Goal: Task Accomplishment & Management: Manage account settings

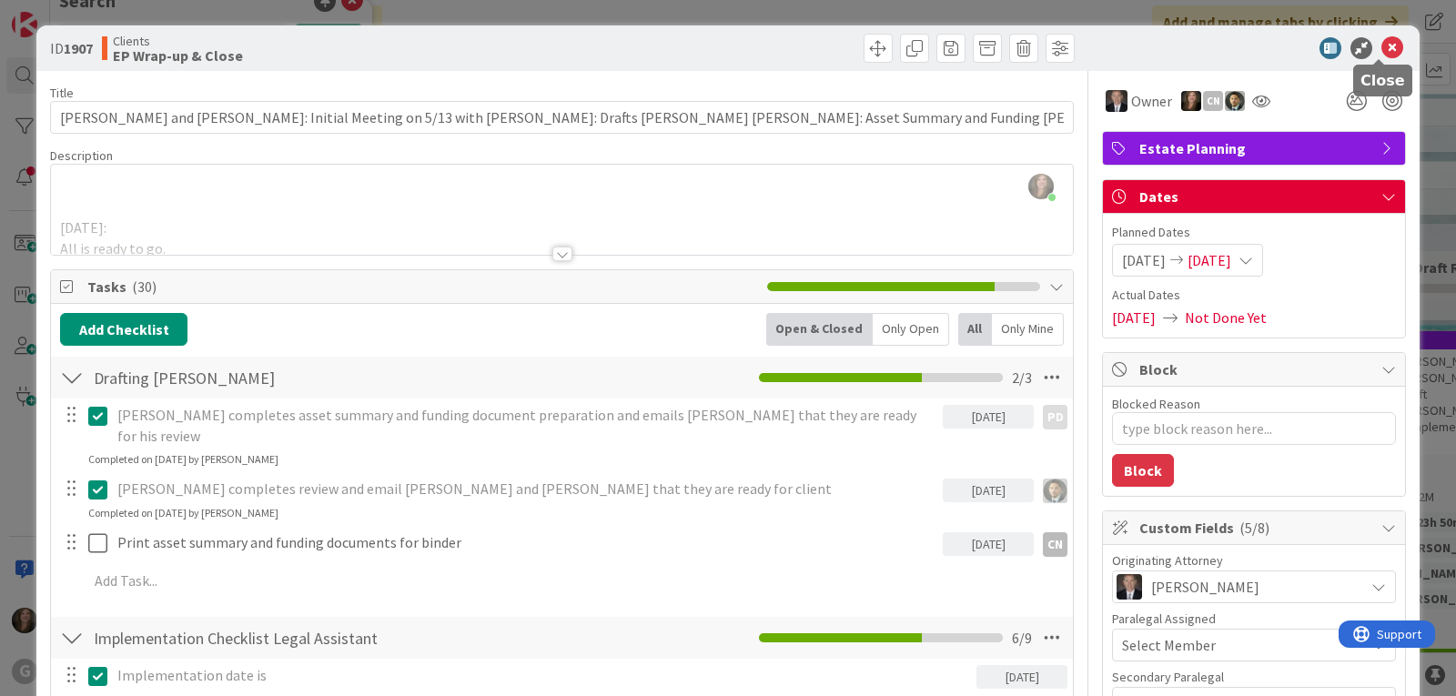
click at [1382, 47] on icon at bounding box center [1393, 48] width 22 height 22
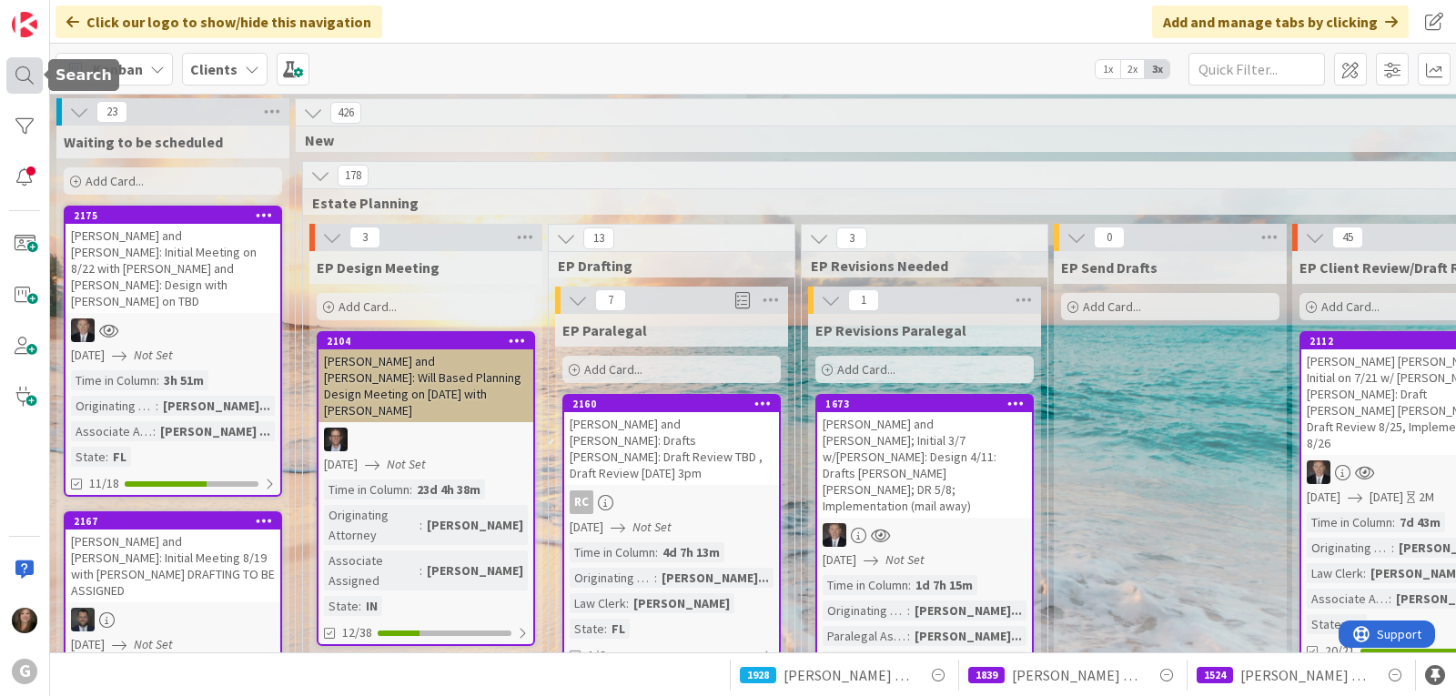
click at [29, 82] on div at bounding box center [24, 75] width 36 height 36
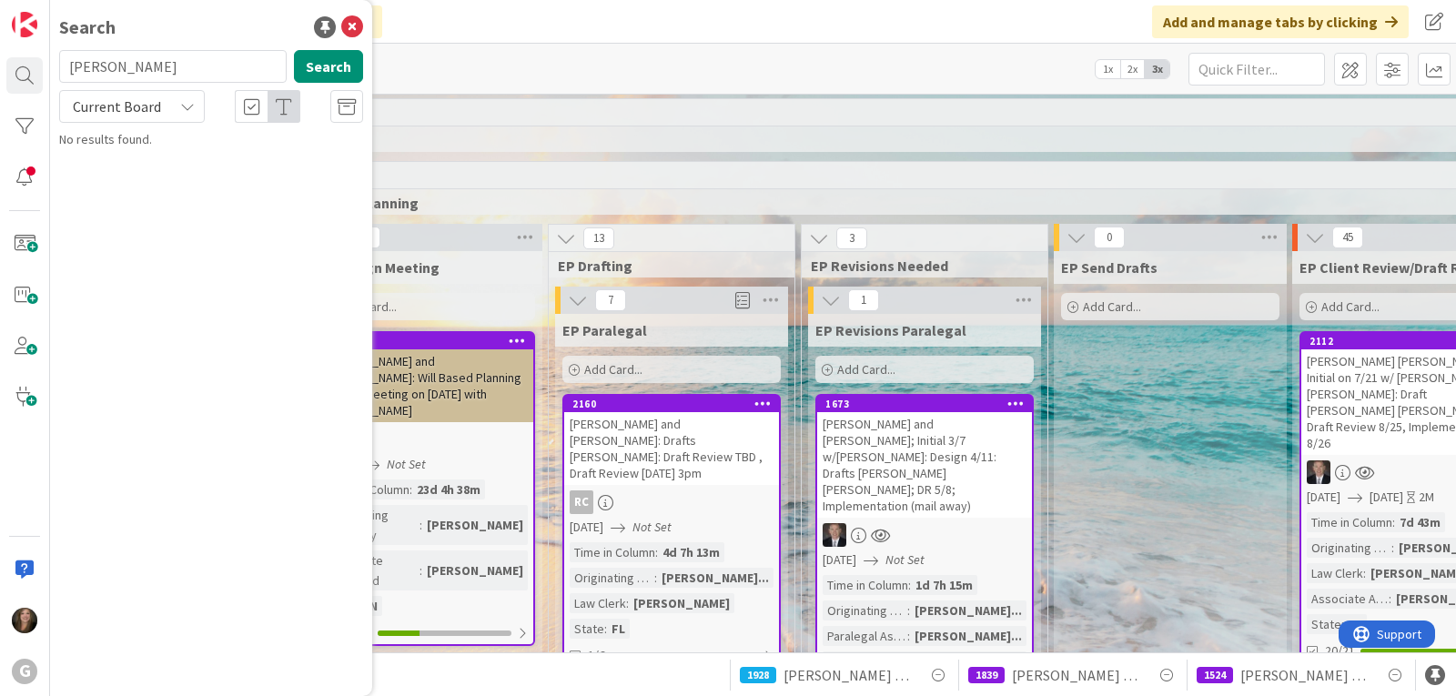
type input "[PERSON_NAME]"
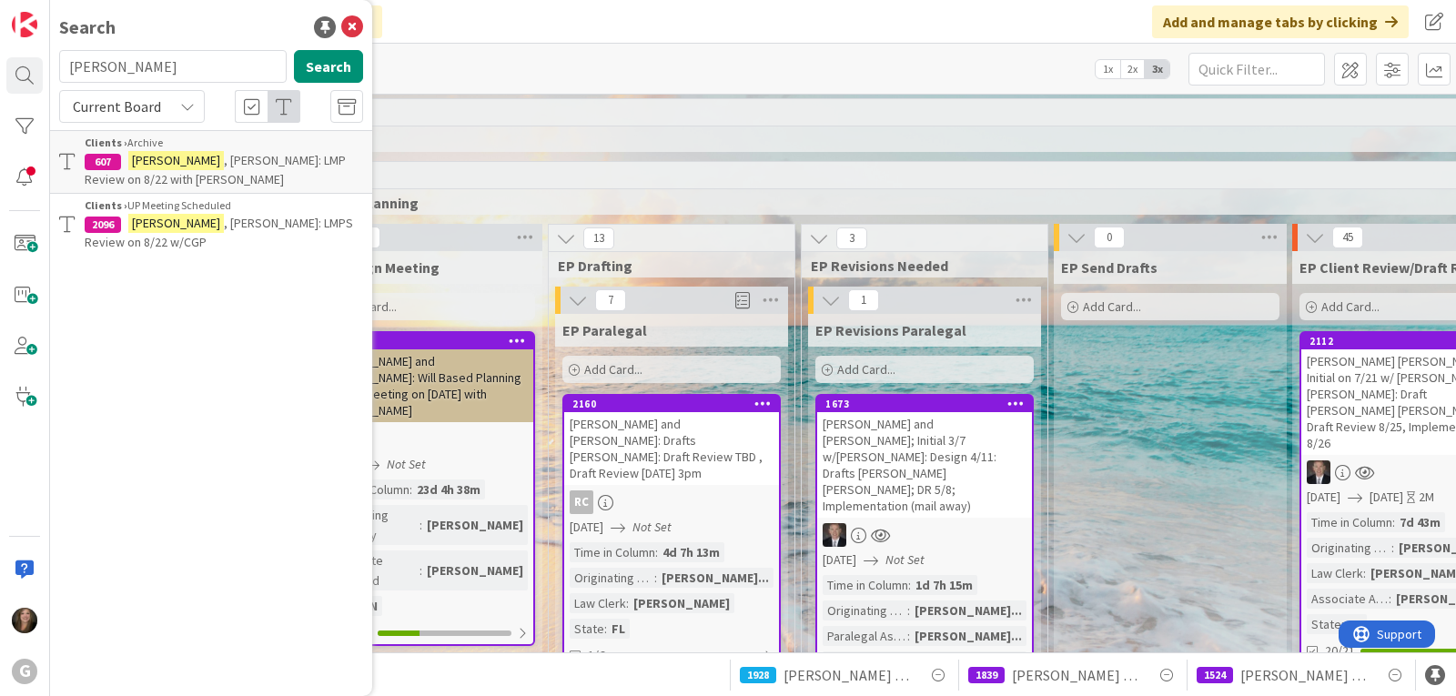
click at [176, 216] on span ", [PERSON_NAME]: LMPS Review on 8/22 w/CGP" at bounding box center [219, 232] width 269 height 35
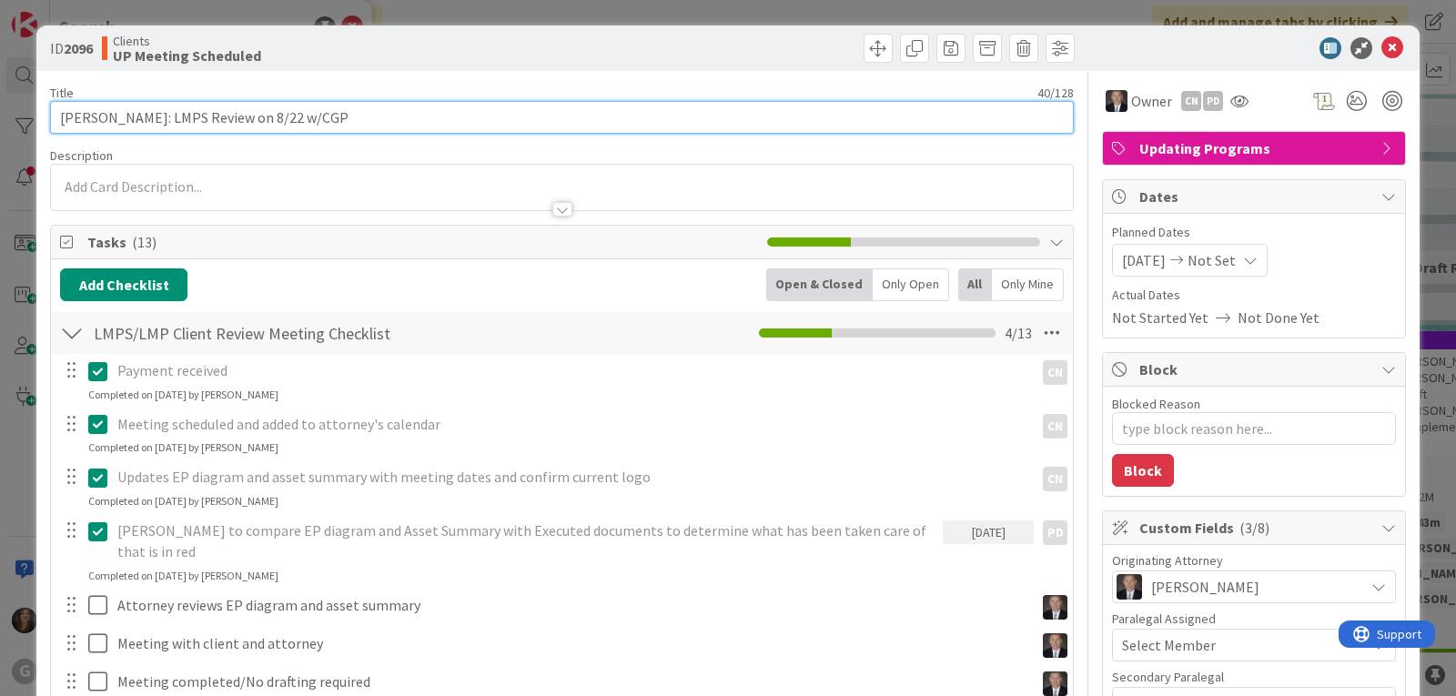
click at [362, 114] on input "[PERSON_NAME]: LMPS Review on 8/22 w/CGP" at bounding box center [562, 117] width 1024 height 33
type textarea "x"
type input "[PERSON_NAME]: LMPS Review on 8/22 w/CGP:"
type textarea "x"
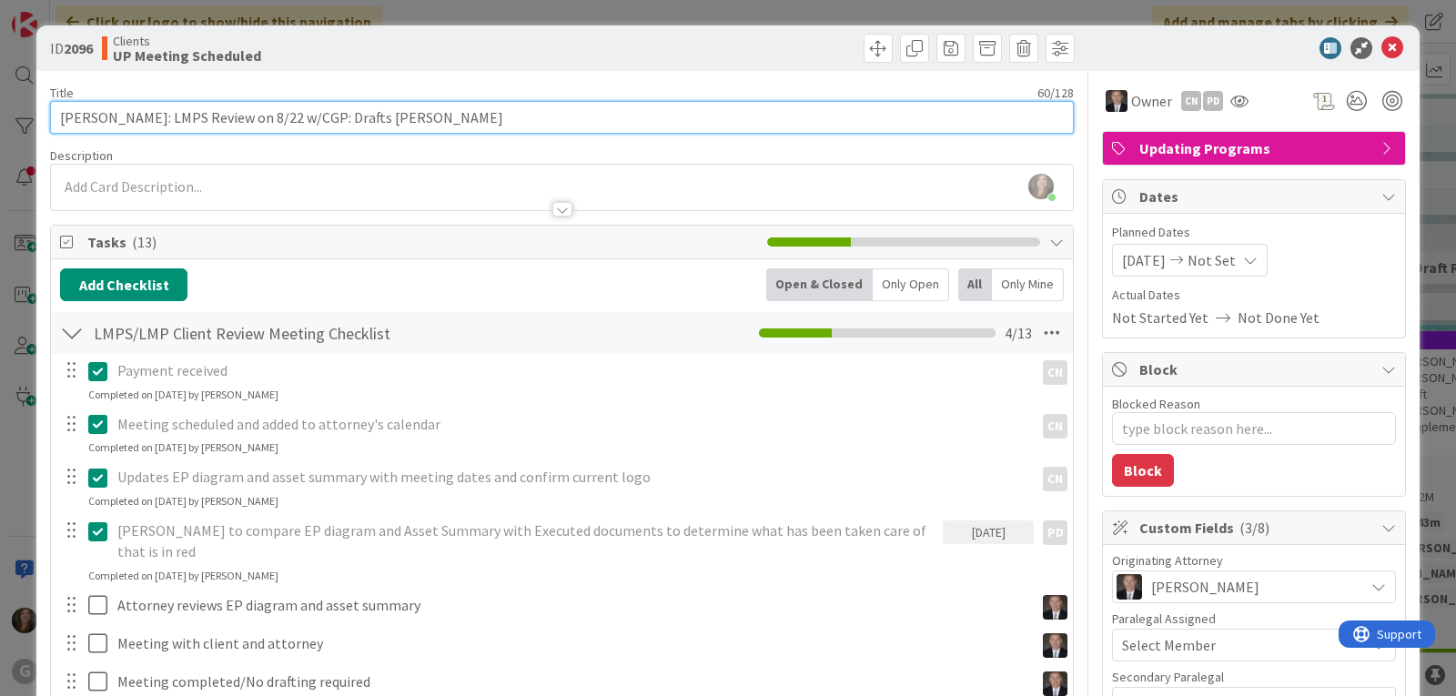
type input "[PERSON_NAME]: LMPS Review on 8/22 w/CGP: Drafts [PERSON_NAME]"
type textarea "x"
type input "[PERSON_NAME]: LMPS Review on 8/22 w/CGP: Drafts [PERSON_NAME] [PERSON_NAME]"
type textarea "x"
type input "[PERSON_NAME]: LMPS Review on 8/22 w/CGP: Drafts [PERSON_NAME]"
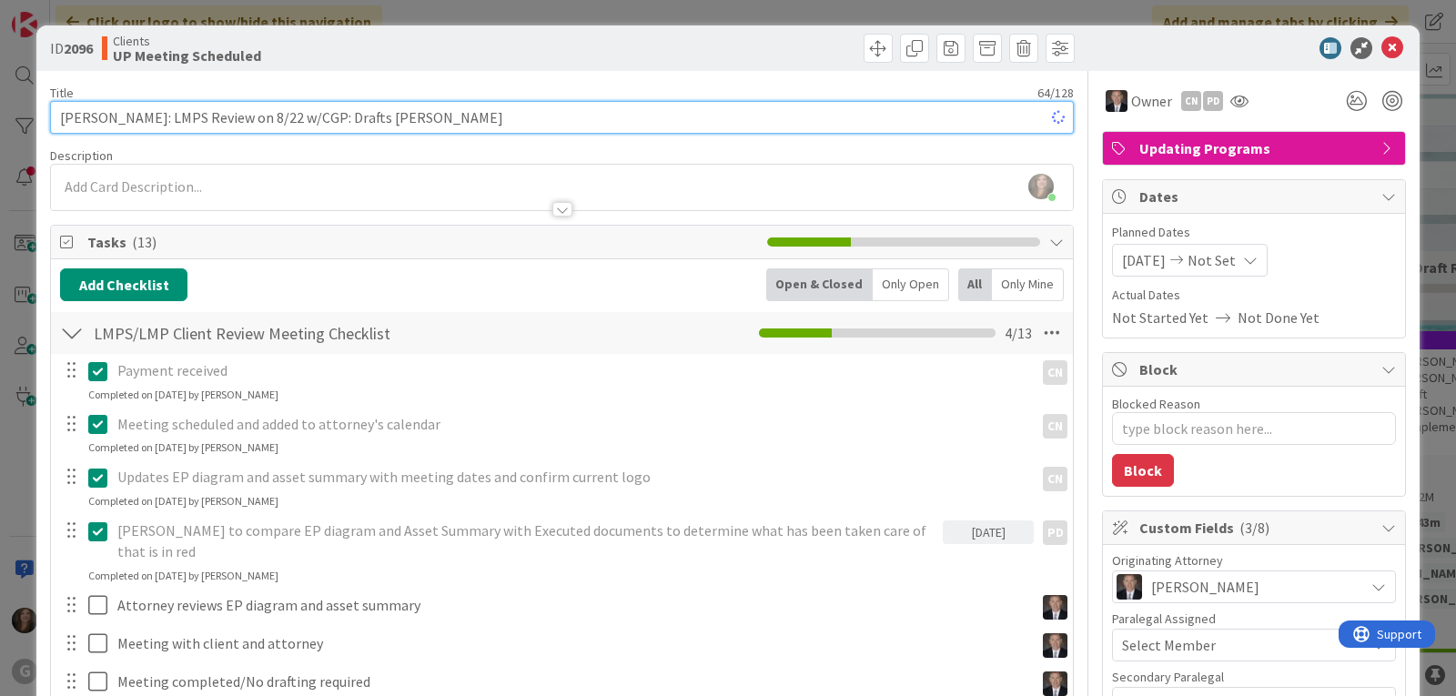
type textarea "x"
click at [181, 118] on input "[PERSON_NAME]: LMPS Review on 8/22 w/CGP: Drafts [PERSON_NAME]" at bounding box center [562, 117] width 1024 height 33
type input "[PERSON_NAME]: LMP Review on 8/22 w/CGP: Drafts [PERSON_NAME]"
type textarea "x"
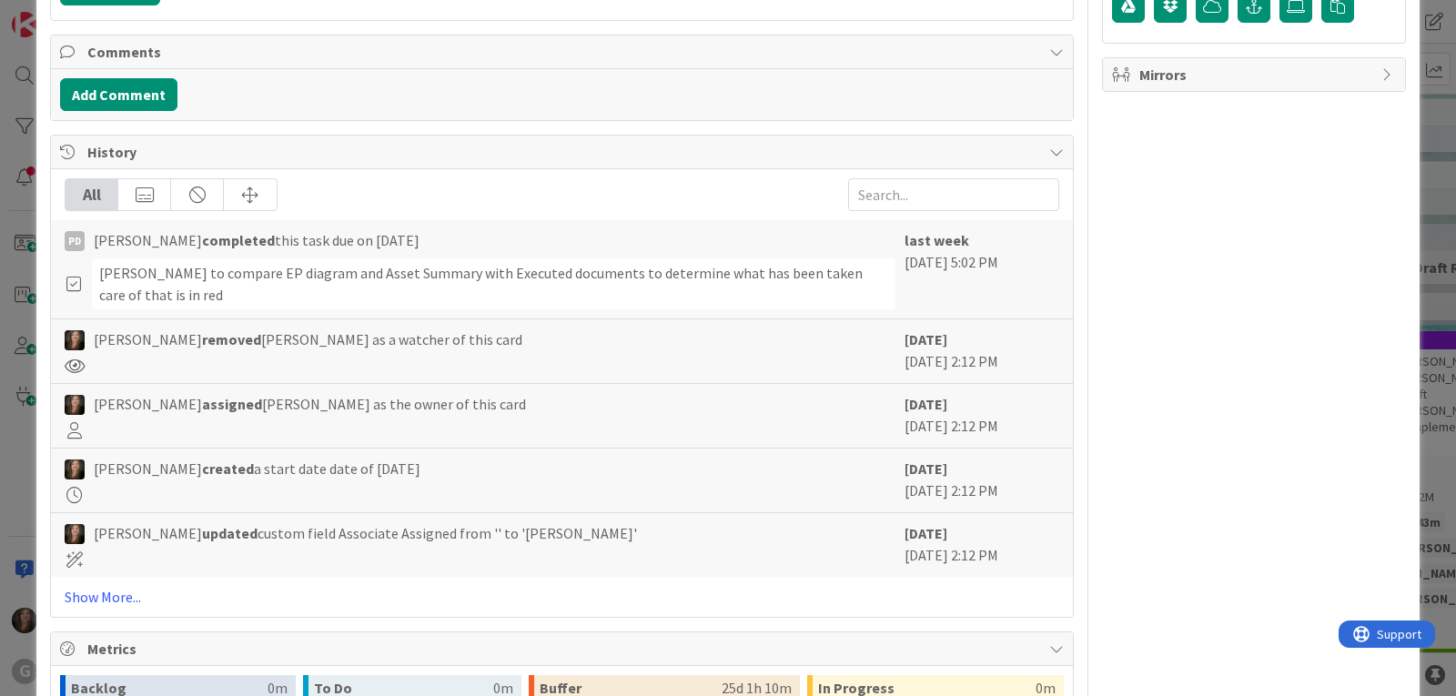
scroll to position [1092, 0]
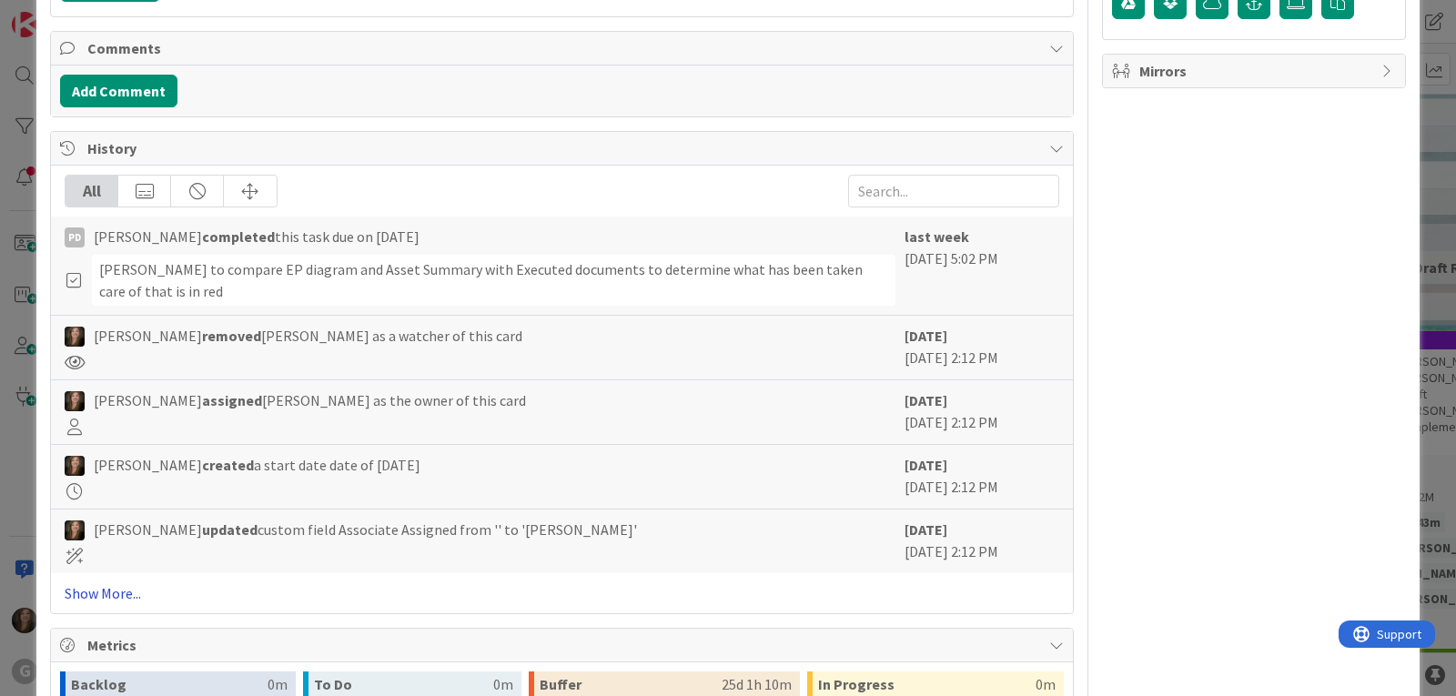
type input "[PERSON_NAME]: LMP Review on 8/22 w/CGP: Drafts [PERSON_NAME]"
click at [75, 583] on link "Show More..." at bounding box center [562, 594] width 995 height 22
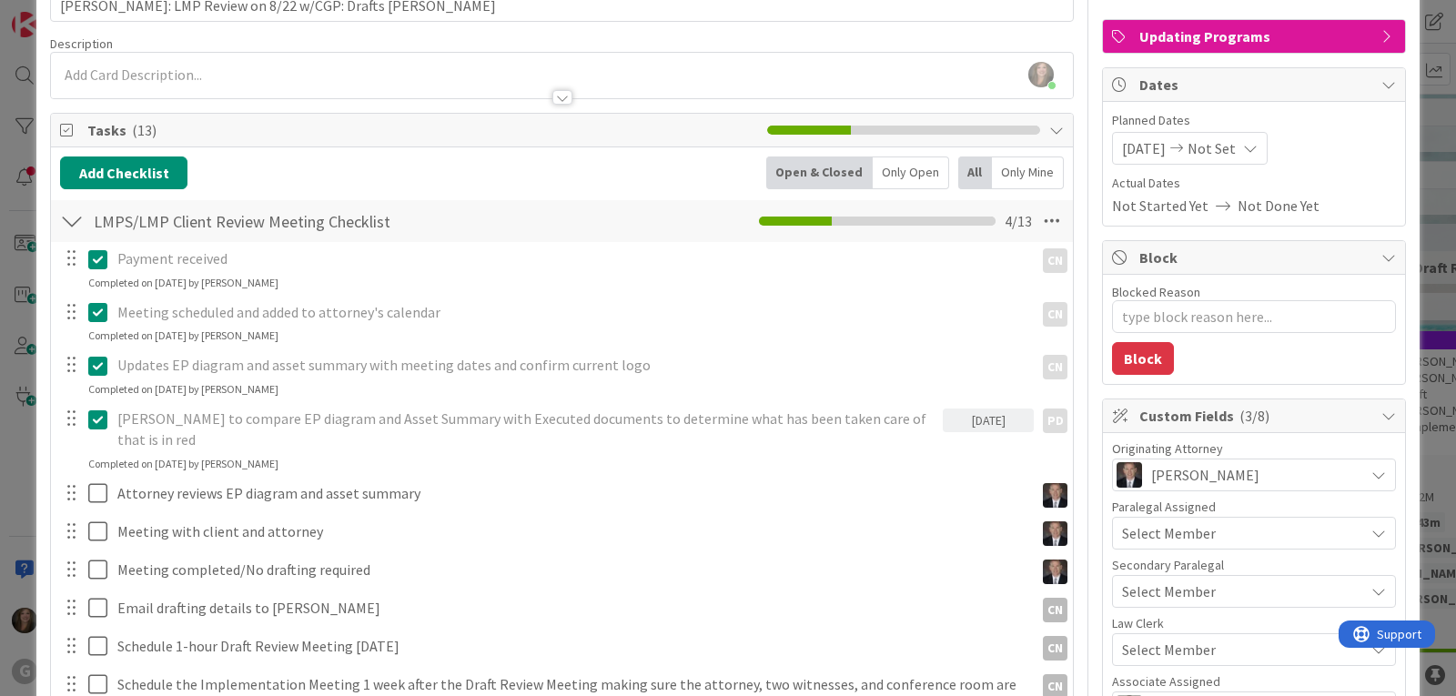
scroll to position [91, 0]
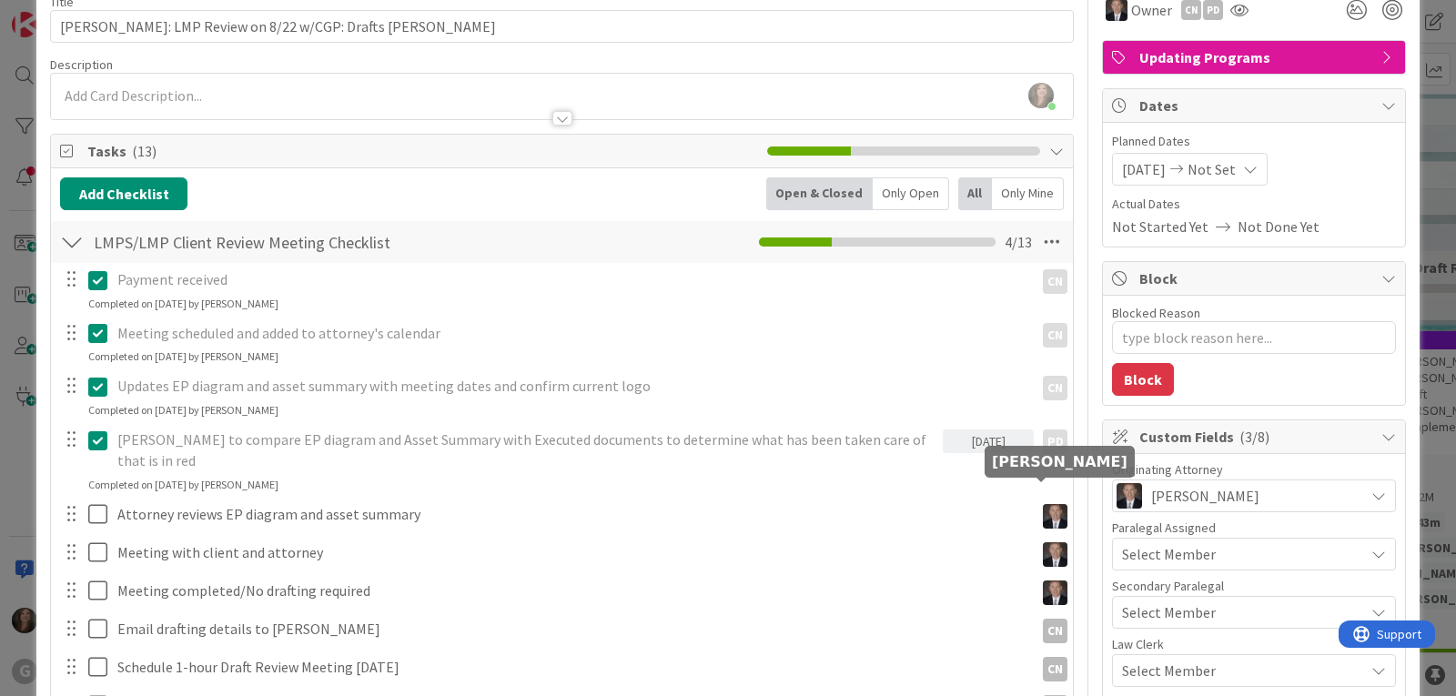
click at [1034, 502] on div at bounding box center [1051, 515] width 34 height 32
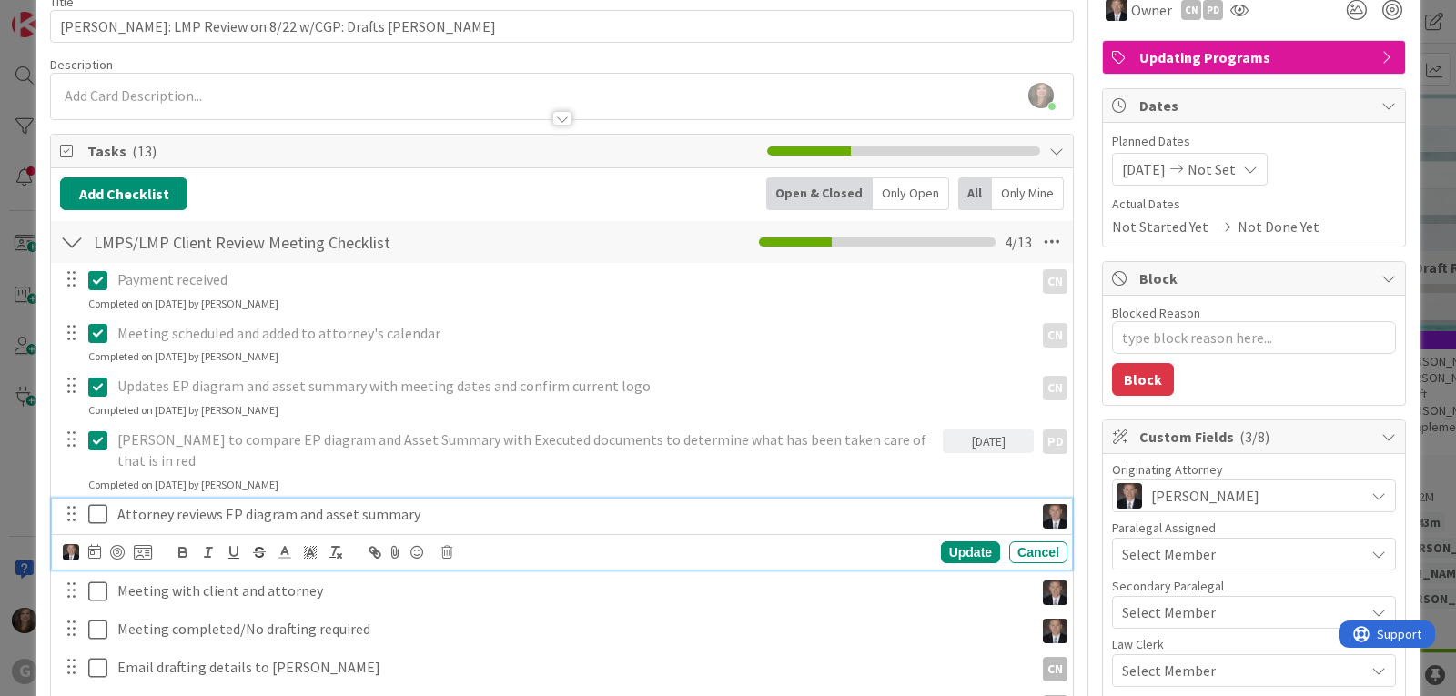
click at [157, 504] on p "Attorney reviews EP diagram and asset summary" at bounding box center [571, 514] width 909 height 21
click at [65, 544] on img at bounding box center [71, 552] width 16 height 16
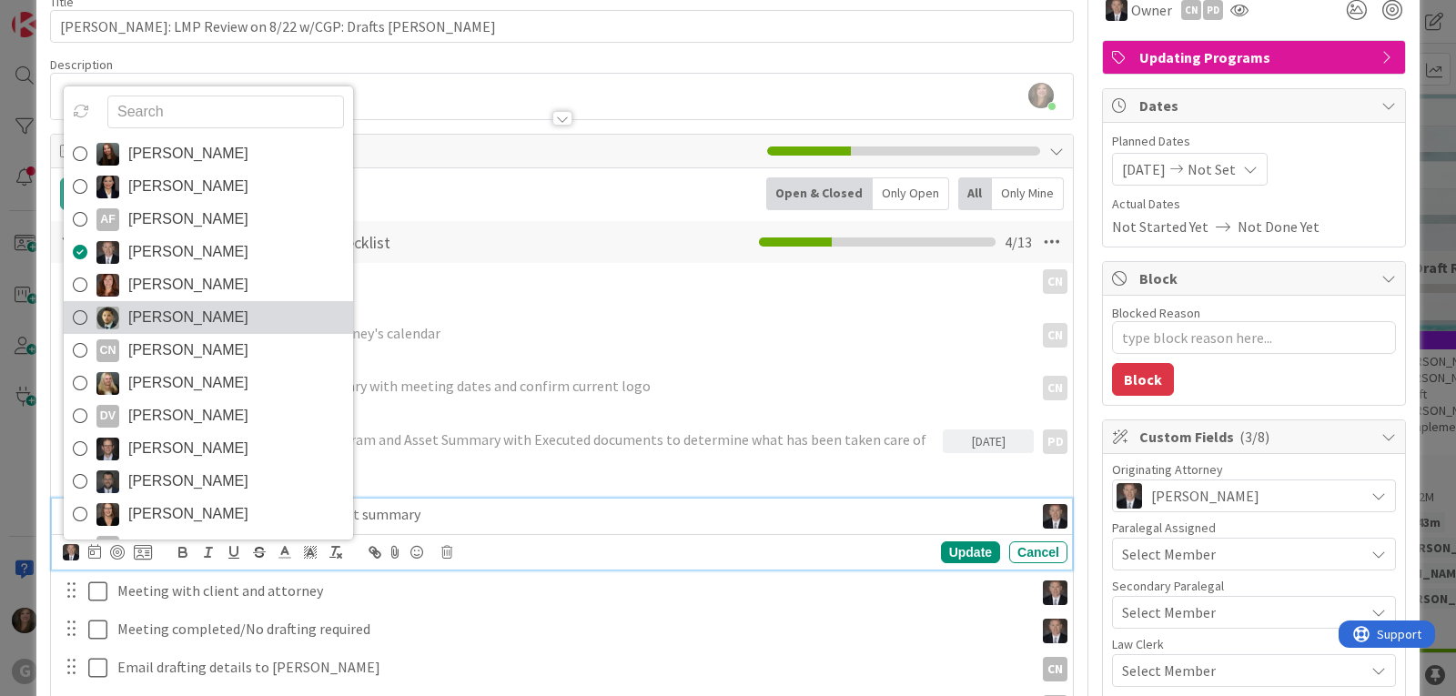
click at [83, 304] on icon at bounding box center [80, 317] width 15 height 27
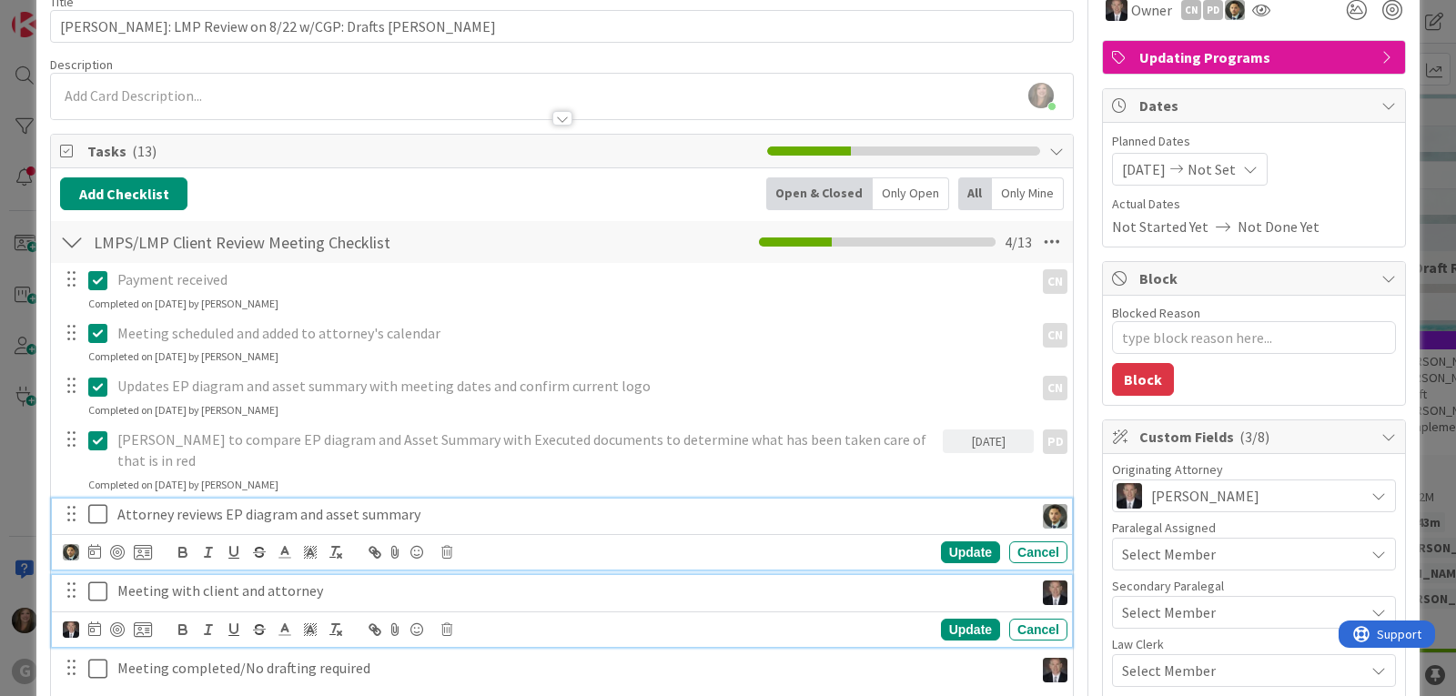
click at [166, 581] on p "Meeting with client and attorney" at bounding box center [571, 591] width 909 height 21
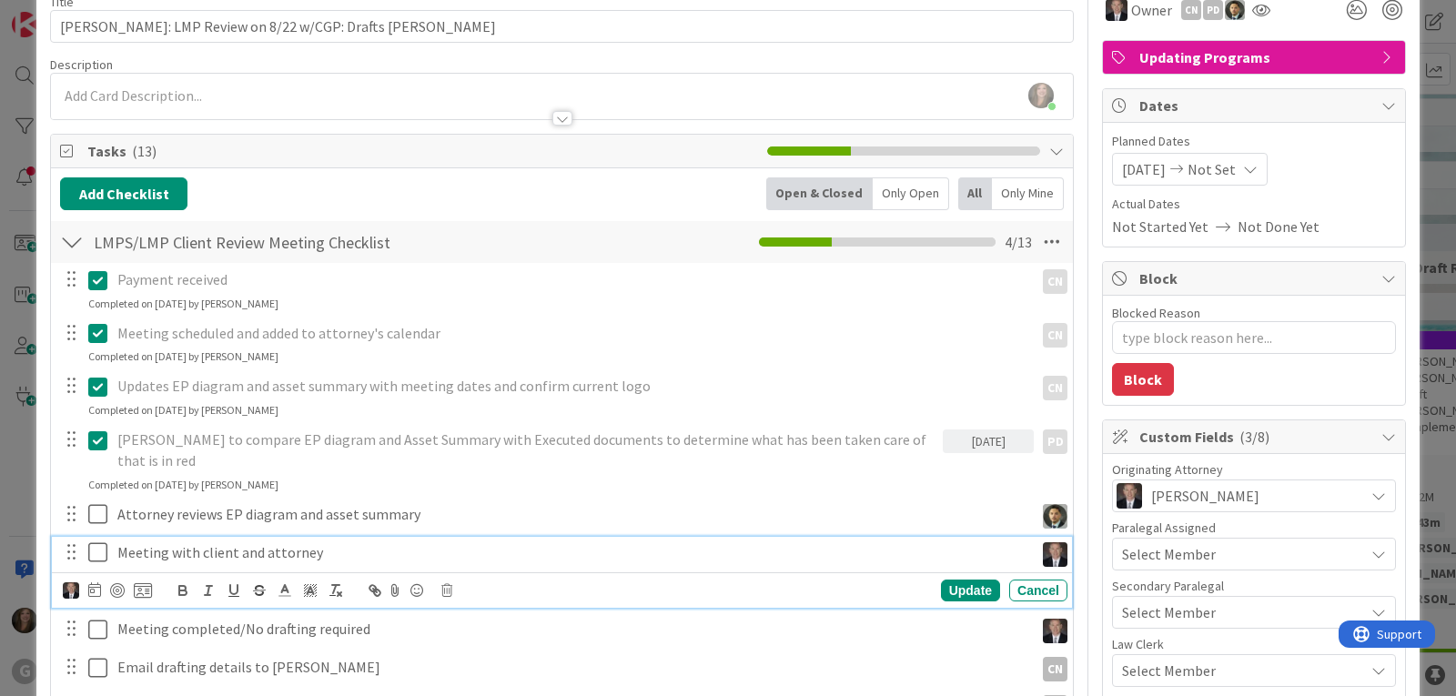
scroll to position [52, 0]
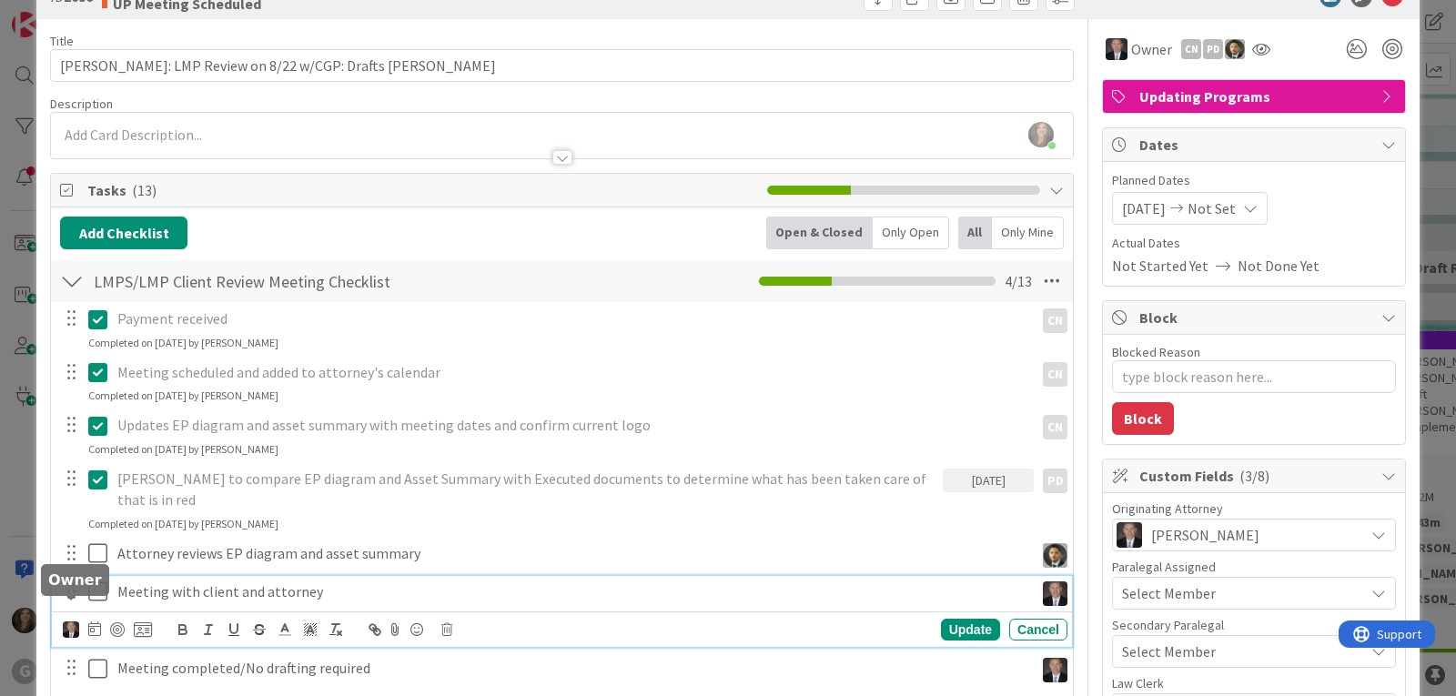
click at [66, 622] on img at bounding box center [71, 630] width 16 height 16
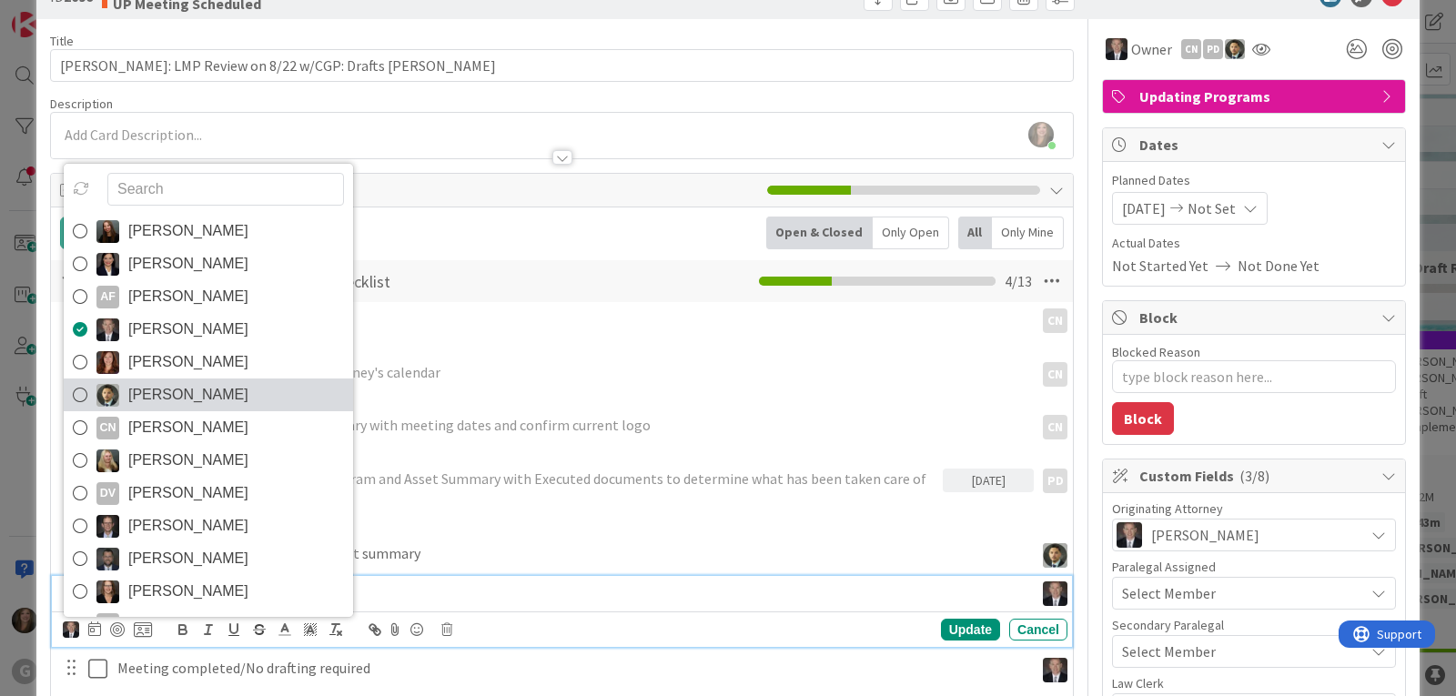
click at [140, 383] on span "[PERSON_NAME]" at bounding box center [188, 394] width 120 height 27
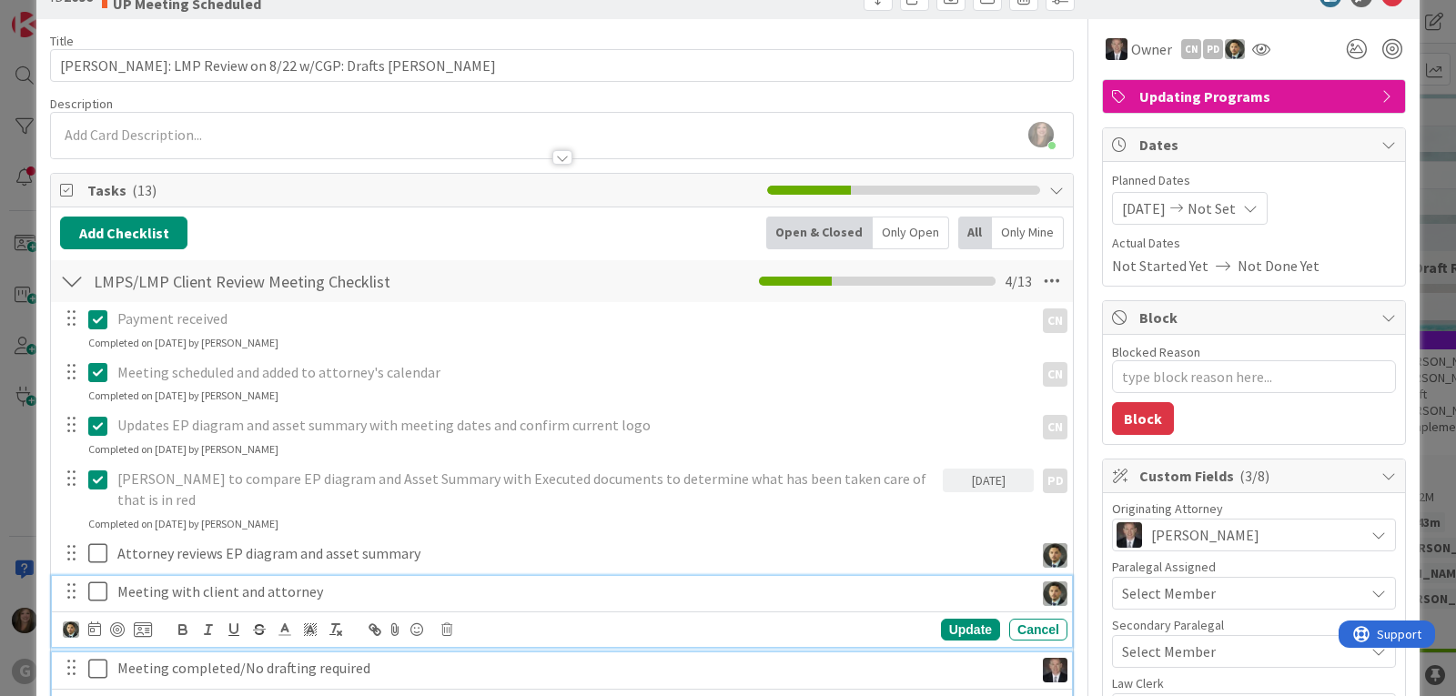
click at [154, 658] on p "Meeting completed/No drafting required" at bounding box center [571, 668] width 909 height 21
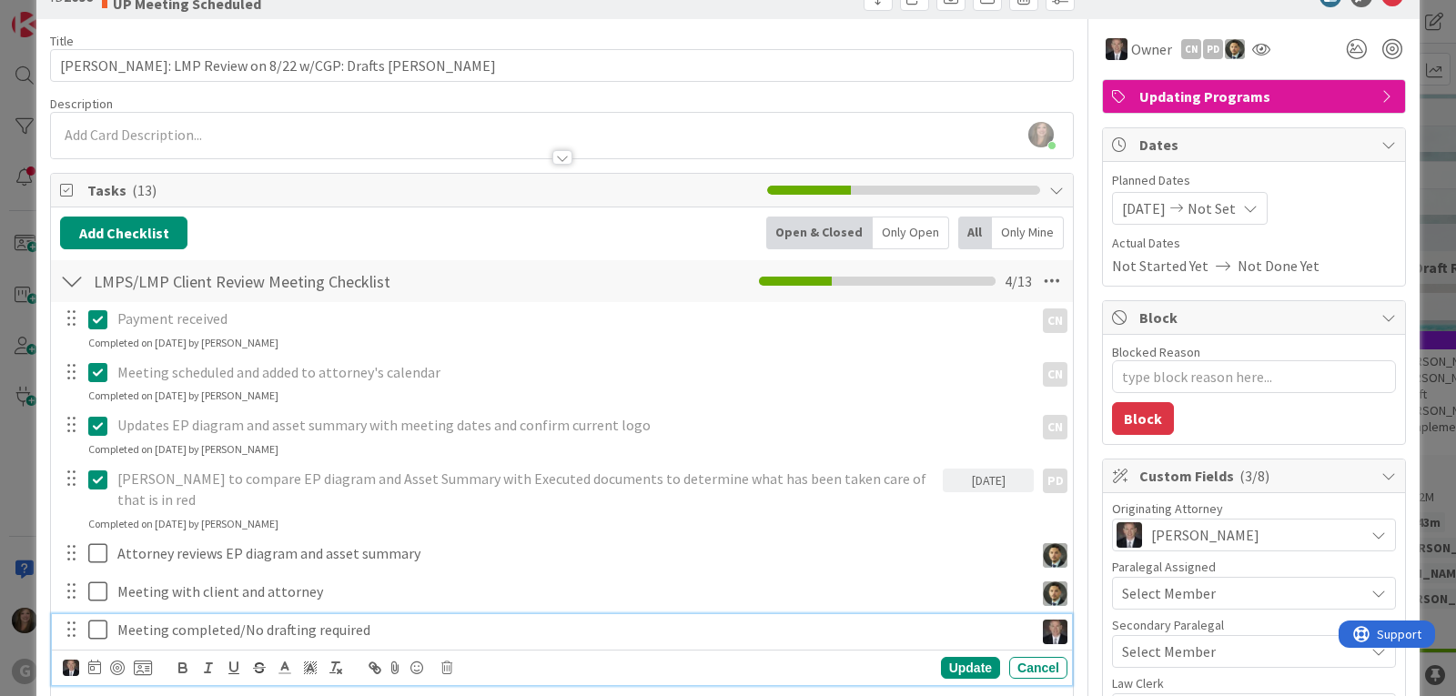
scroll to position [13, 0]
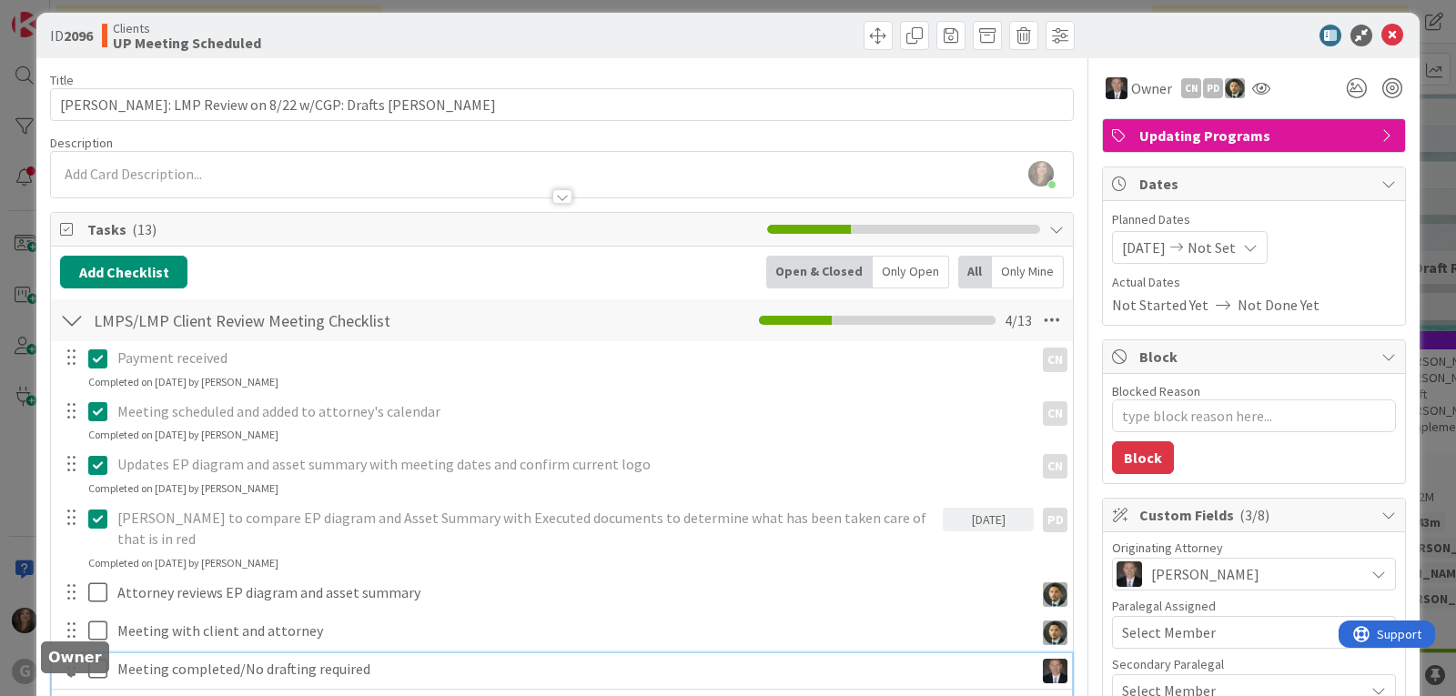
click at [71, 695] on img at bounding box center [71, 707] width 16 height 16
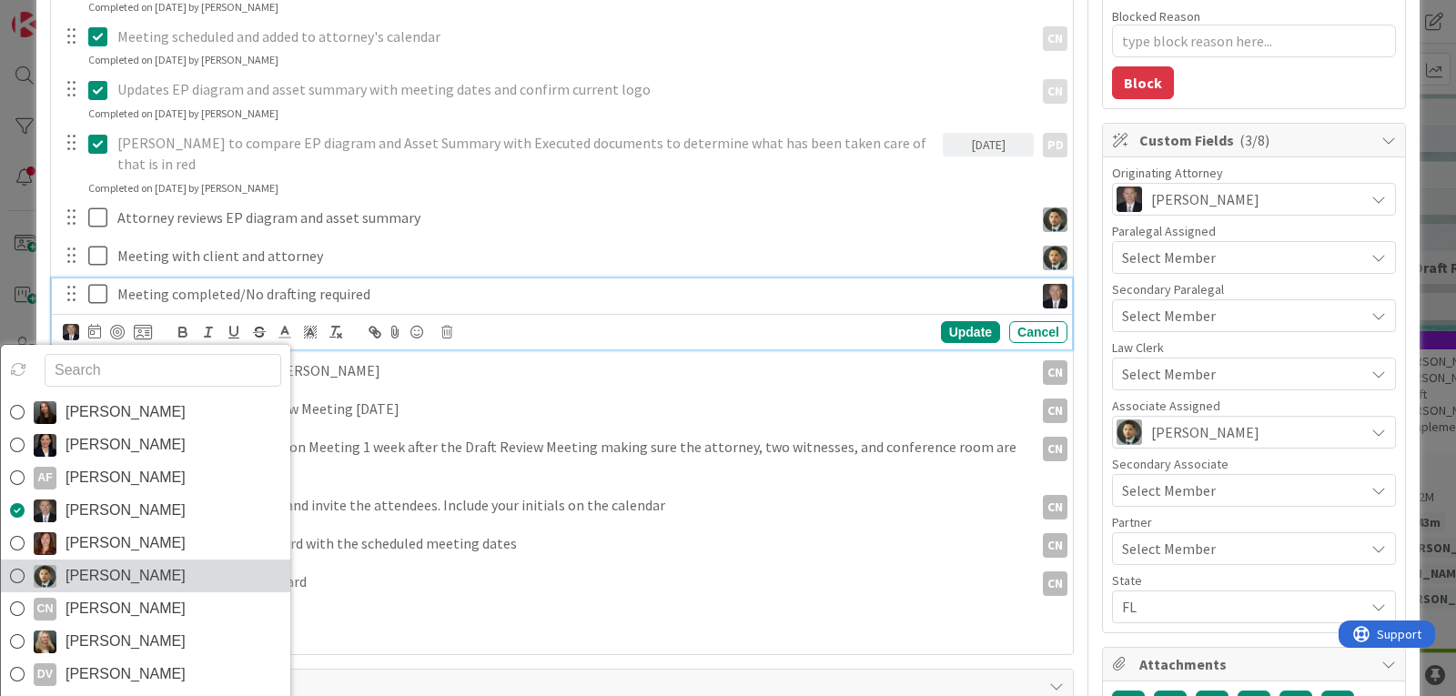
click at [67, 562] on span "[PERSON_NAME]" at bounding box center [126, 575] width 120 height 27
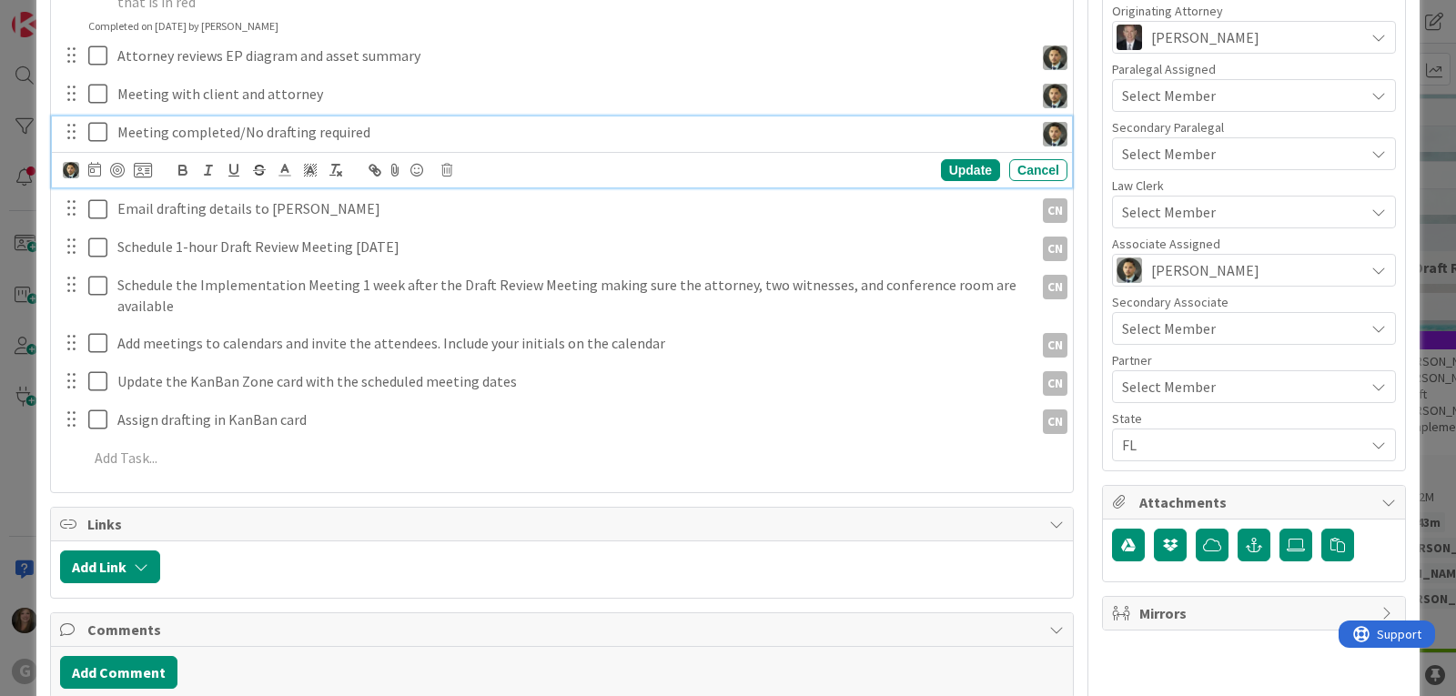
scroll to position [570, 0]
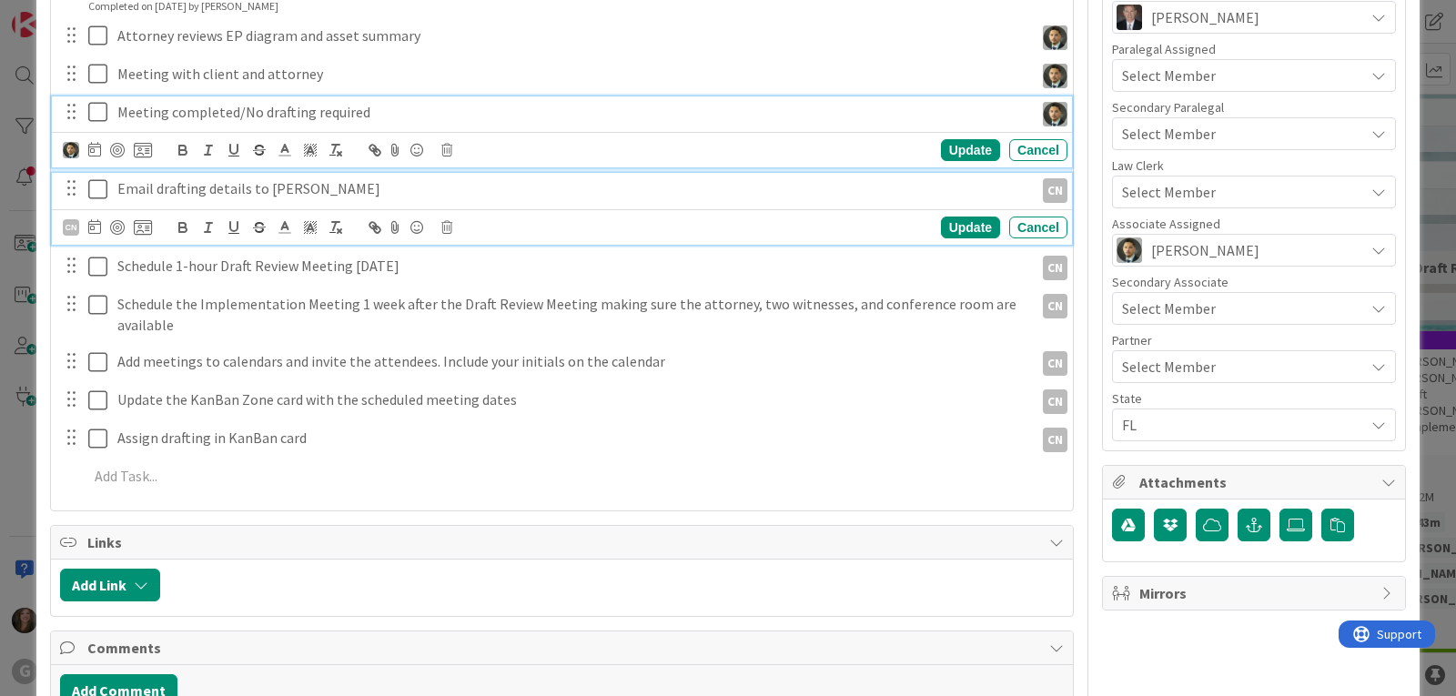
click at [162, 178] on p "Email drafting details to [PERSON_NAME]" at bounding box center [571, 188] width 909 height 21
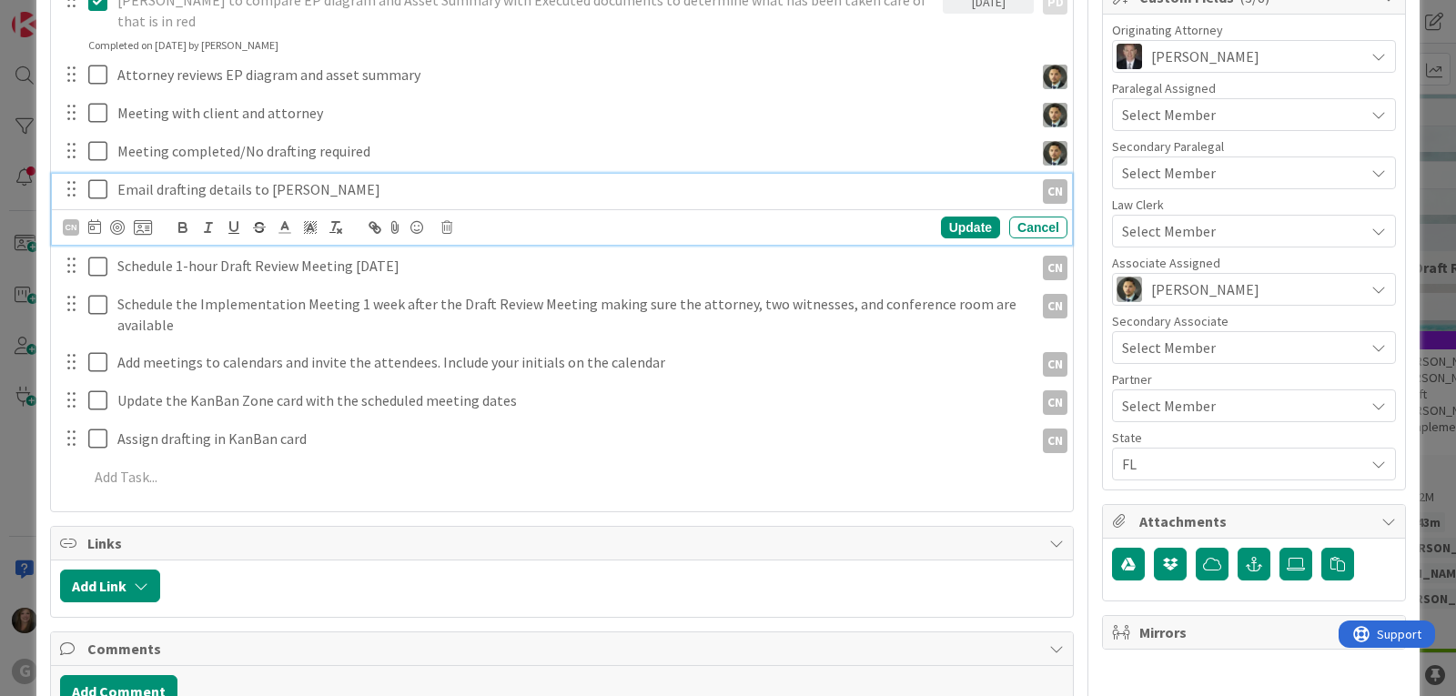
click at [61, 209] on div "CN Update Cancel" at bounding box center [562, 226] width 1020 height 35
click at [66, 219] on div "CN" at bounding box center [71, 227] width 16 height 16
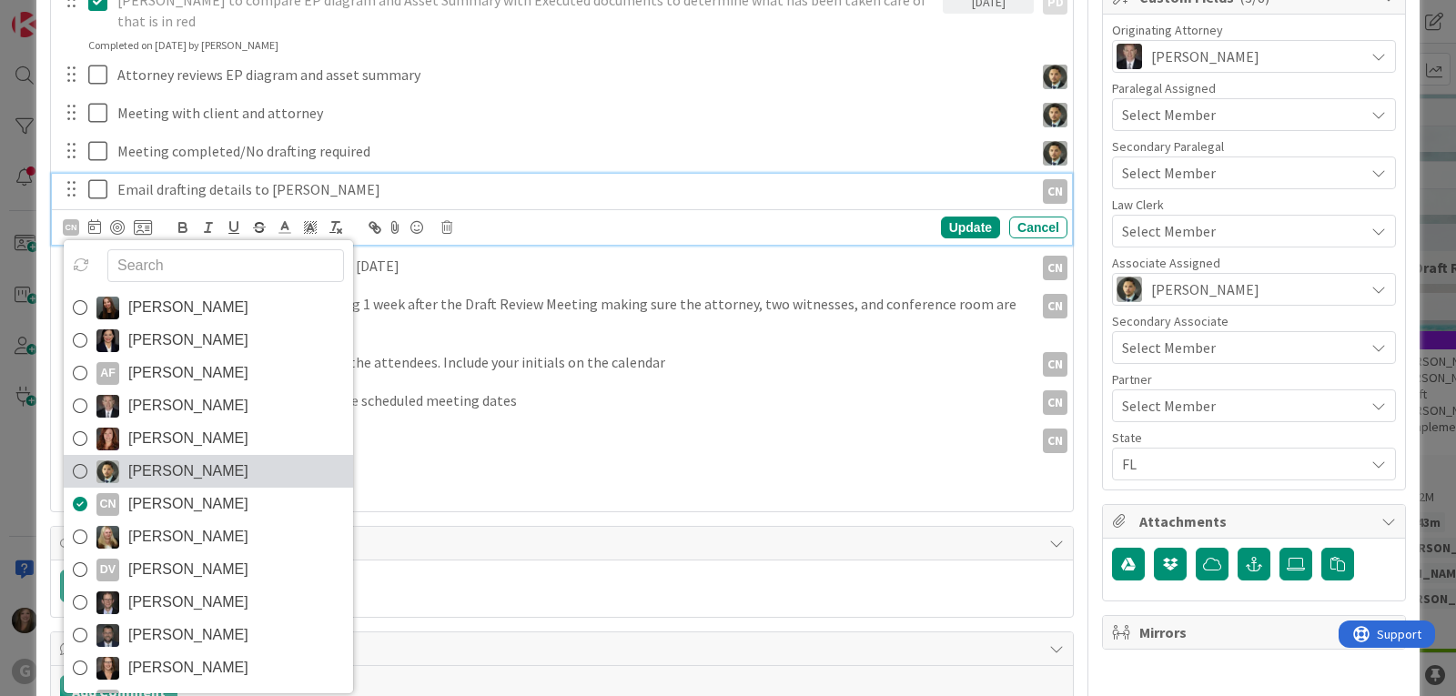
click at [117, 461] on img at bounding box center [107, 472] width 23 height 23
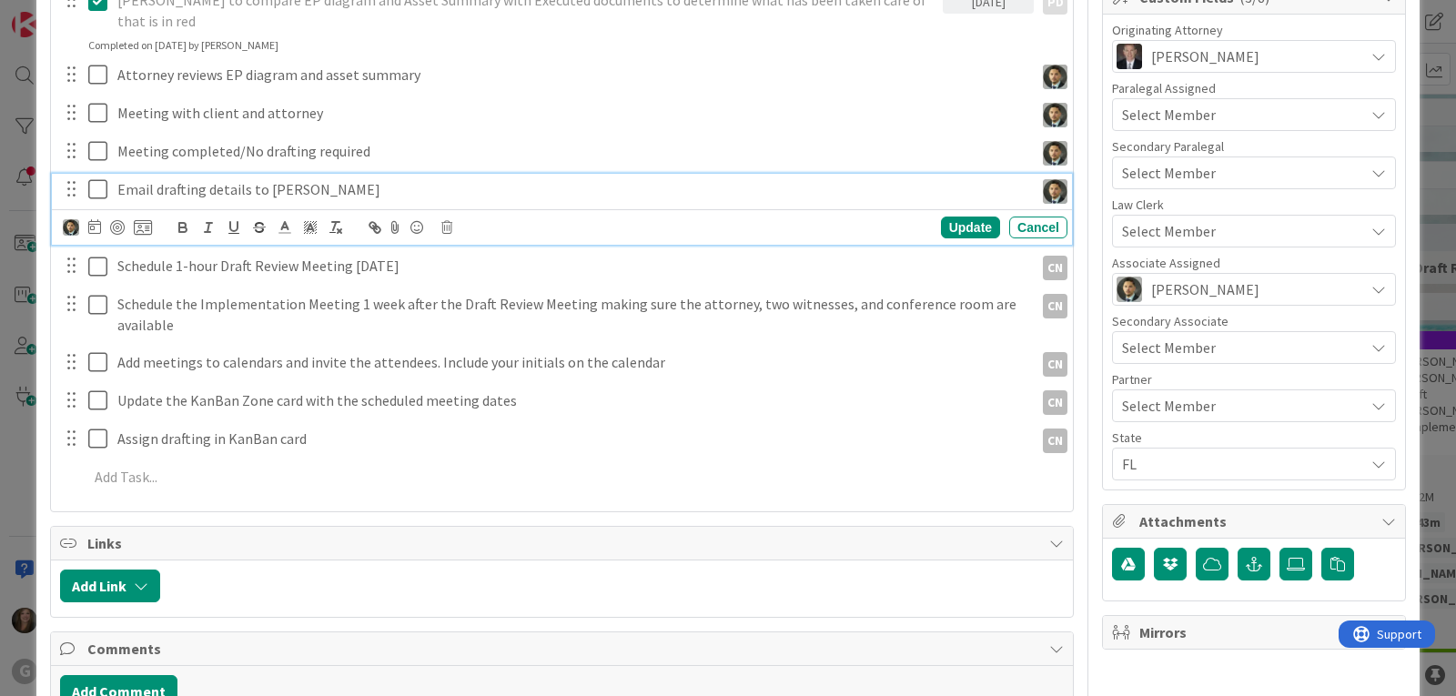
click at [101, 178] on icon at bounding box center [101, 189] width 27 height 22
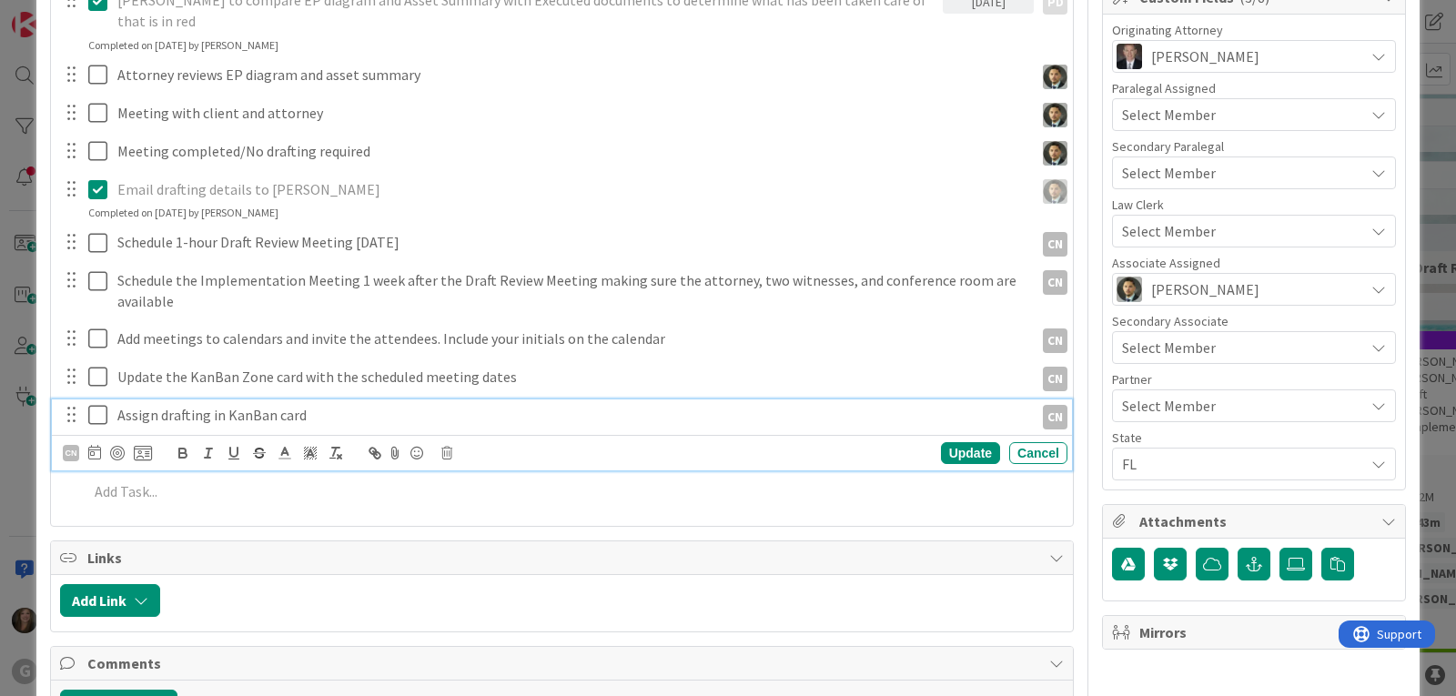
click at [97, 404] on icon at bounding box center [101, 415] width 27 height 22
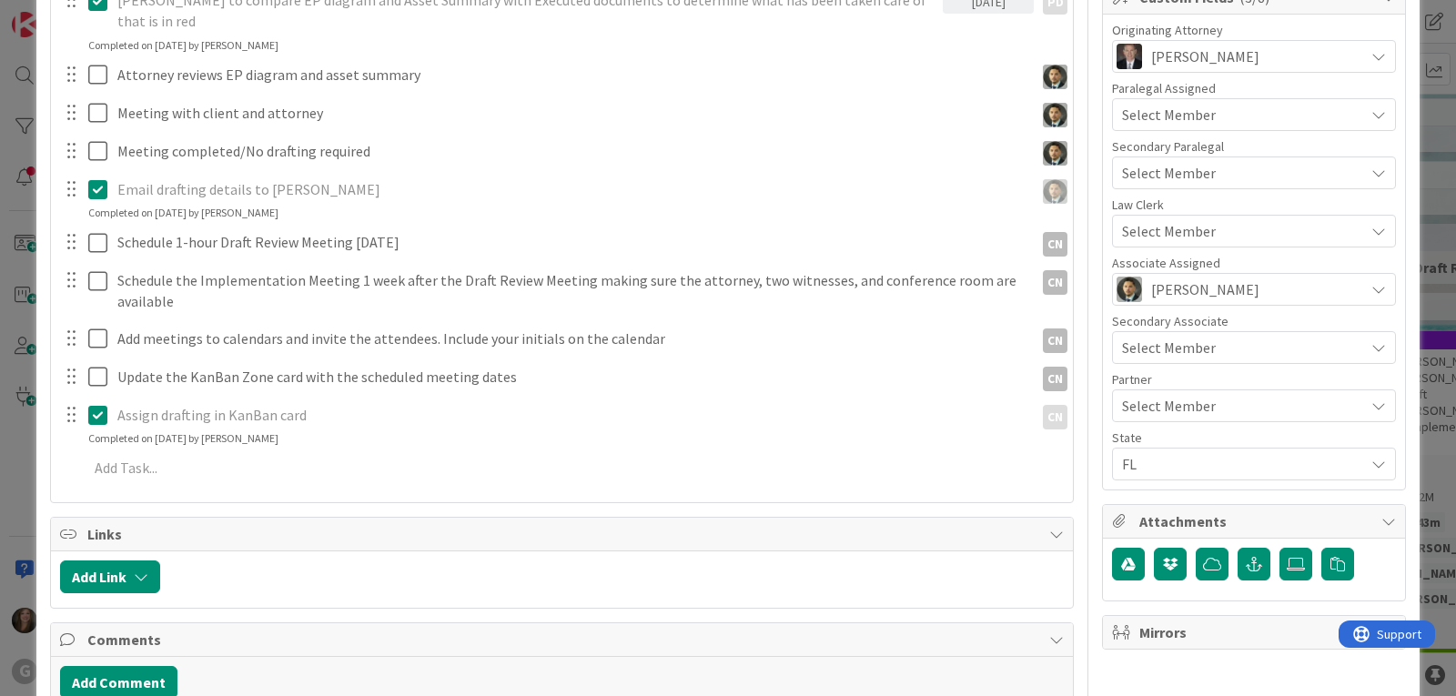
click at [97, 404] on icon at bounding box center [101, 415] width 27 height 22
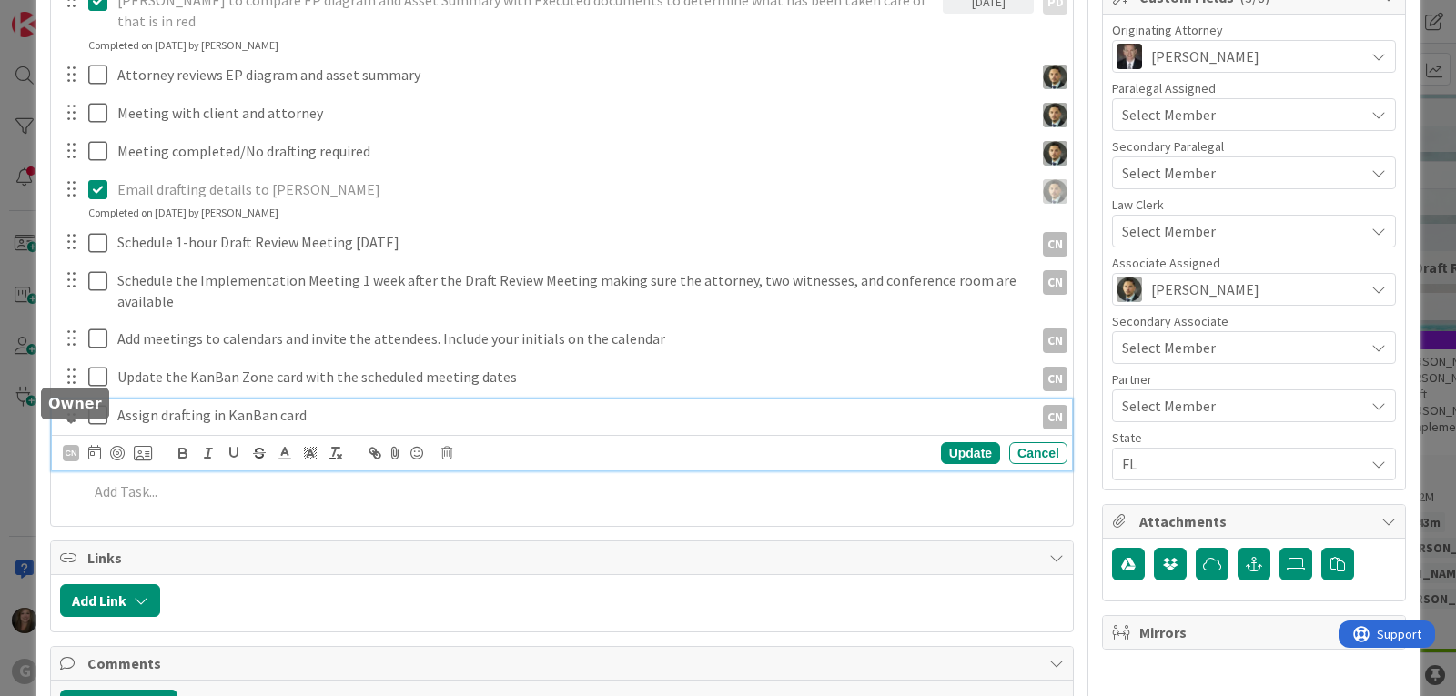
click at [66, 445] on div "CN" at bounding box center [71, 453] width 16 height 16
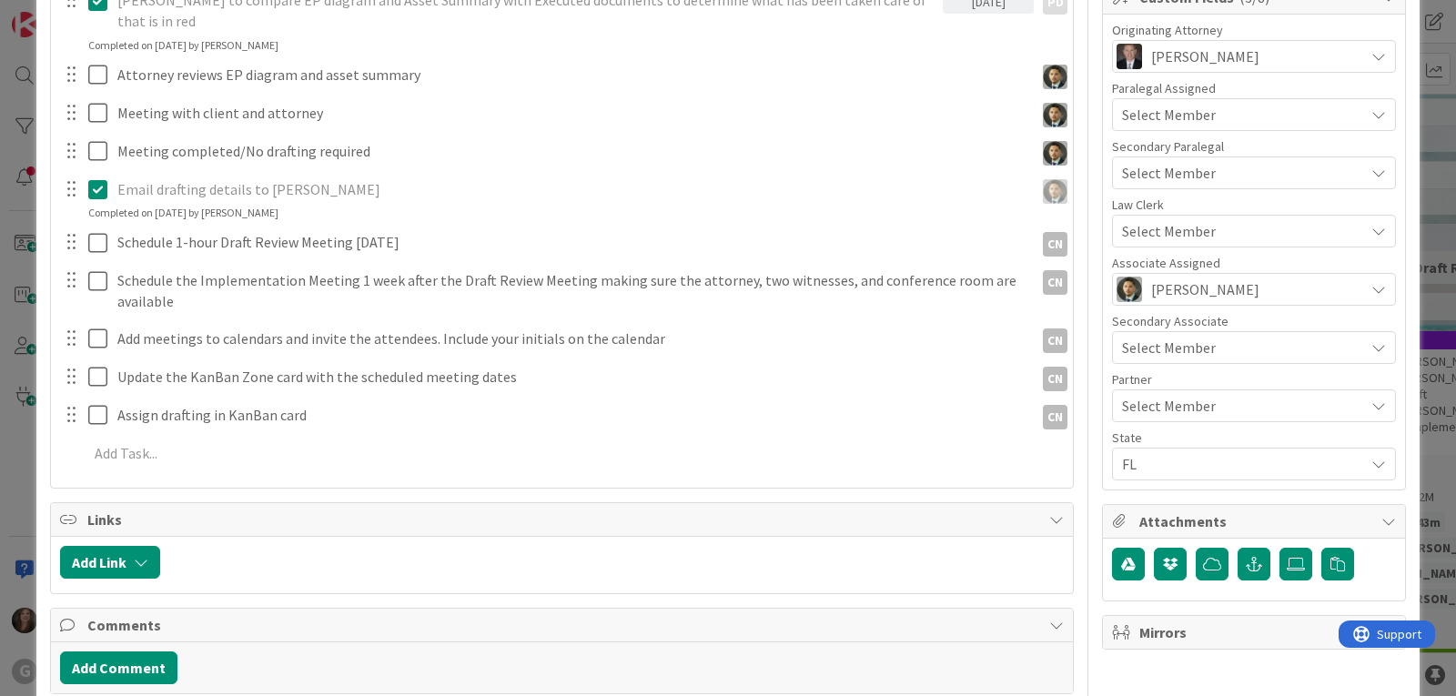
scroll to position [986, 0]
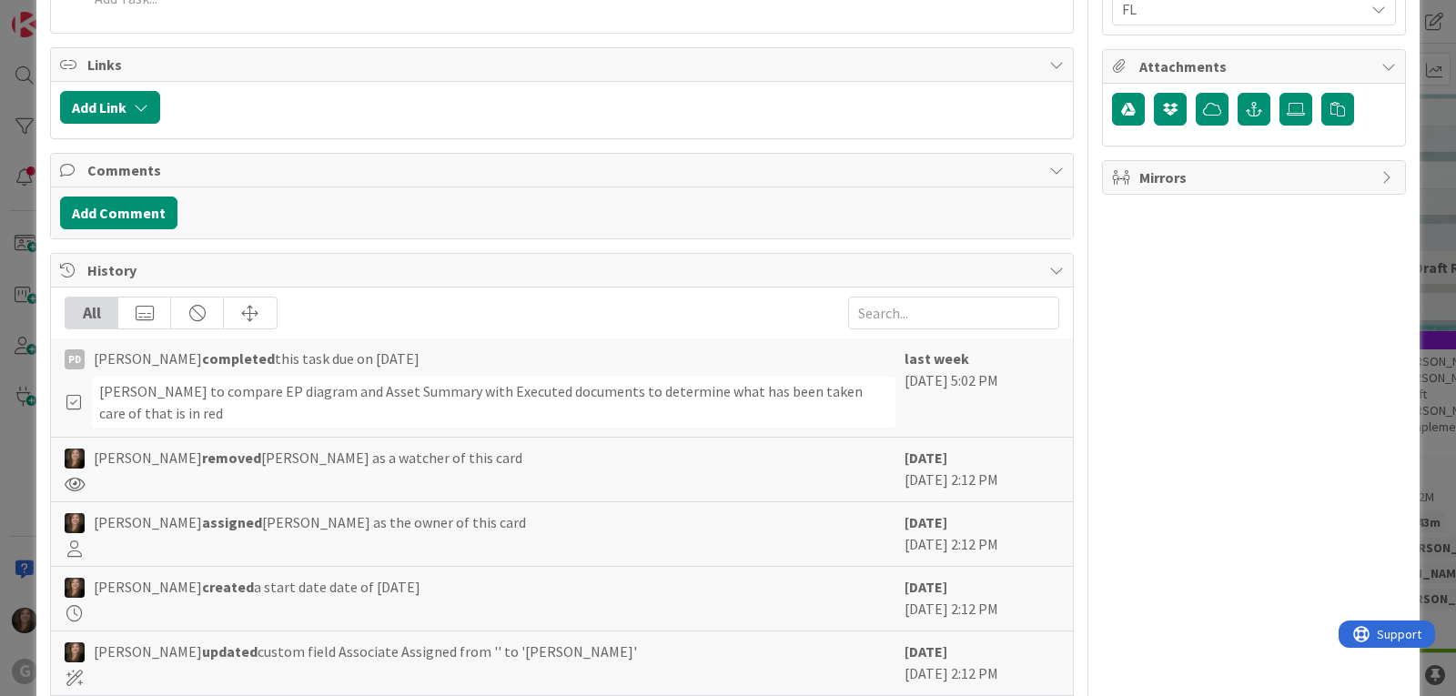
click at [0, 0] on span "[PERSON_NAME]" at bounding box center [0, 0] width 0 height 0
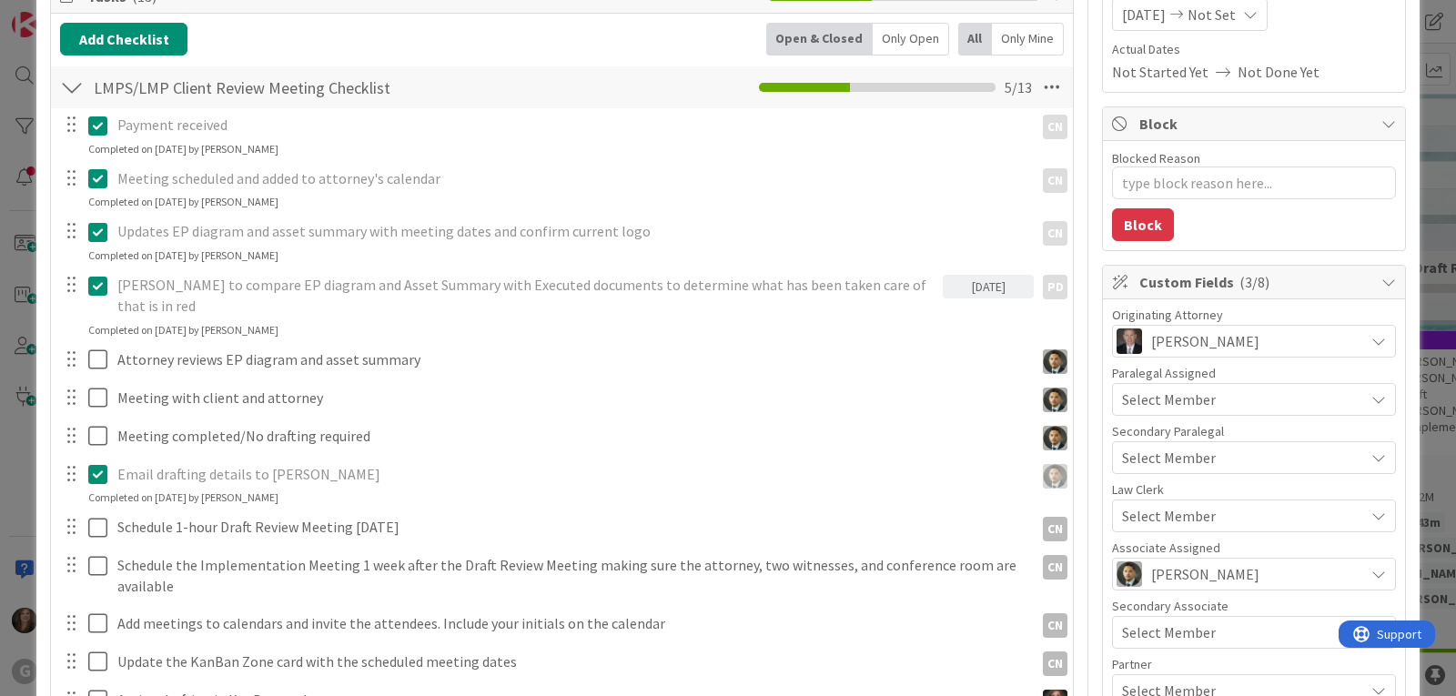
scroll to position [218, 0]
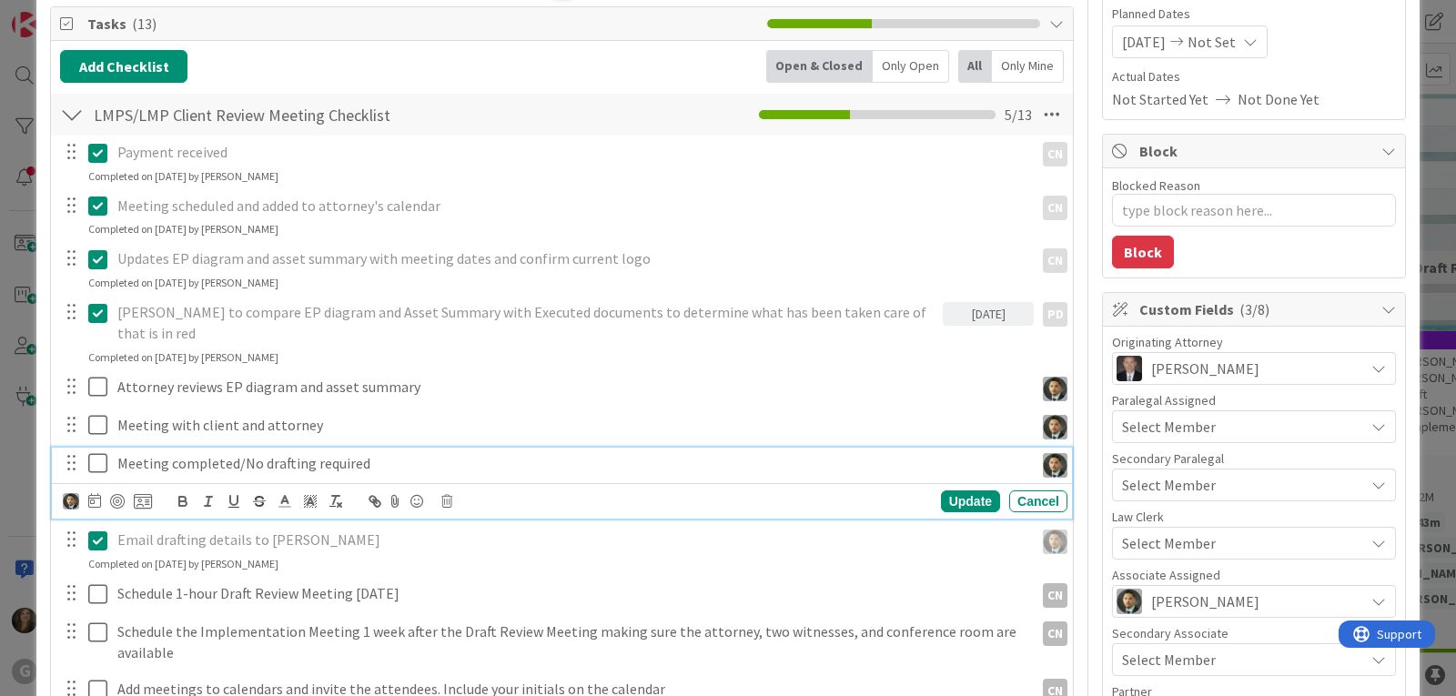
click at [253, 453] on p "Meeting completed/No drafting required" at bounding box center [571, 463] width 909 height 21
click at [443, 495] on icon at bounding box center [446, 501] width 11 height 13
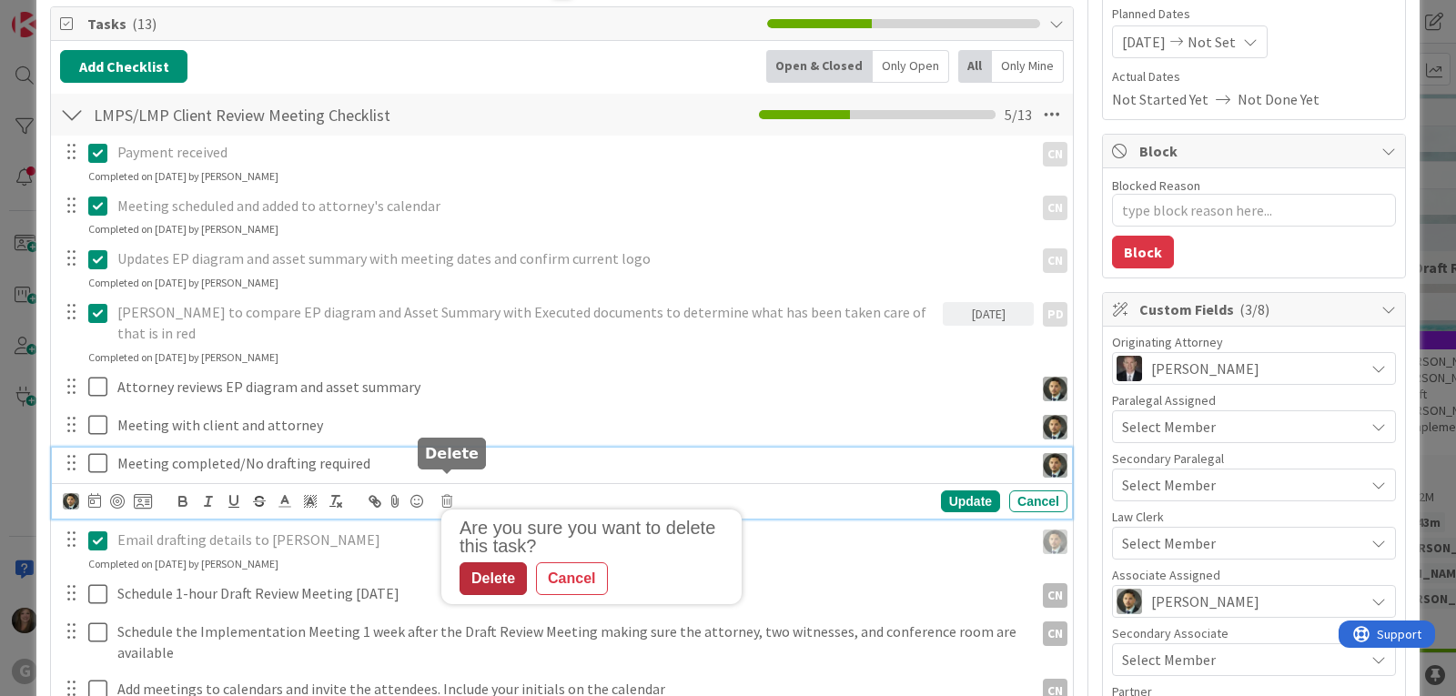
click at [498, 562] on div "Delete" at bounding box center [493, 578] width 67 height 33
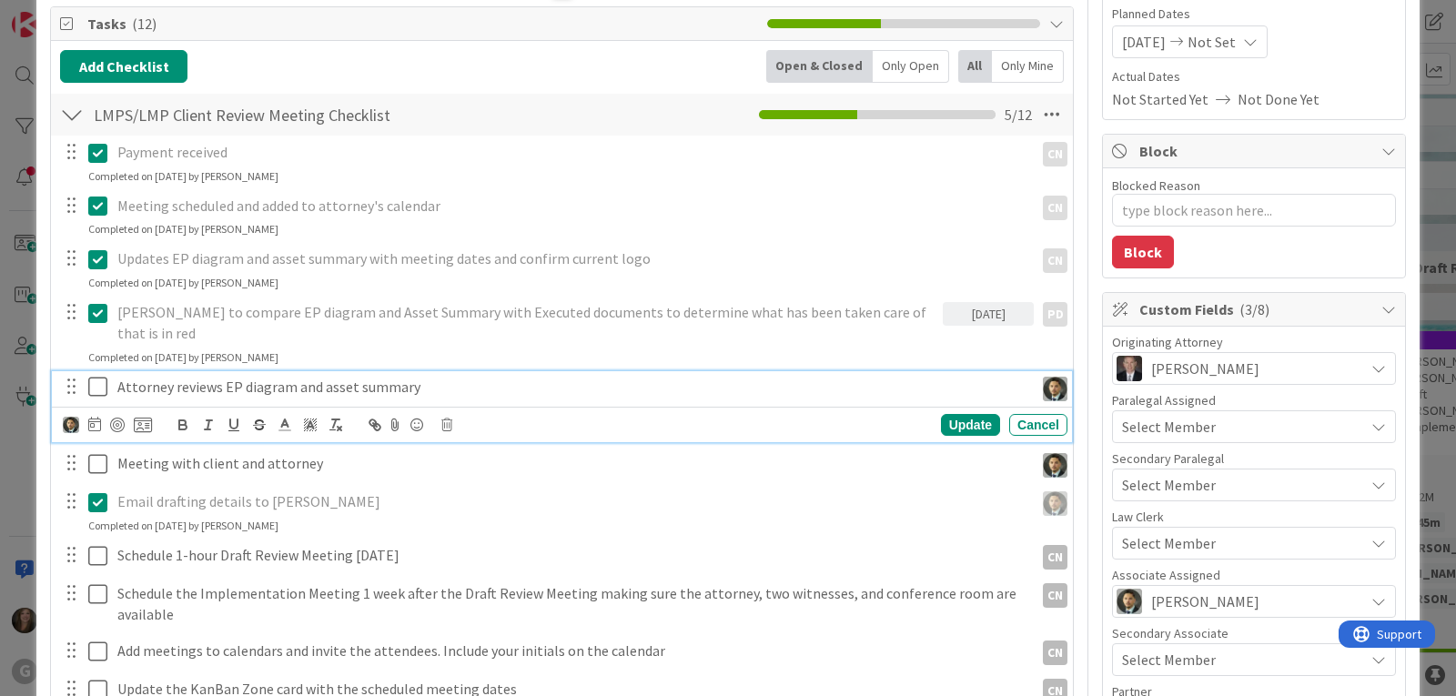
click at [93, 376] on icon at bounding box center [101, 387] width 27 height 22
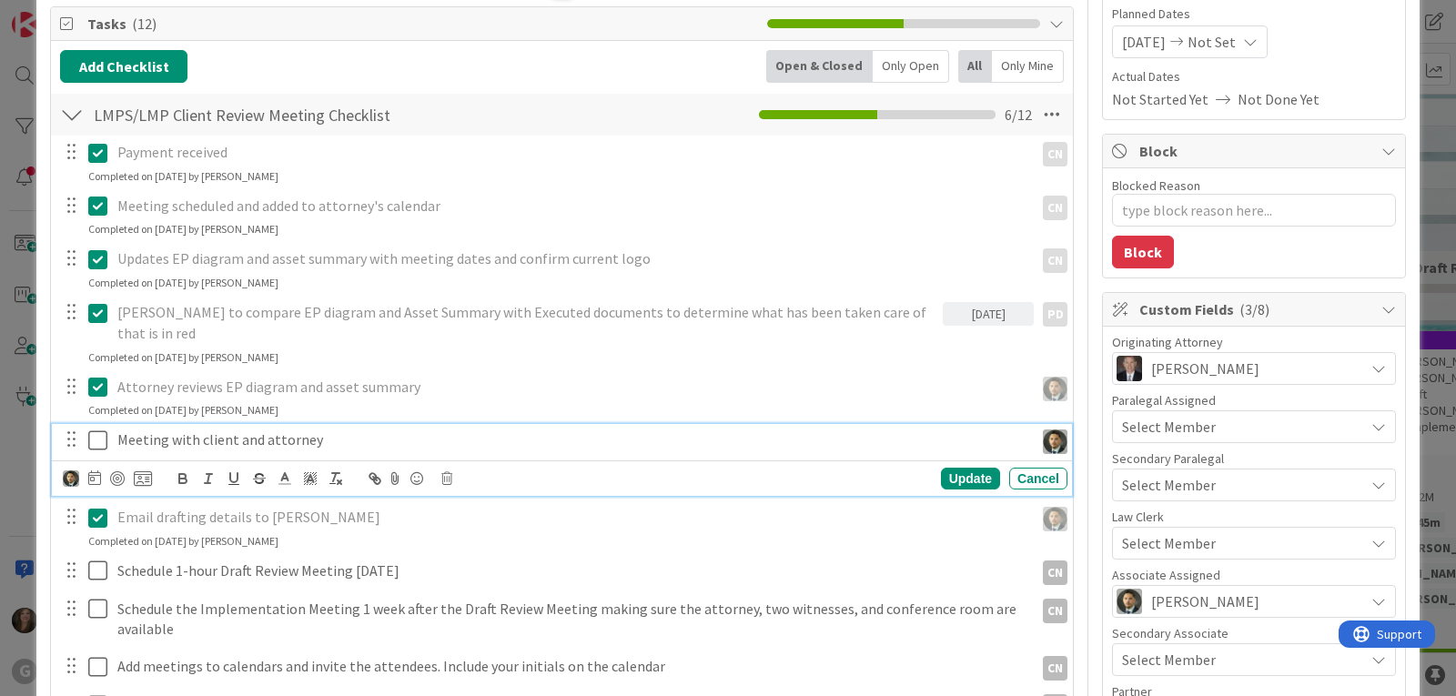
click at [92, 430] on icon at bounding box center [101, 441] width 27 height 22
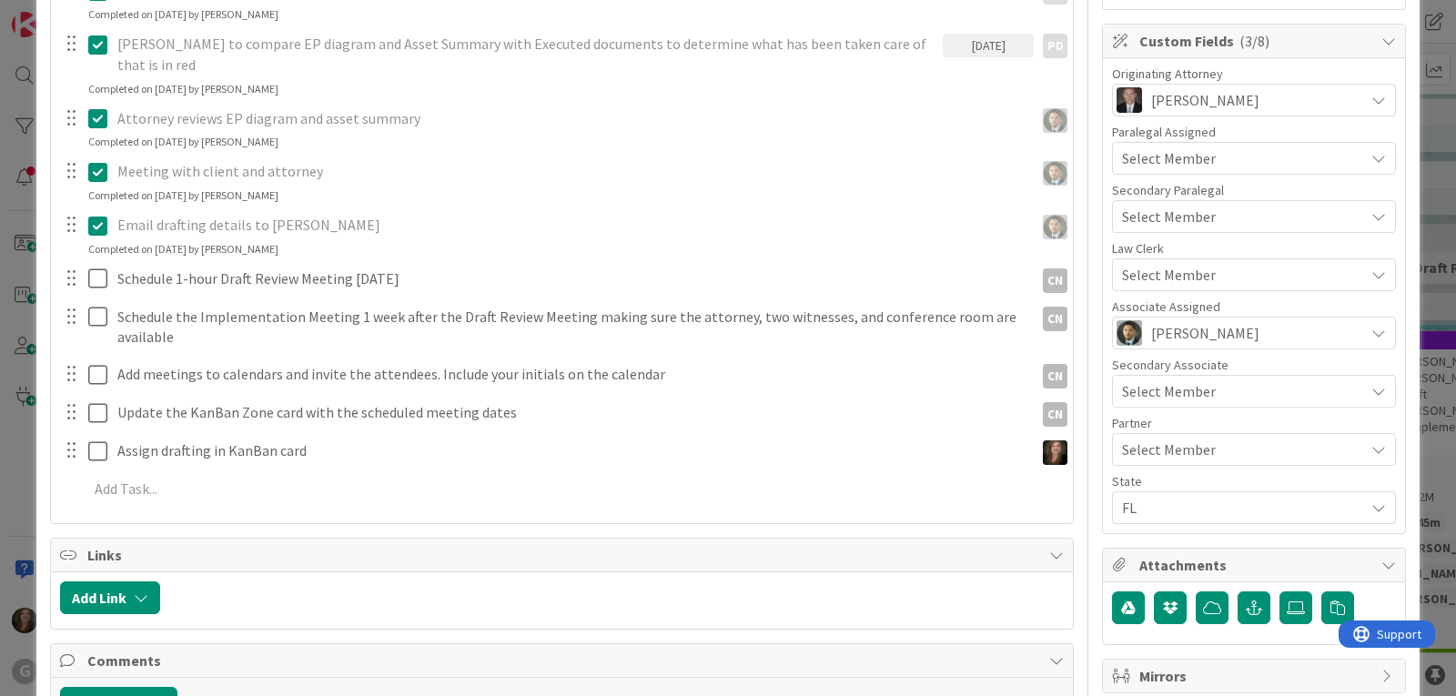
scroll to position [492, 0]
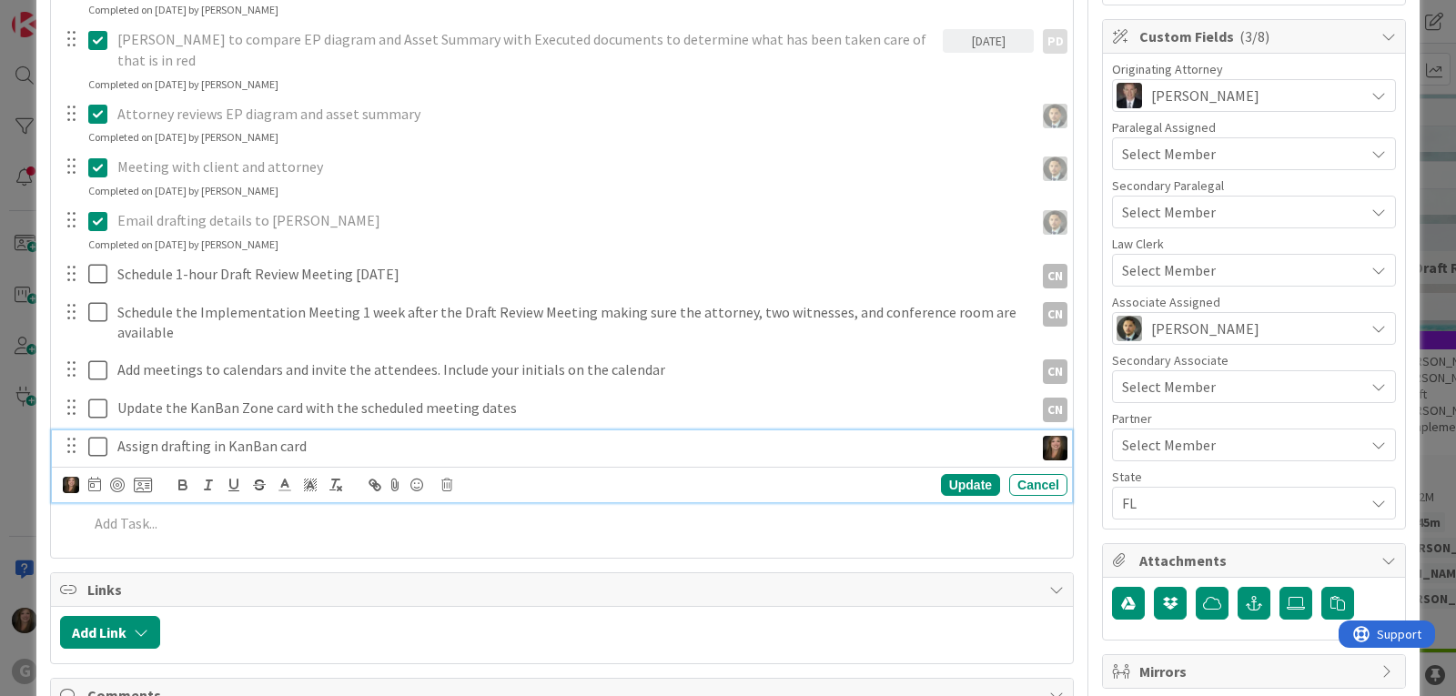
click at [100, 436] on icon at bounding box center [101, 447] width 27 height 22
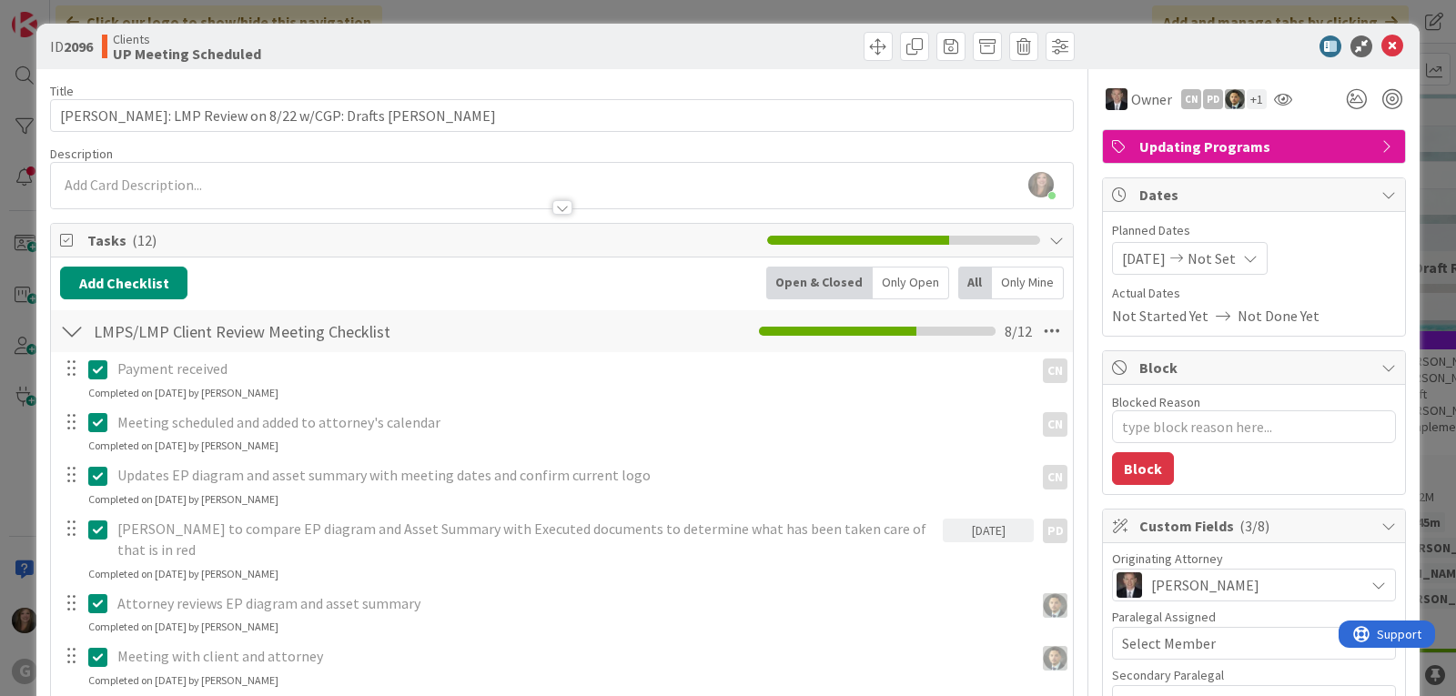
scroll to position [0, 0]
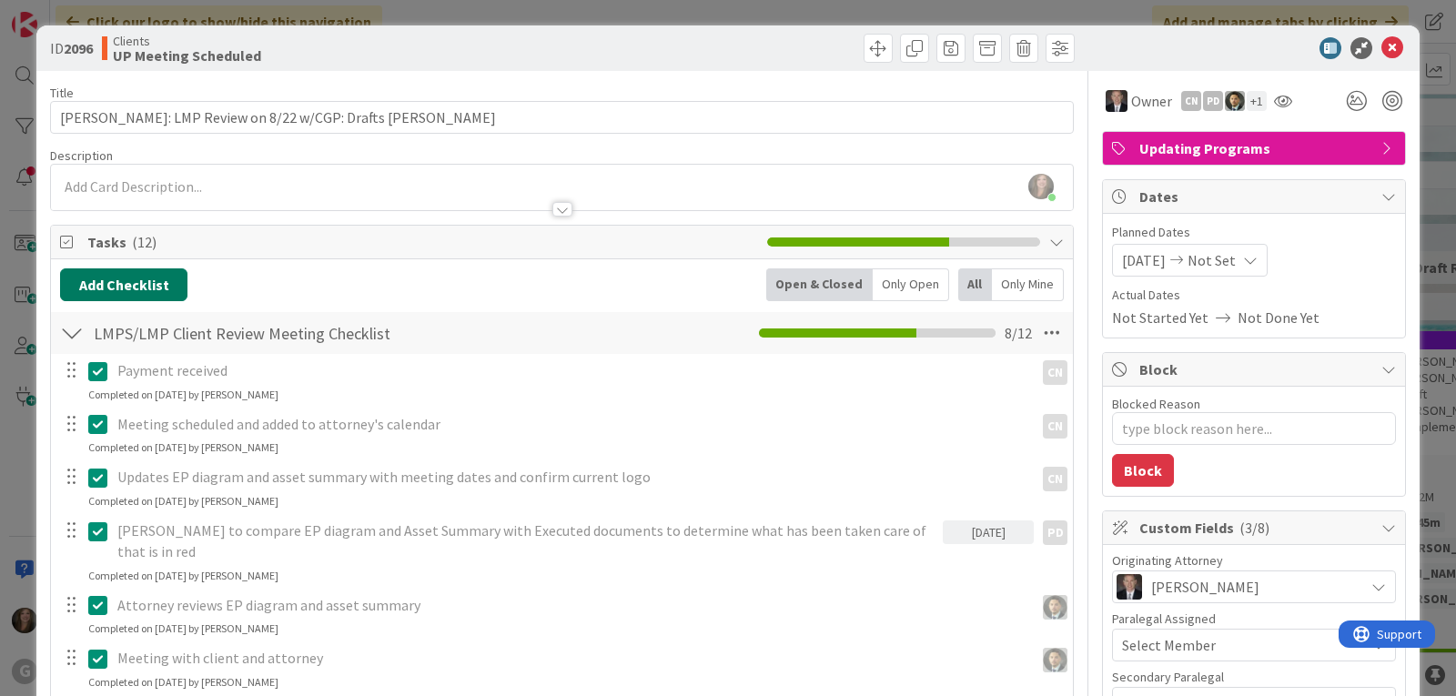
click at [147, 291] on button "Add Checklist" at bounding box center [123, 285] width 127 height 33
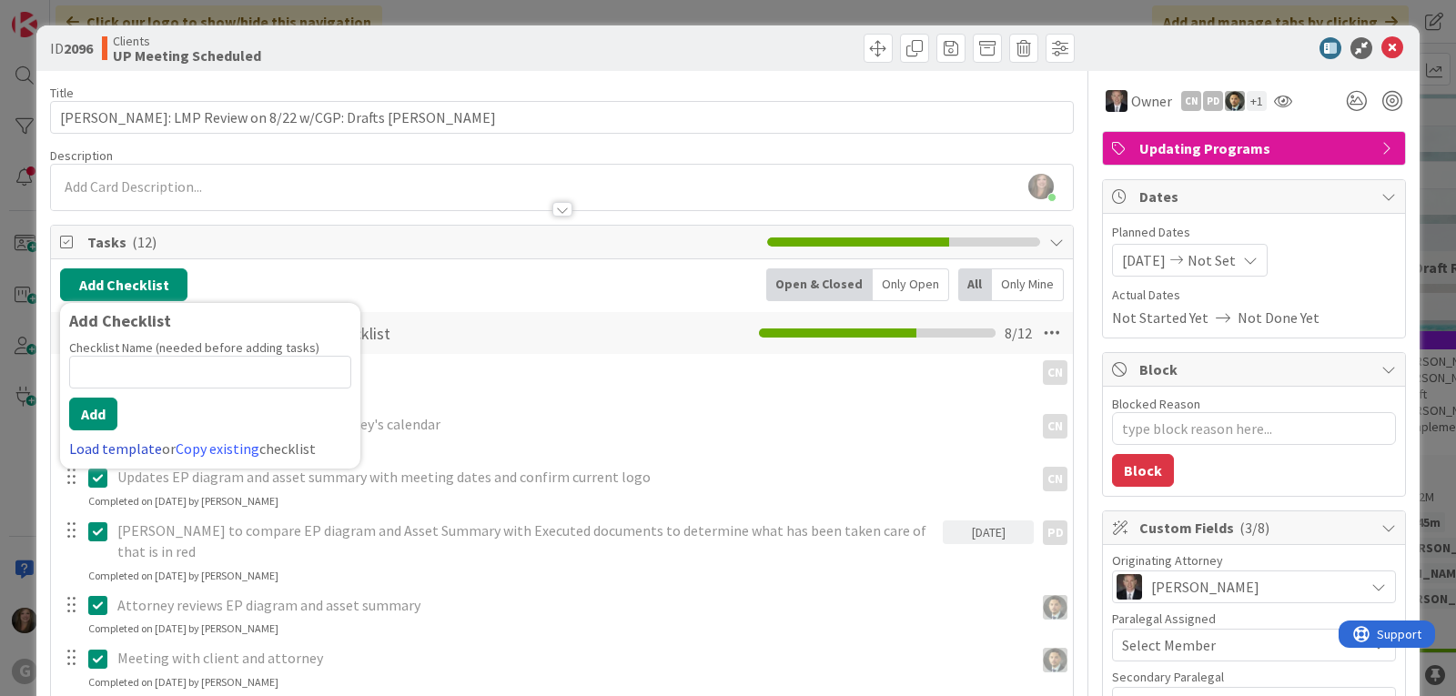
click at [81, 450] on link "Load template" at bounding box center [115, 449] width 93 height 18
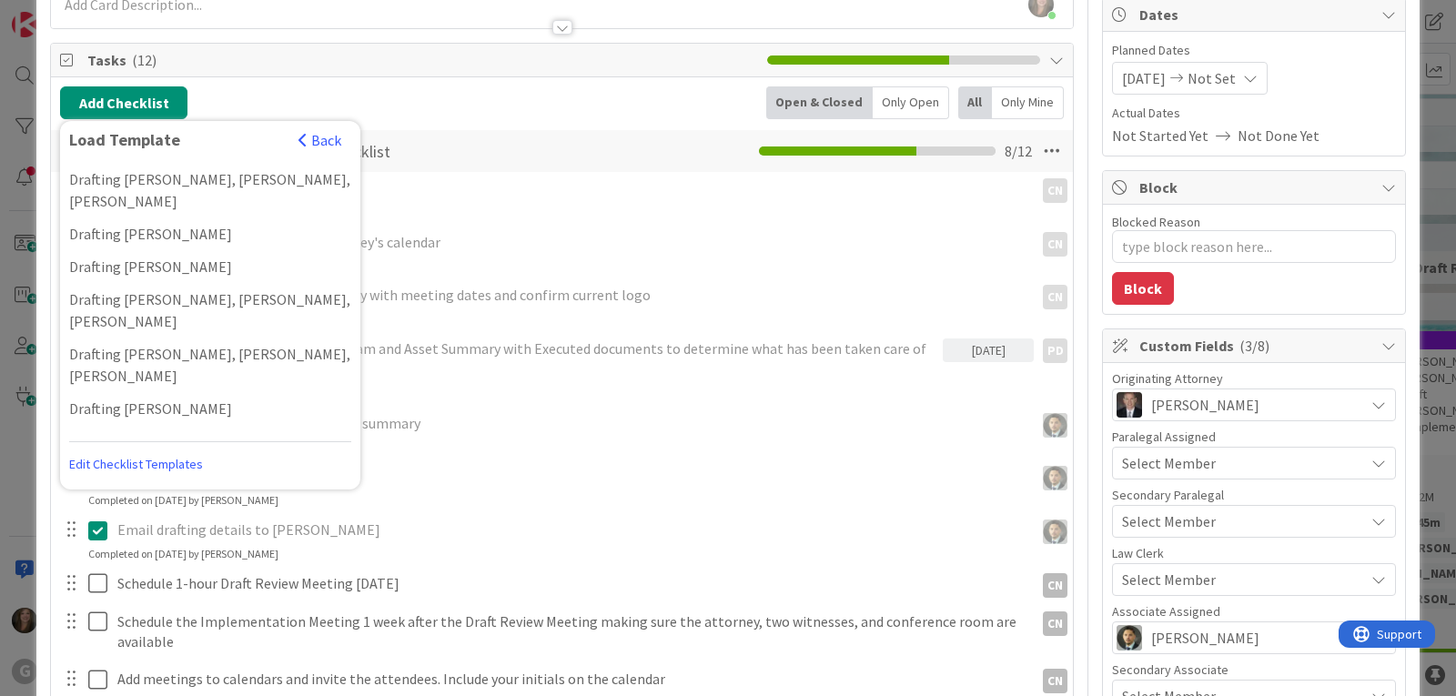
scroll to position [1886, 0]
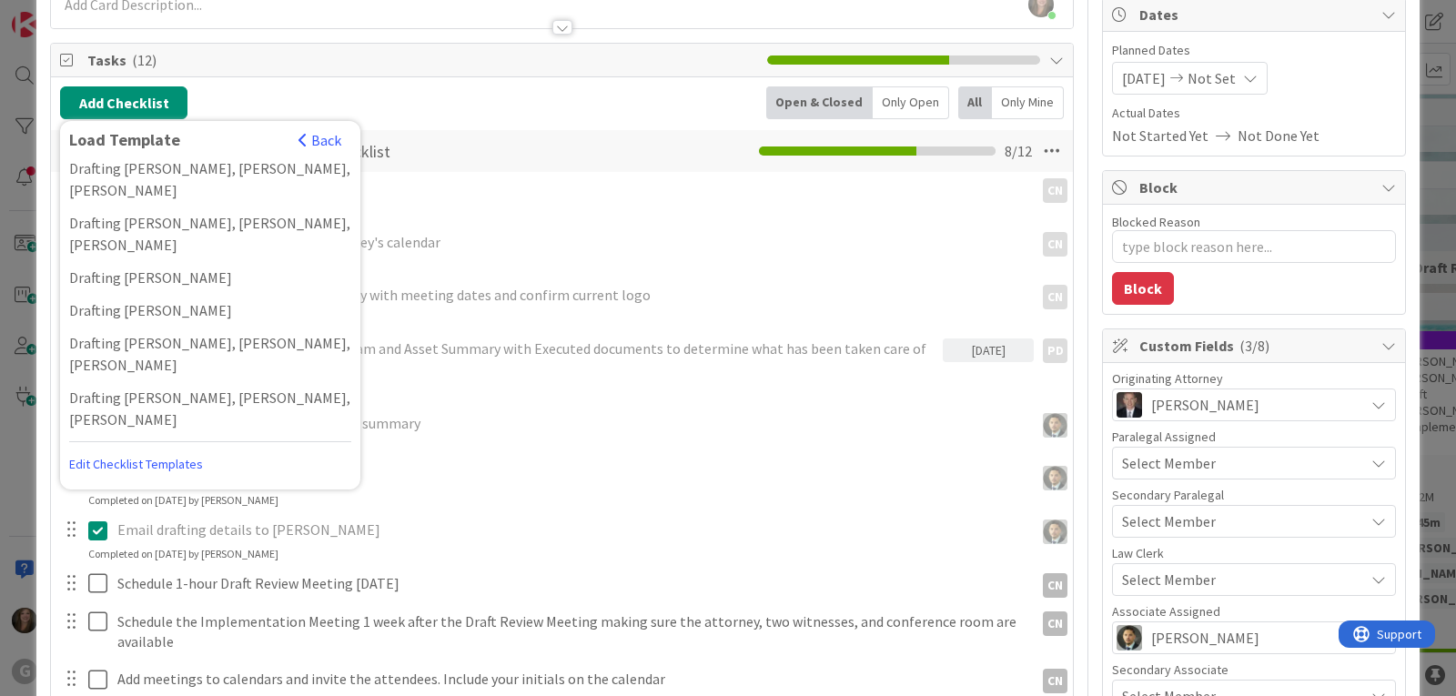
click at [218, 633] on div "Drafting [PERSON_NAME], [PERSON_NAME], [PERSON_NAME]" at bounding box center [210, 660] width 300 height 55
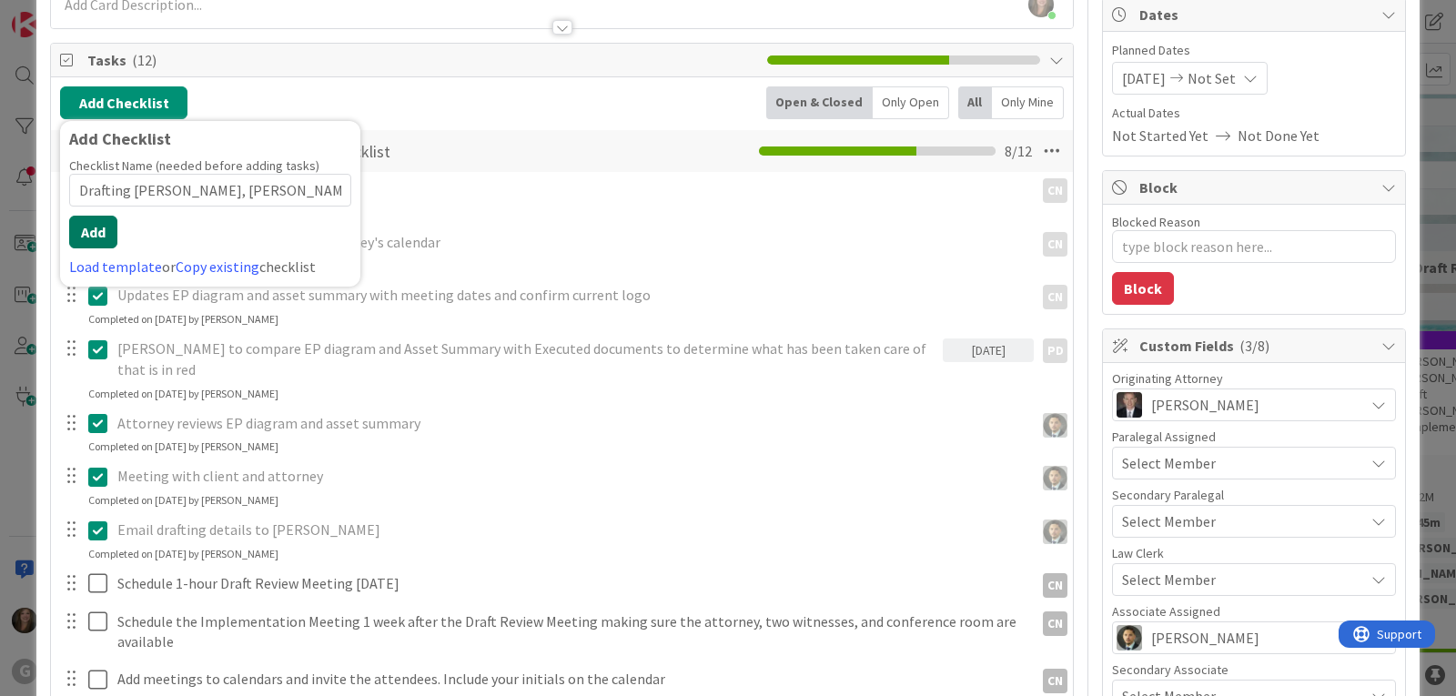
click at [94, 227] on button "Add" at bounding box center [93, 232] width 48 height 33
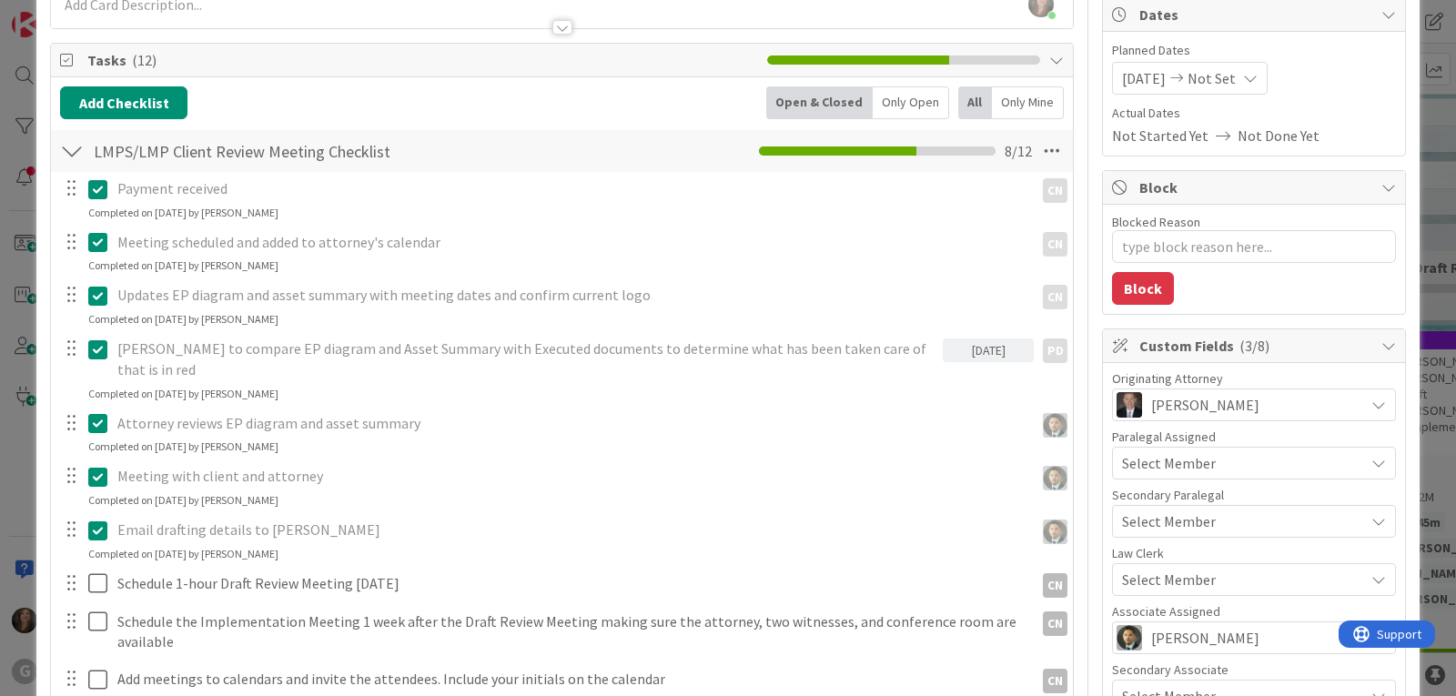
type textarea "x"
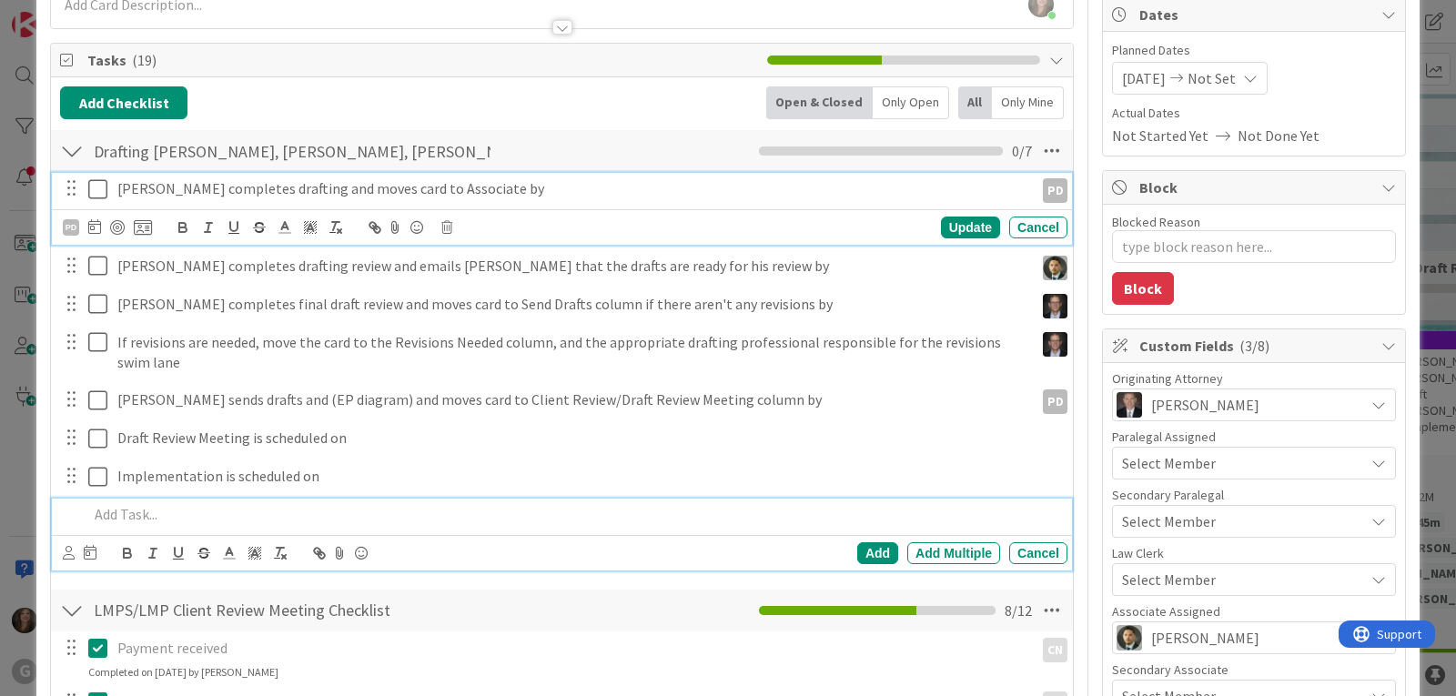
click at [140, 187] on p "[PERSON_NAME] completes drafting and moves card to Associate by" at bounding box center [571, 188] width 909 height 21
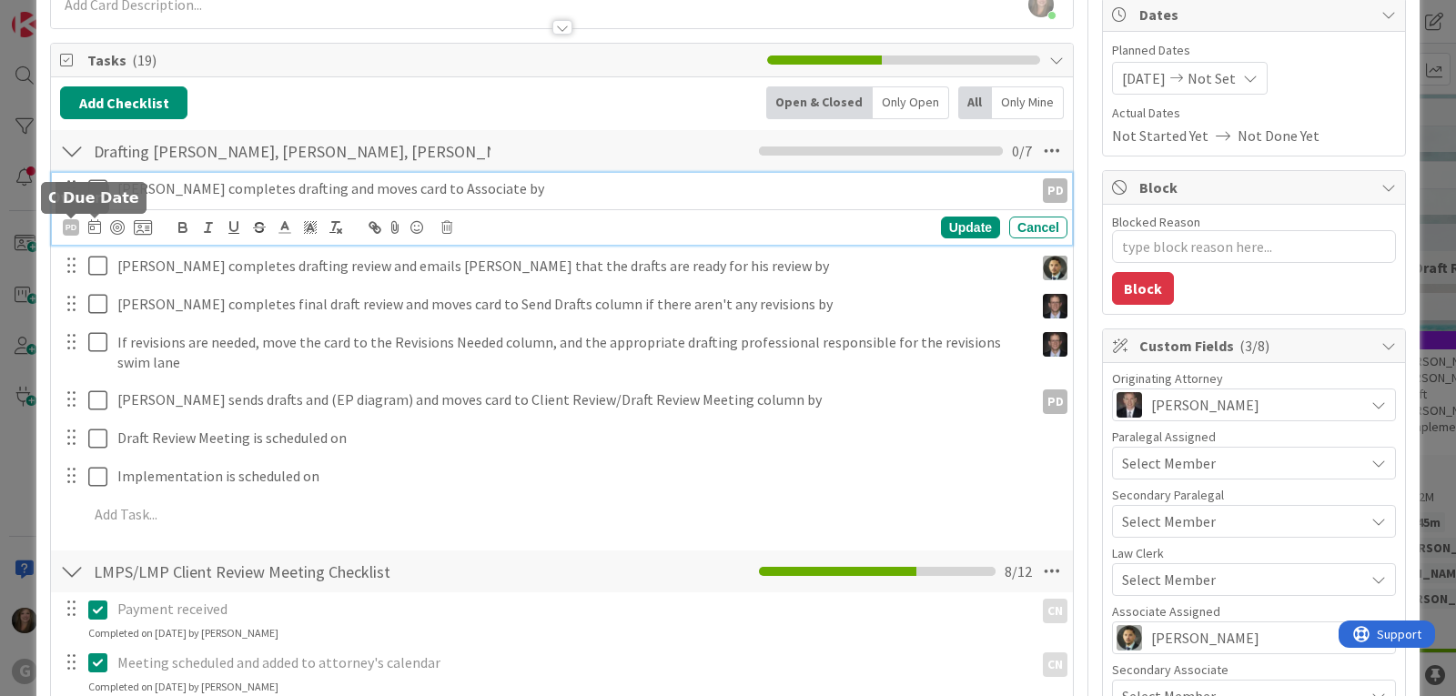
click at [94, 229] on icon at bounding box center [94, 226] width 13 height 15
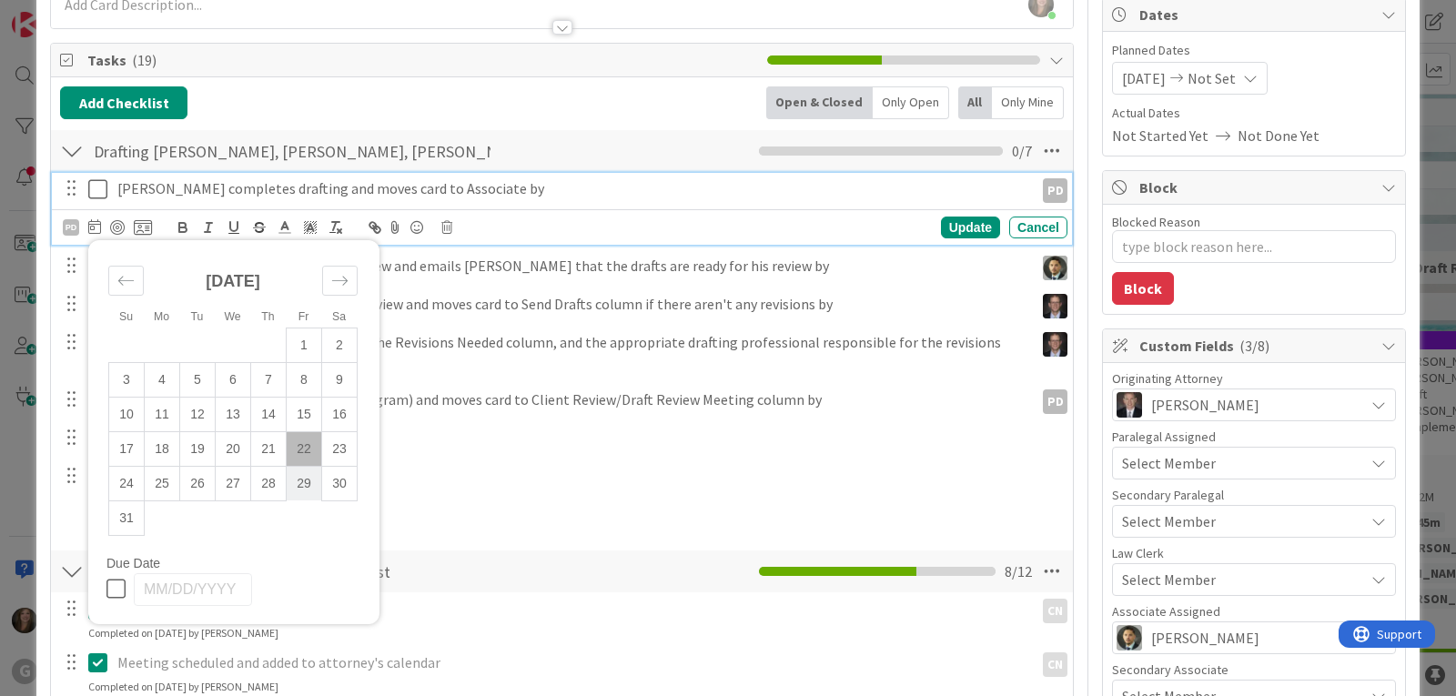
click at [295, 479] on td "29" at bounding box center [304, 483] width 35 height 35
type input "[DATE]"
type textarea "x"
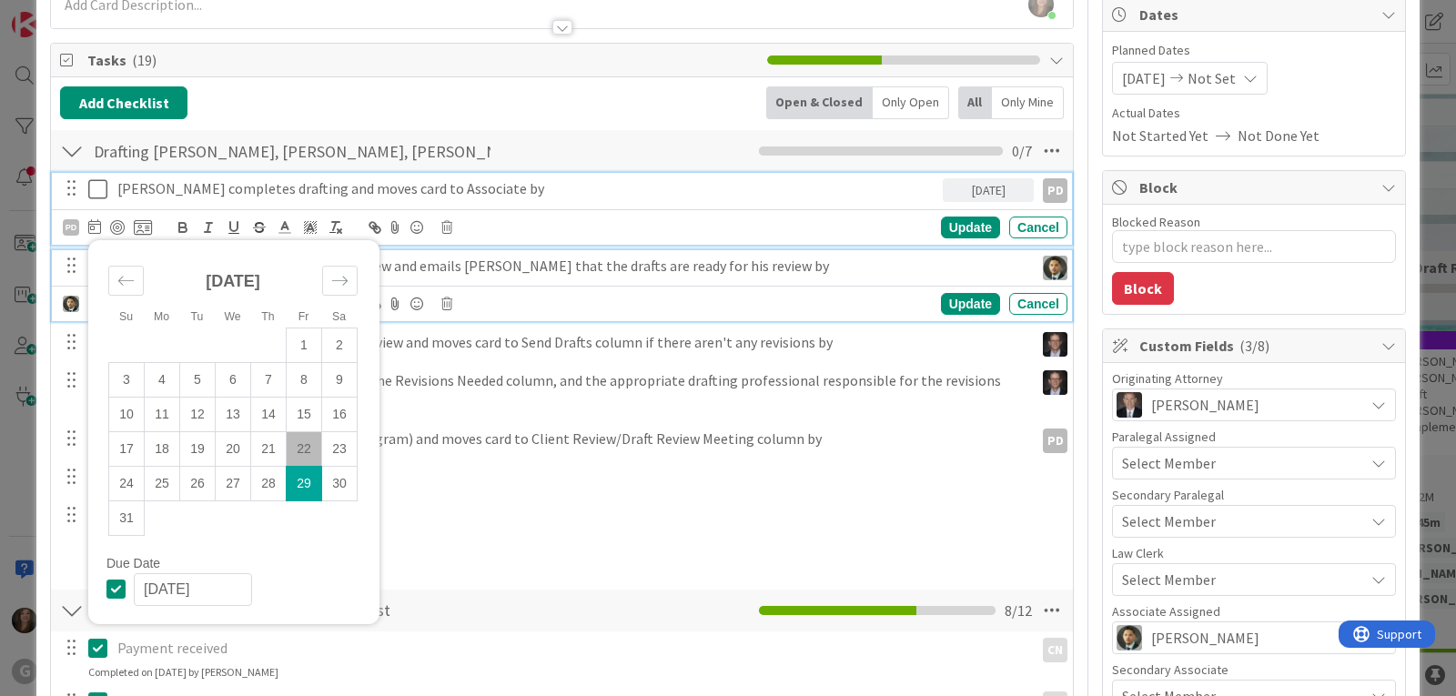
click at [532, 265] on p "[PERSON_NAME] completes drafting review and emails [PERSON_NAME] that the draft…" at bounding box center [571, 266] width 909 height 21
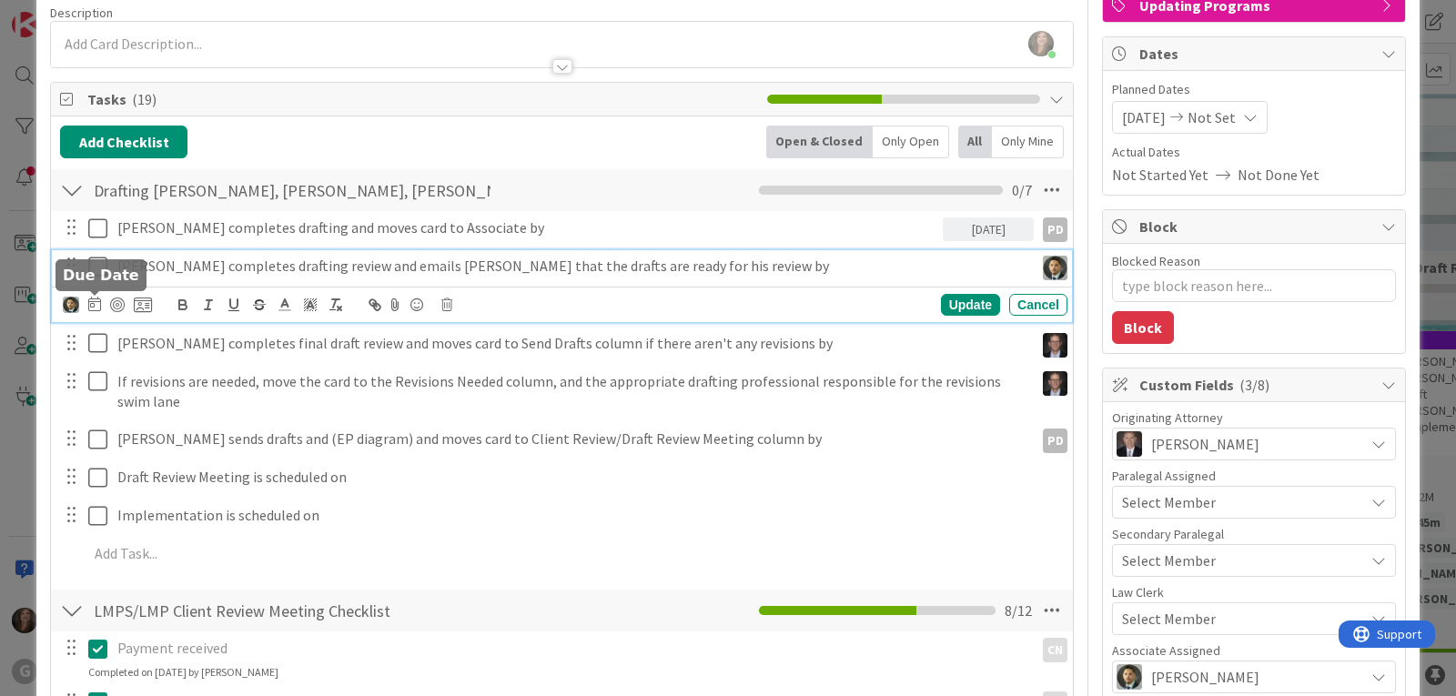
click at [96, 302] on icon at bounding box center [94, 304] width 13 height 15
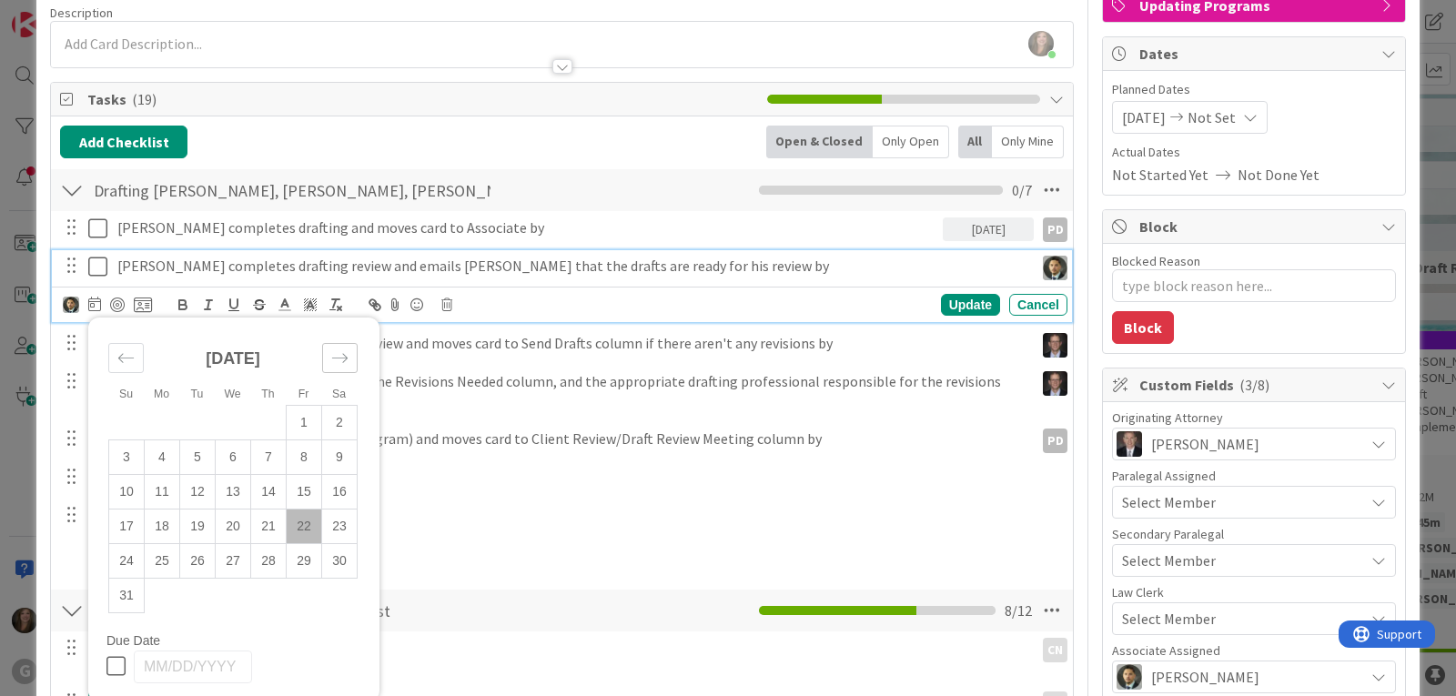
click at [333, 365] on icon "Move forward to switch to the next month." at bounding box center [339, 358] width 17 height 17
click at [273, 420] on td "4" at bounding box center [268, 422] width 35 height 35
type input "[DATE]"
type textarea "x"
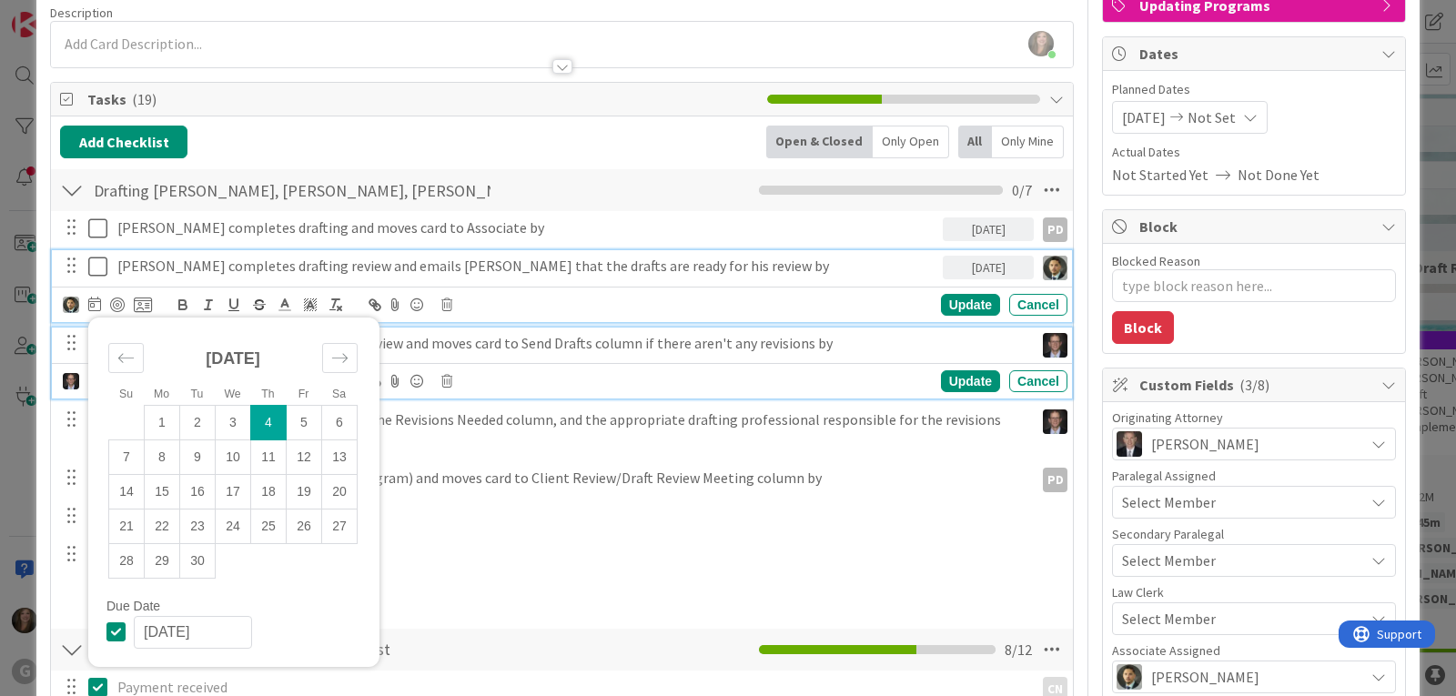
click at [490, 354] on div "[PERSON_NAME] completes final draft review and moves card to Send Drafts column…" at bounding box center [572, 344] width 924 height 32
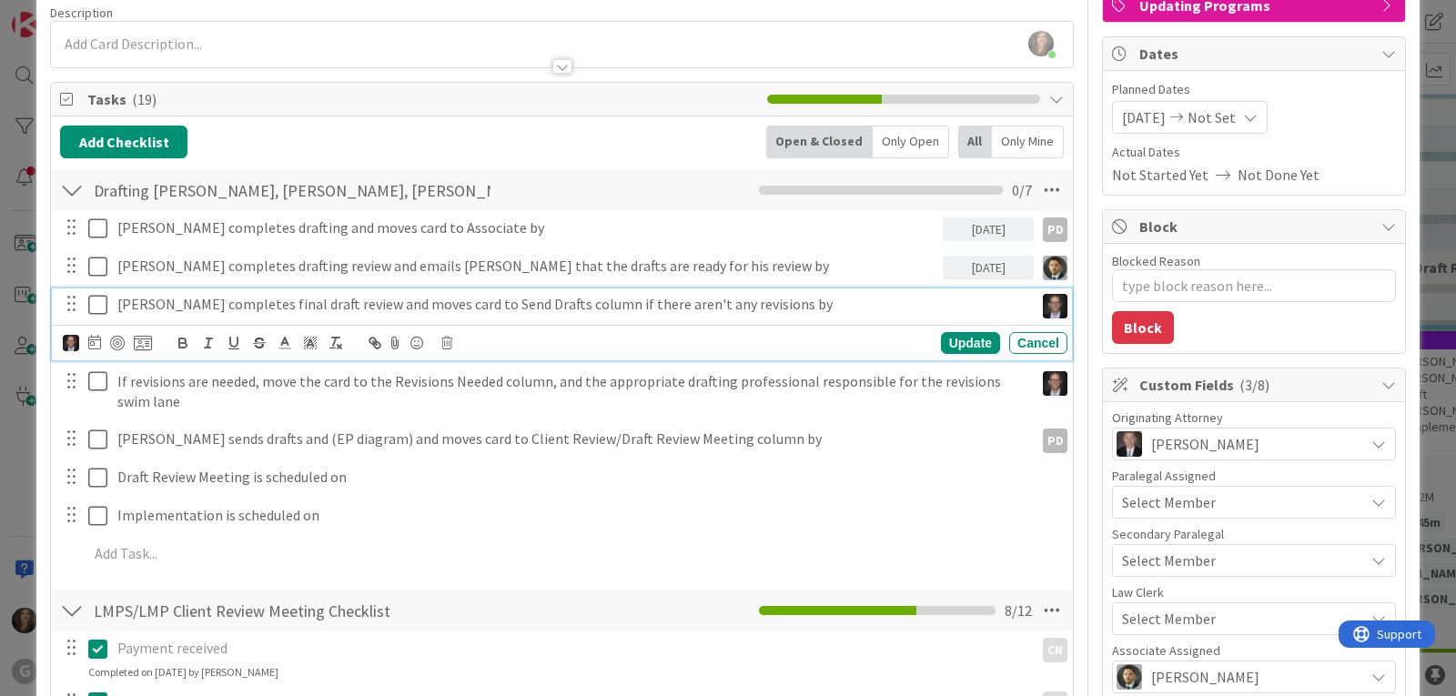
scroll to position [104, 0]
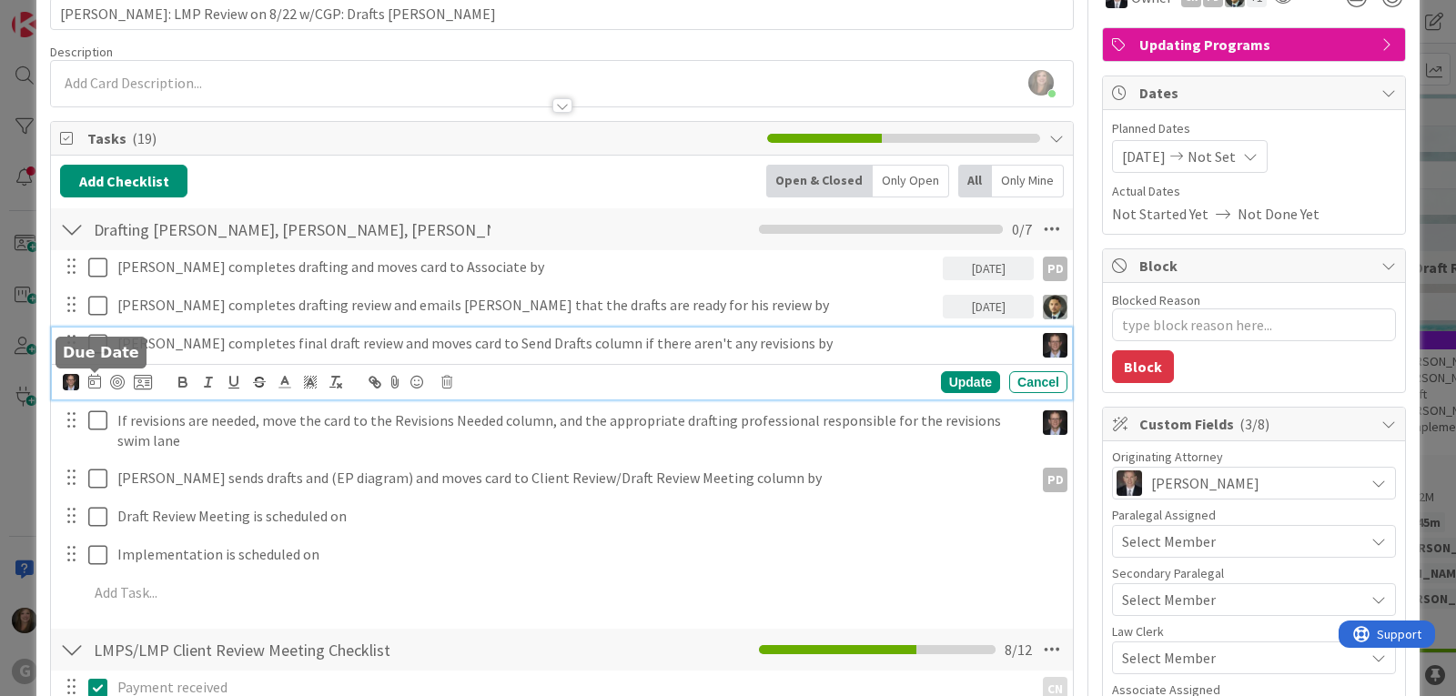
click at [95, 386] on icon at bounding box center [94, 381] width 13 height 15
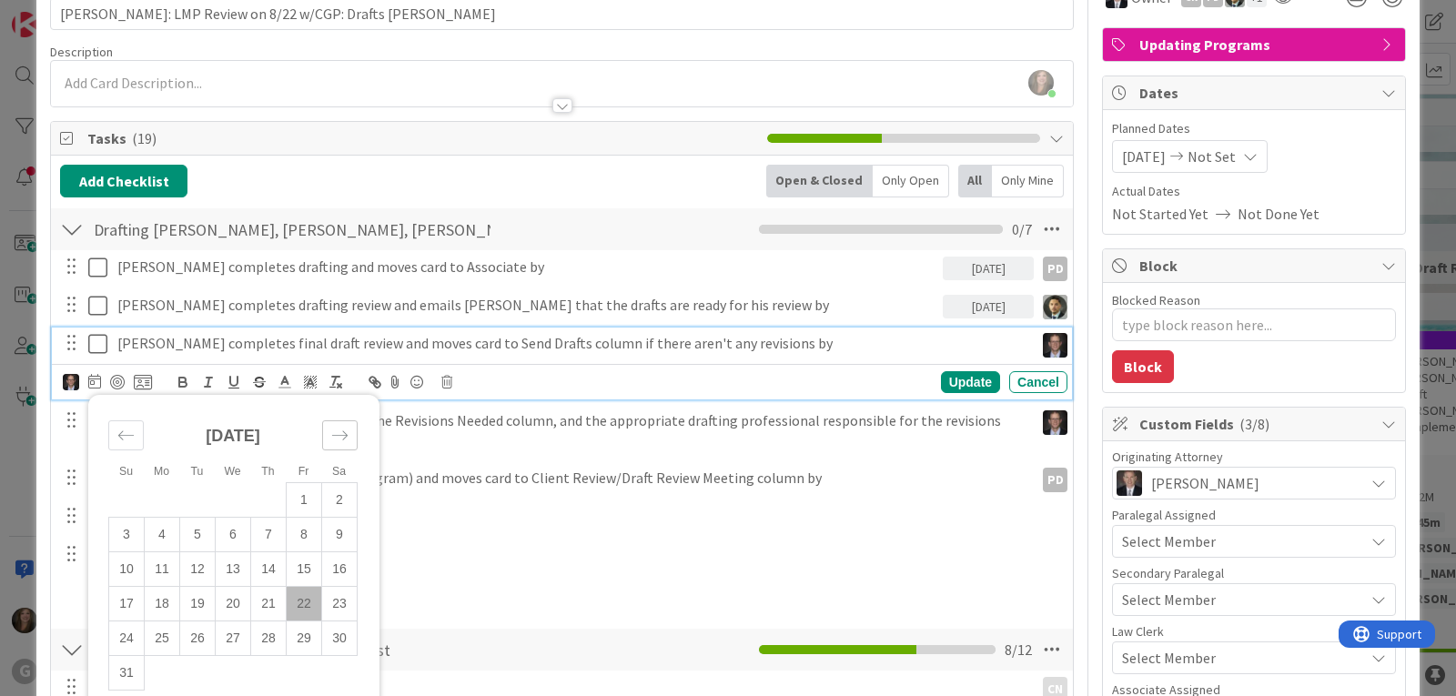
click at [334, 428] on icon "Move forward to switch to the next month." at bounding box center [339, 435] width 17 height 17
click at [157, 529] on td "8" at bounding box center [162, 534] width 35 height 35
type input "[DATE]"
type textarea "x"
click at [965, 380] on div "Update" at bounding box center [970, 382] width 59 height 22
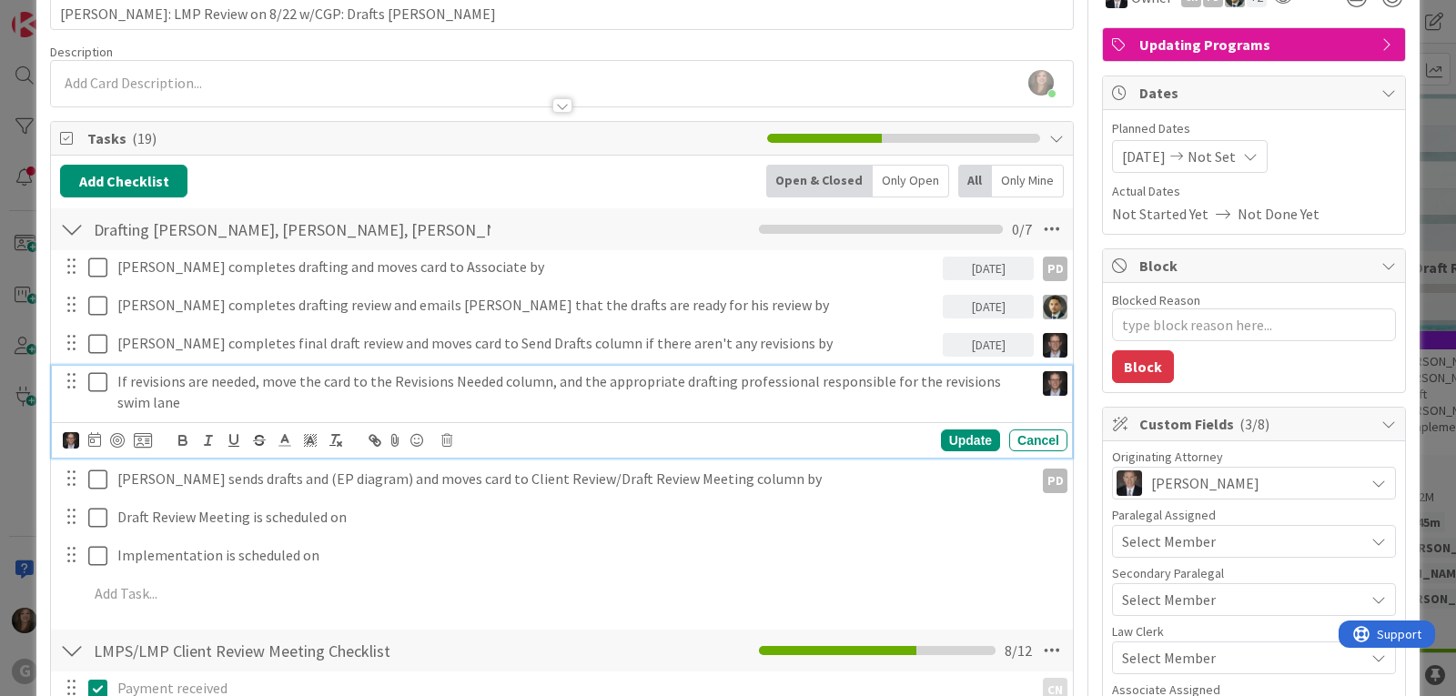
click at [239, 403] on p "If revisions are needed, move the card to the Revisions Needed column, and the …" at bounding box center [571, 391] width 909 height 41
click at [96, 437] on icon at bounding box center [94, 439] width 13 height 15
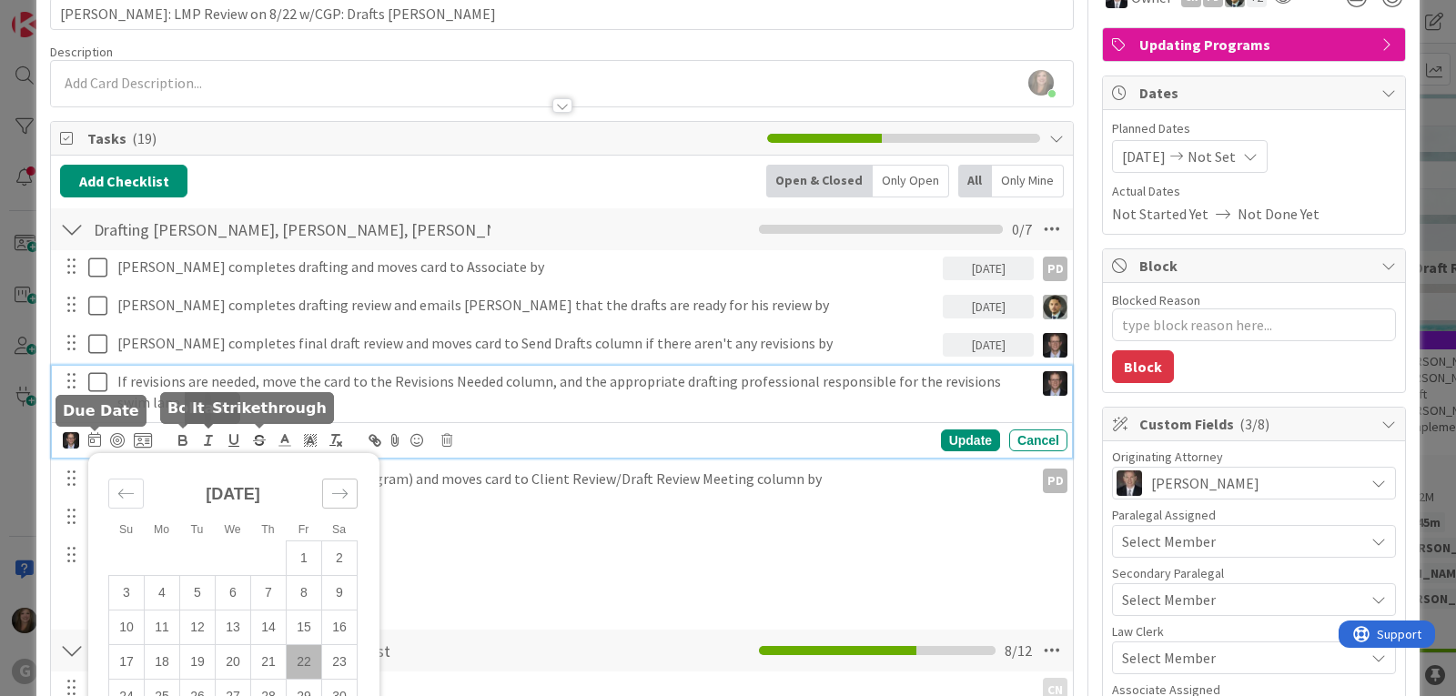
click at [329, 497] on div "Move forward to switch to the next month." at bounding box center [339, 494] width 35 height 30
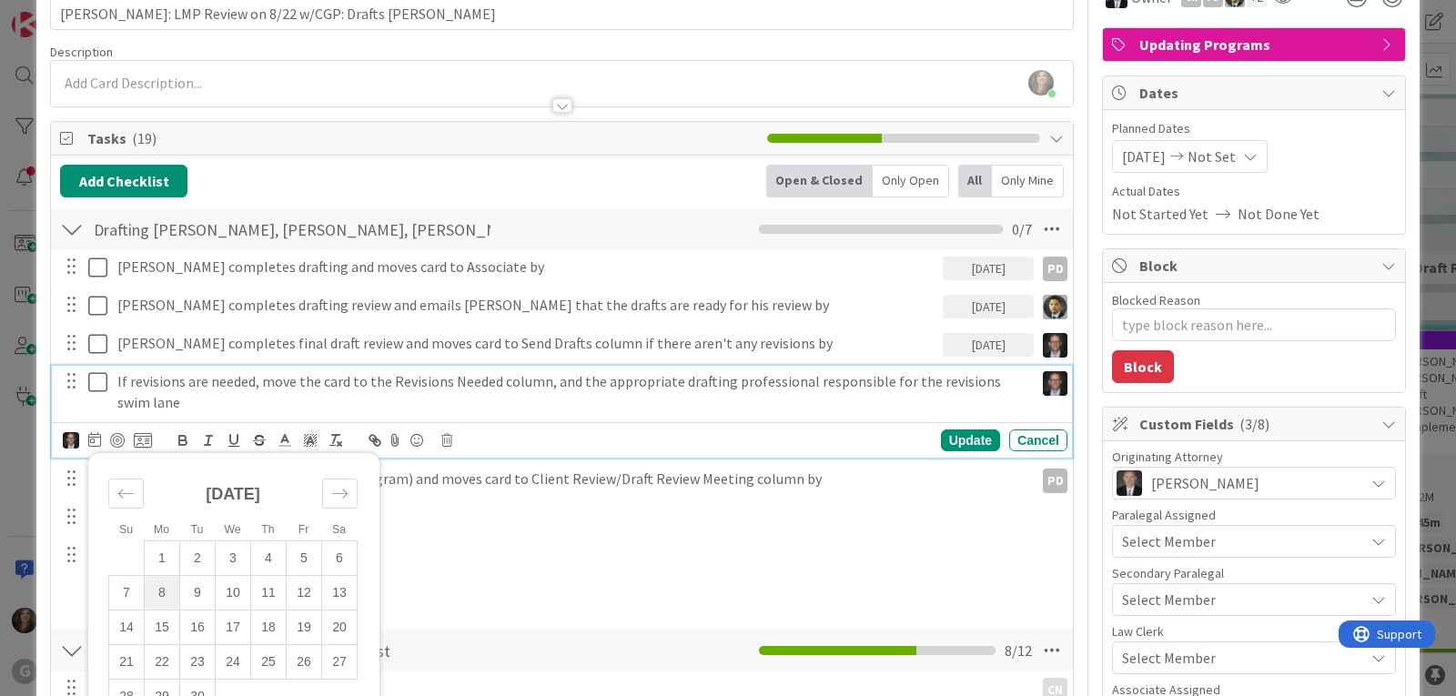
click at [163, 591] on td "8" at bounding box center [162, 593] width 35 height 35
type input "[DATE]"
type textarea "x"
click at [962, 444] on div "Update" at bounding box center [970, 441] width 59 height 22
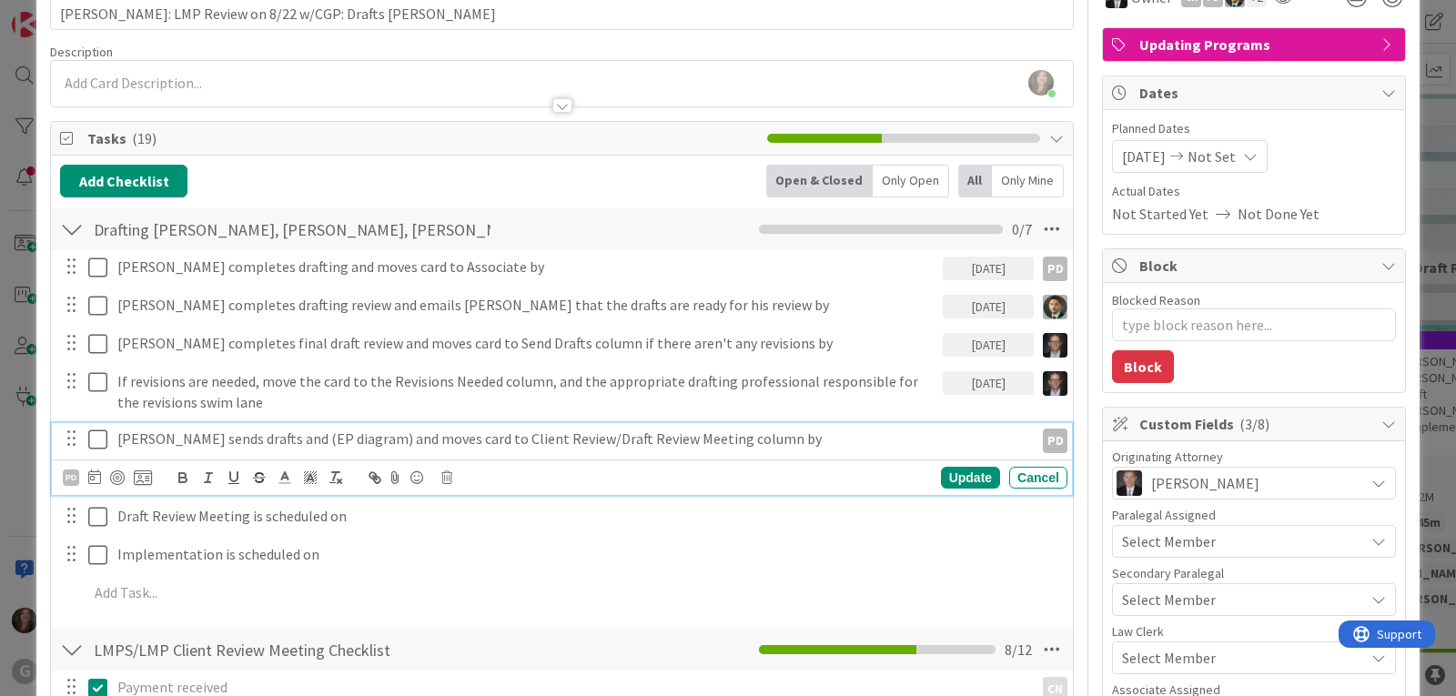
click at [283, 446] on p "[PERSON_NAME] sends drafts and (EP diagram) and moves card to Client Review/Dra…" at bounding box center [571, 439] width 909 height 21
click at [95, 481] on icon at bounding box center [94, 477] width 13 height 15
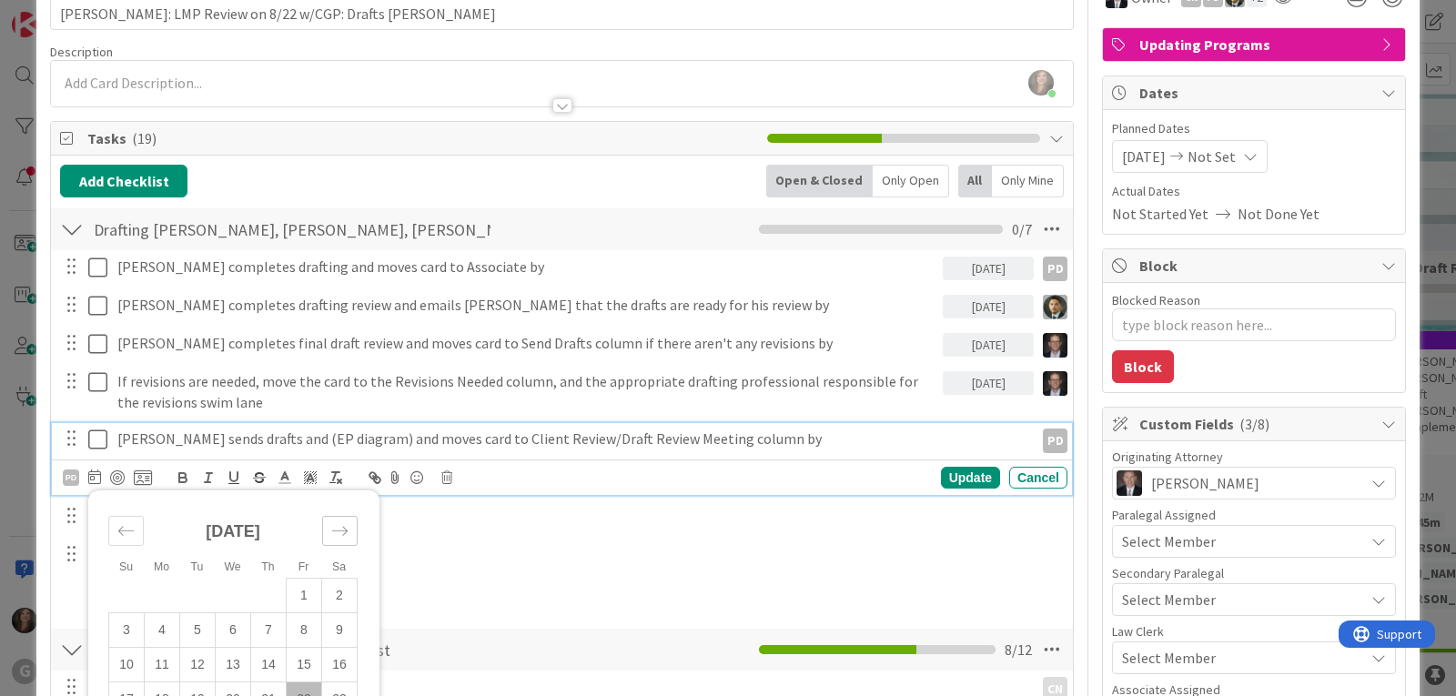
click at [341, 536] on icon "Move forward to switch to the next month." at bounding box center [339, 530] width 17 height 17
click at [162, 630] on td "8" at bounding box center [162, 630] width 35 height 35
type input "[DATE]"
click at [970, 481] on div "Update" at bounding box center [970, 478] width 59 height 22
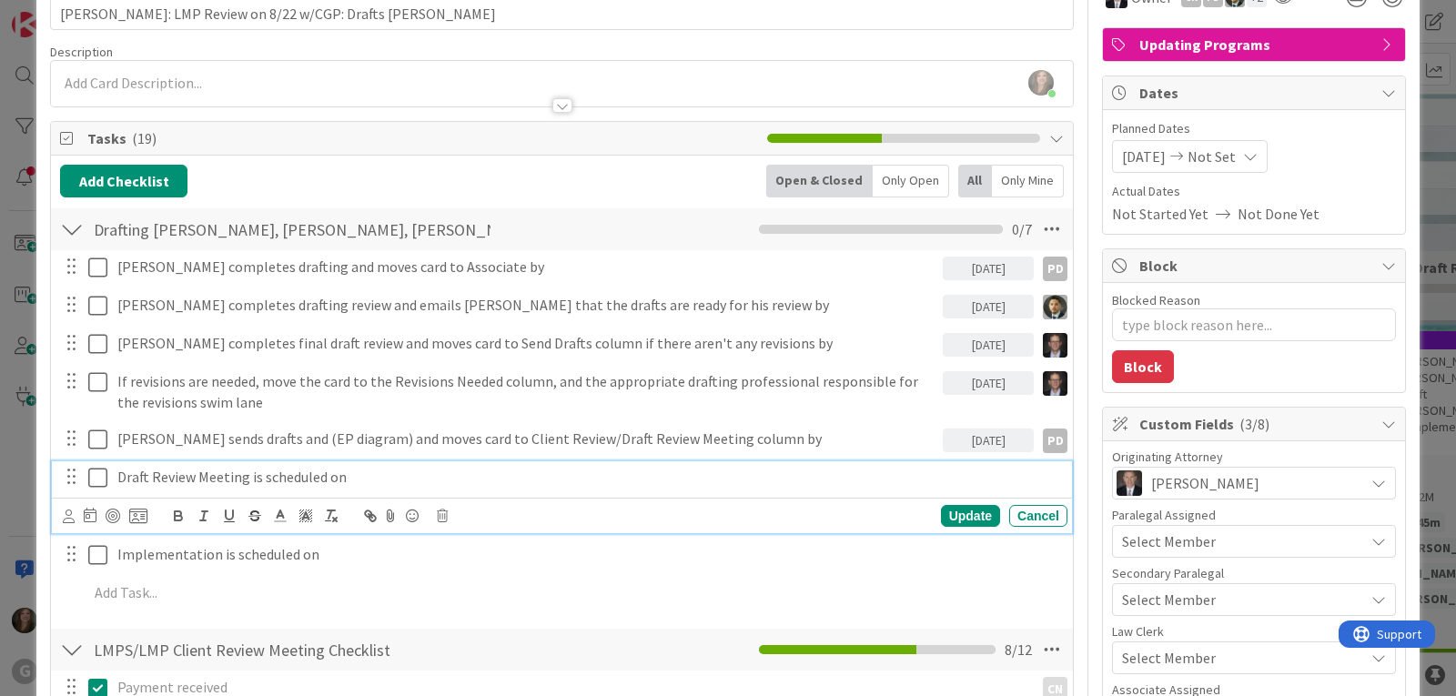
click at [289, 485] on p "Draft Review Meeting is scheduled on" at bounding box center [588, 477] width 943 height 21
click at [66, 517] on icon at bounding box center [69, 517] width 12 height 14
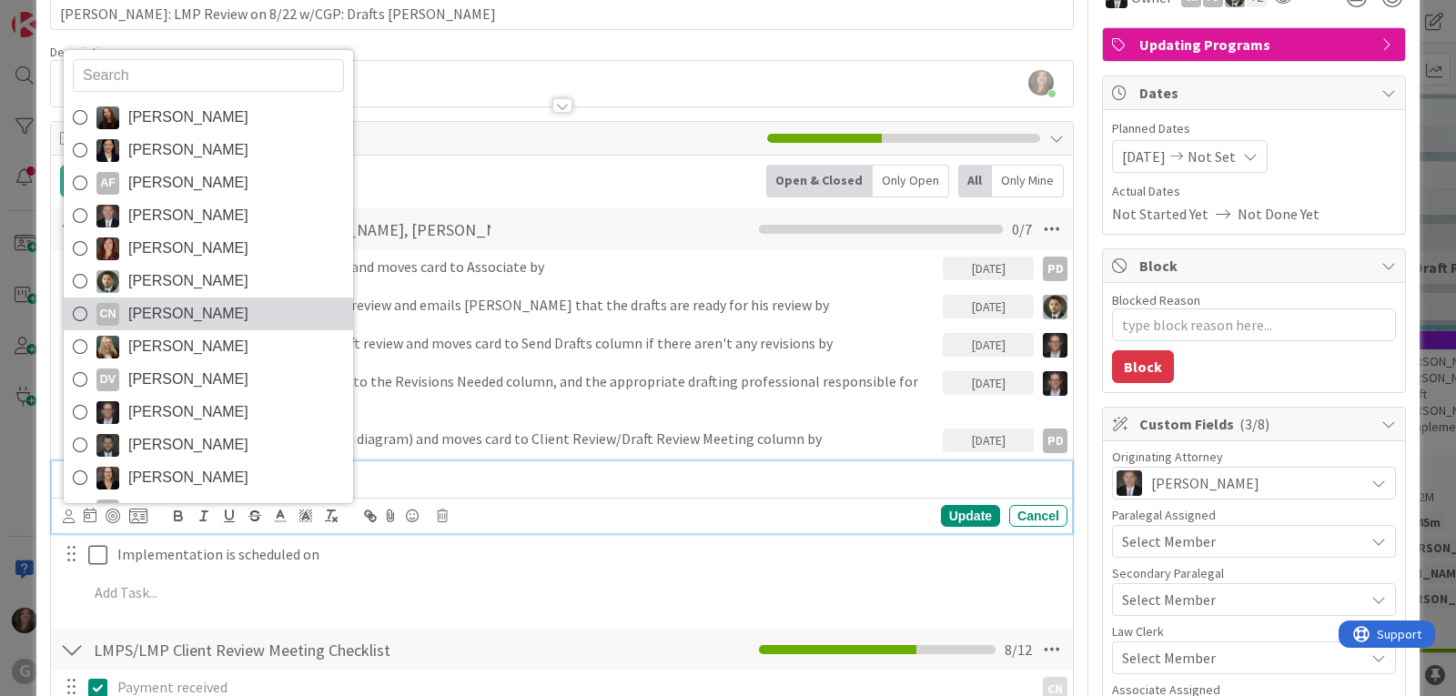
click at [198, 319] on span "[PERSON_NAME]" at bounding box center [188, 313] width 120 height 27
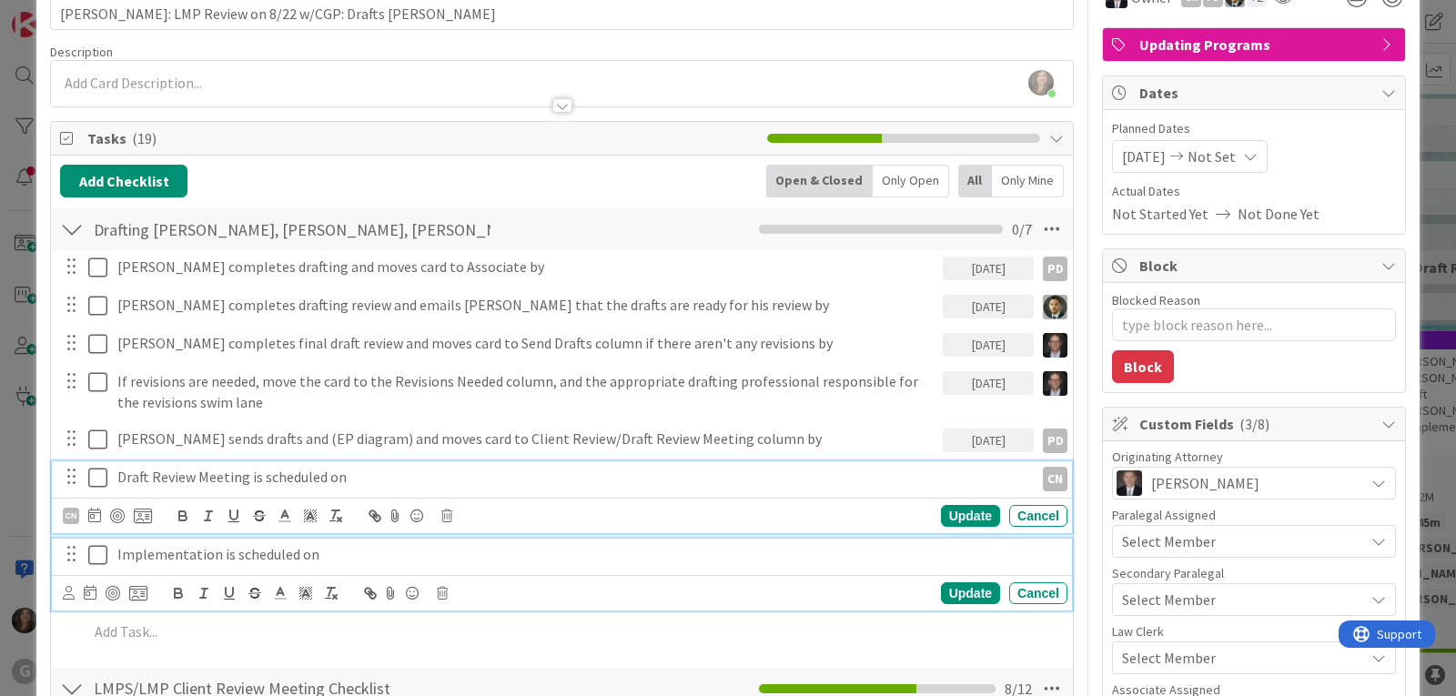
click at [143, 557] on p "Implementation is scheduled on" at bounding box center [588, 554] width 943 height 21
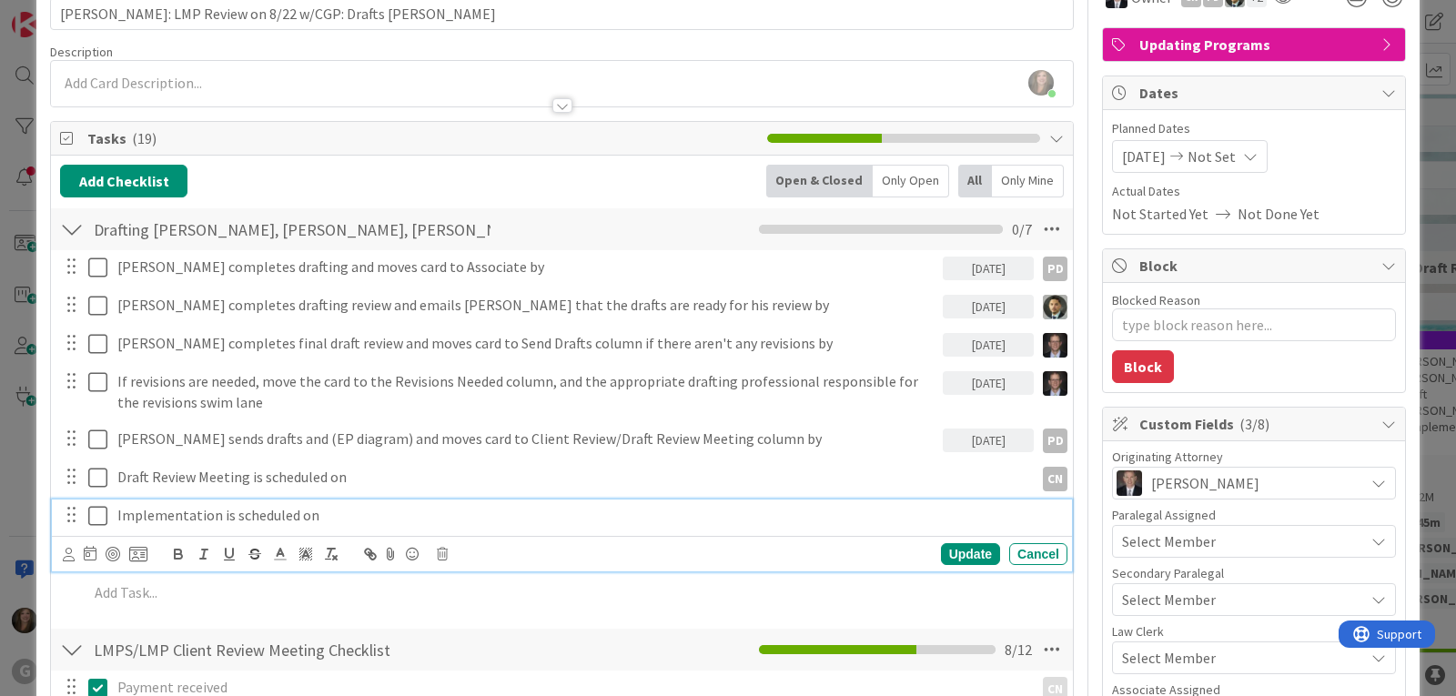
scroll to position [65, 0]
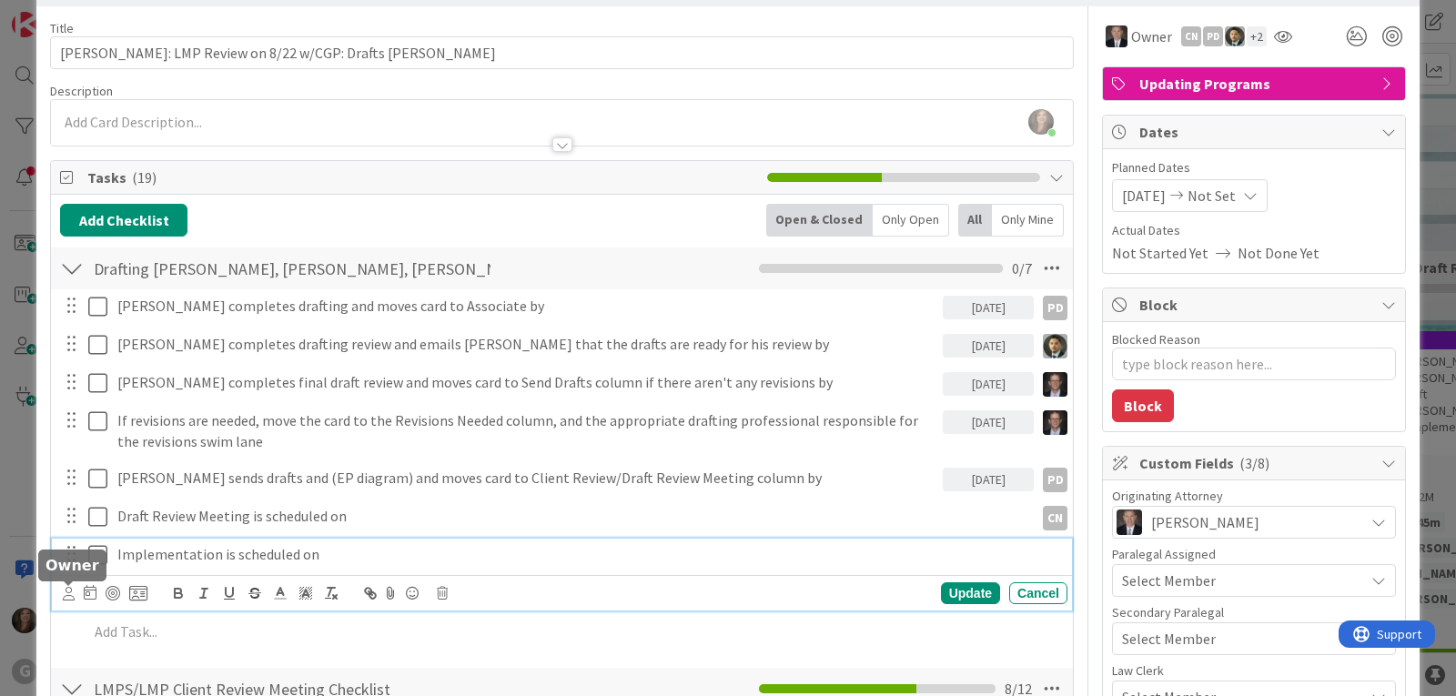
click at [66, 592] on icon at bounding box center [69, 594] width 12 height 14
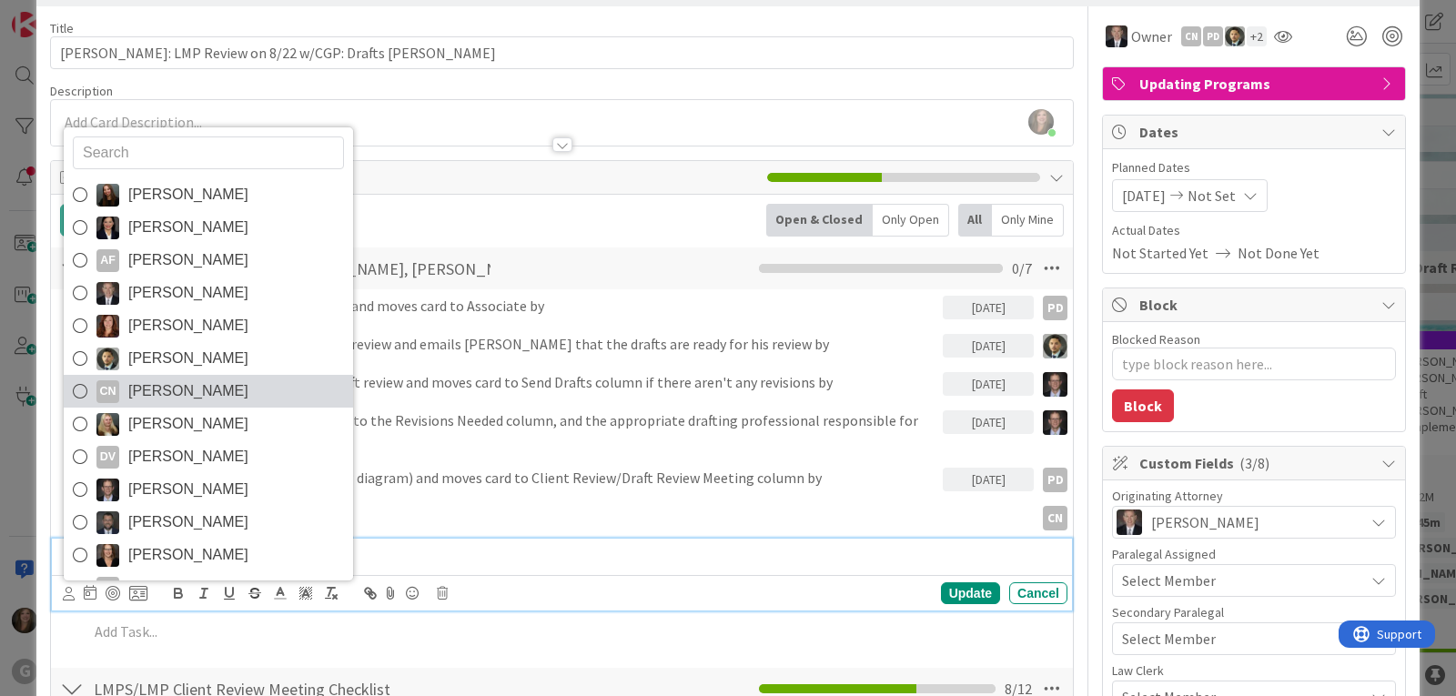
click at [214, 395] on span "[PERSON_NAME]" at bounding box center [188, 391] width 120 height 27
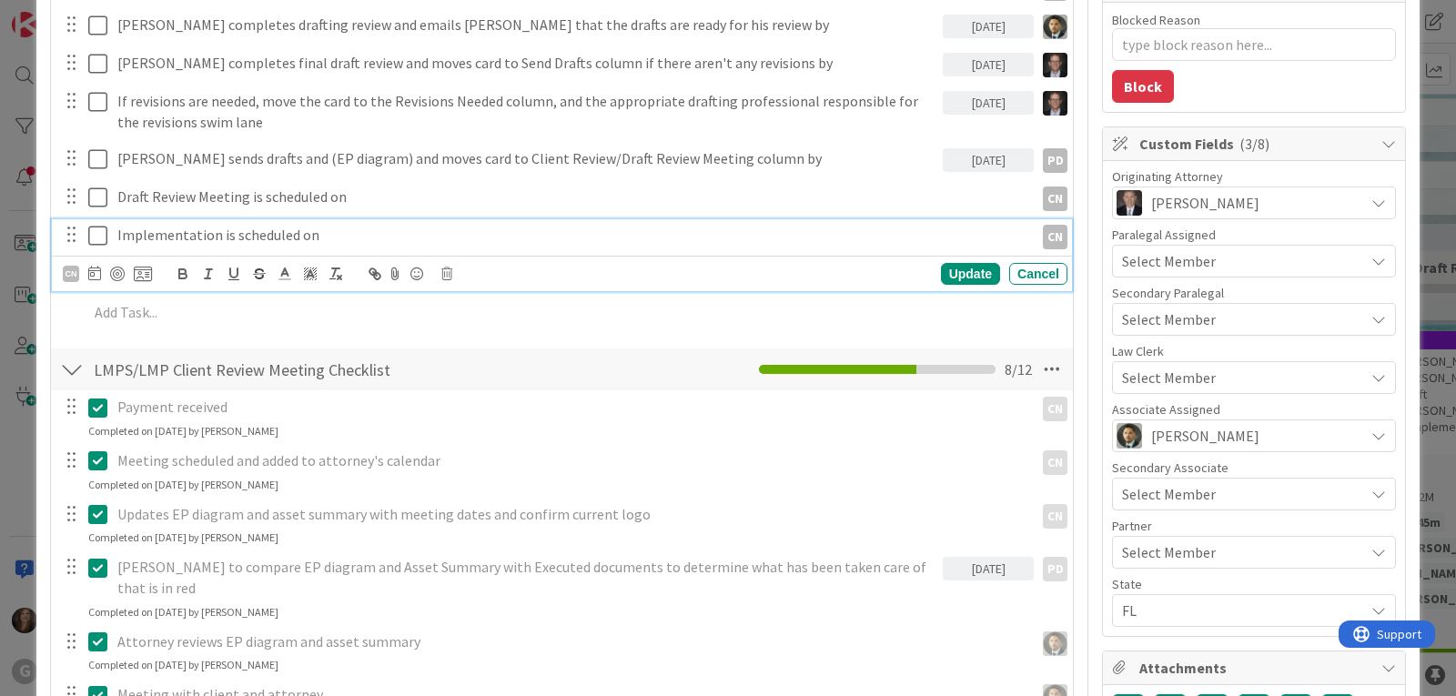
scroll to position [429, 0]
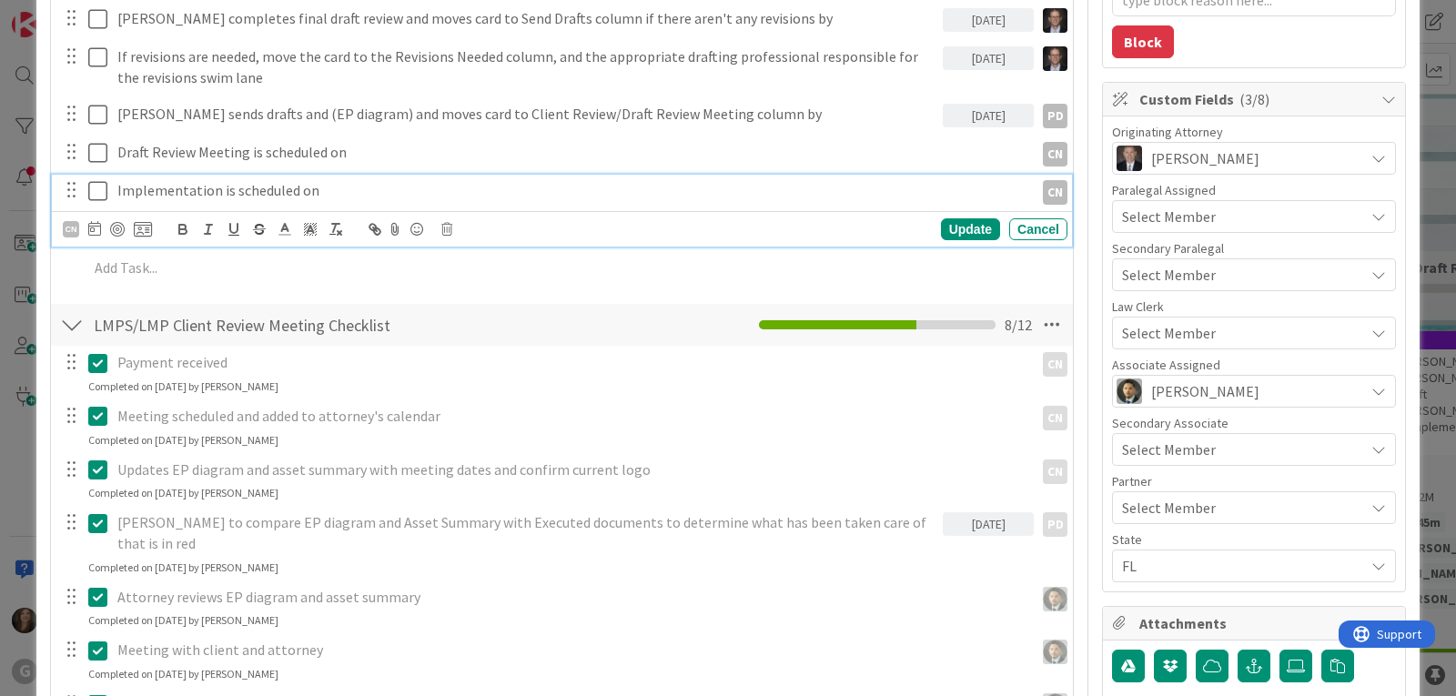
click at [1167, 337] on span "Select Member" at bounding box center [1169, 333] width 94 height 22
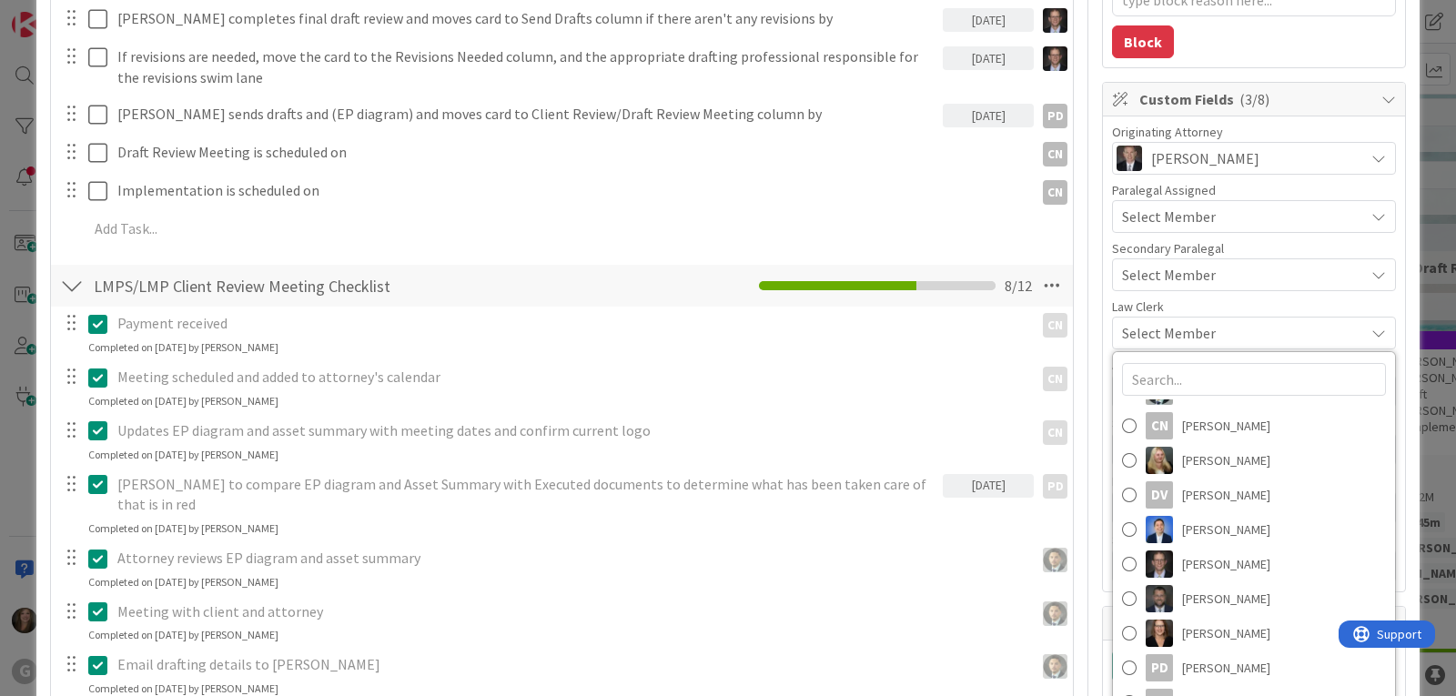
scroll to position [253, 0]
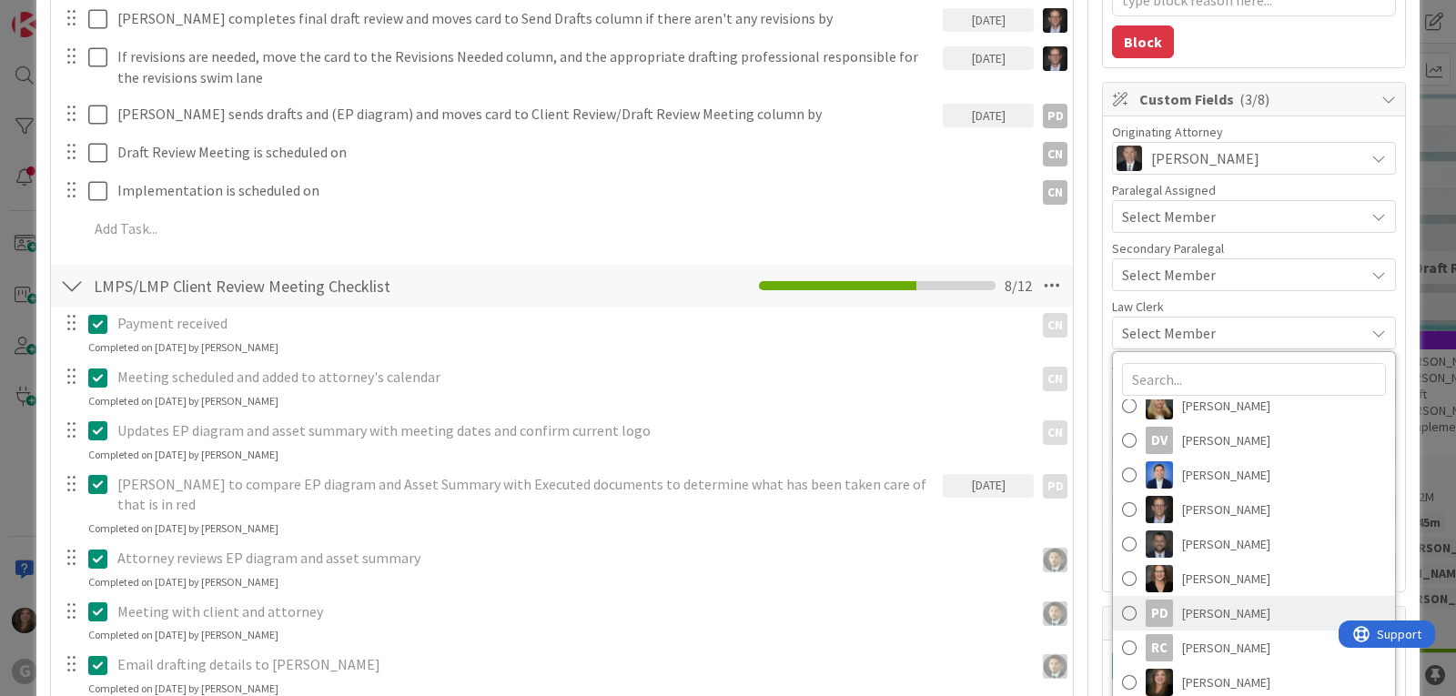
click at [1182, 623] on span "[PERSON_NAME]" at bounding box center [1226, 613] width 88 height 27
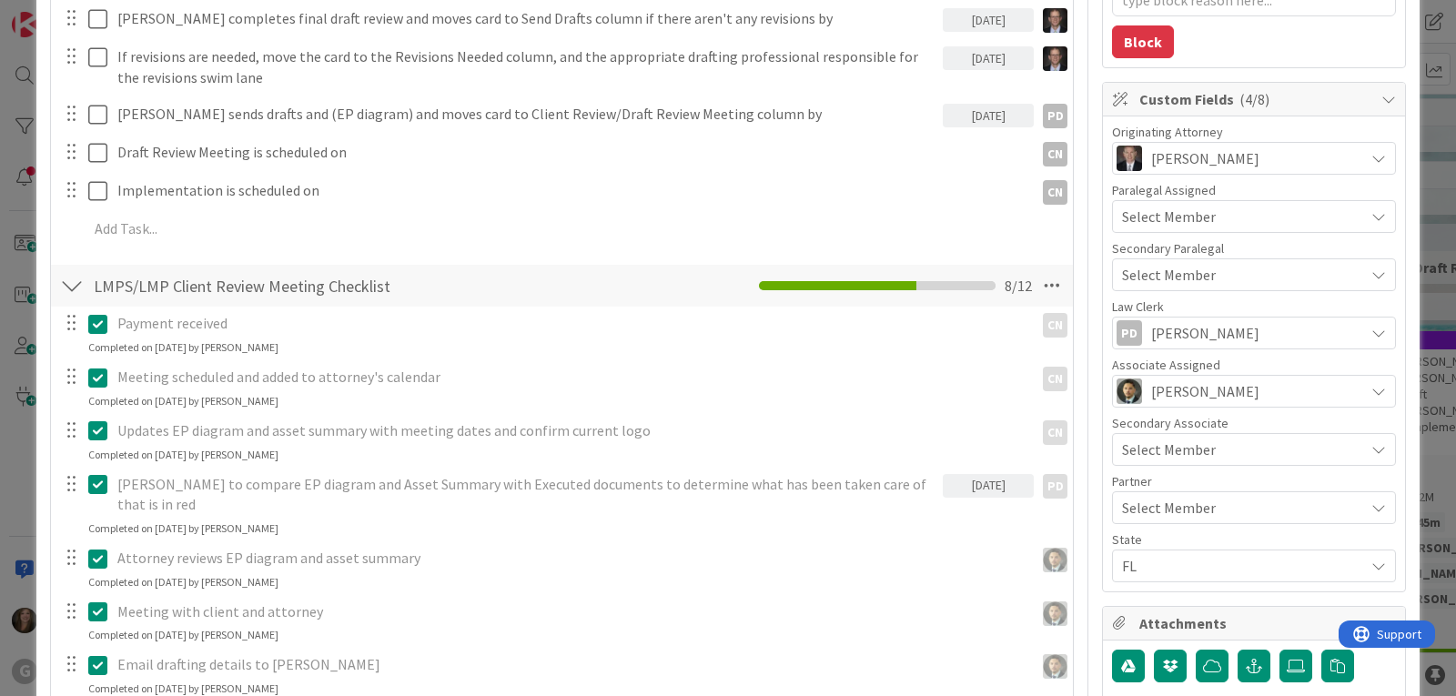
click at [1152, 451] on span "Select Member" at bounding box center [1169, 450] width 94 height 22
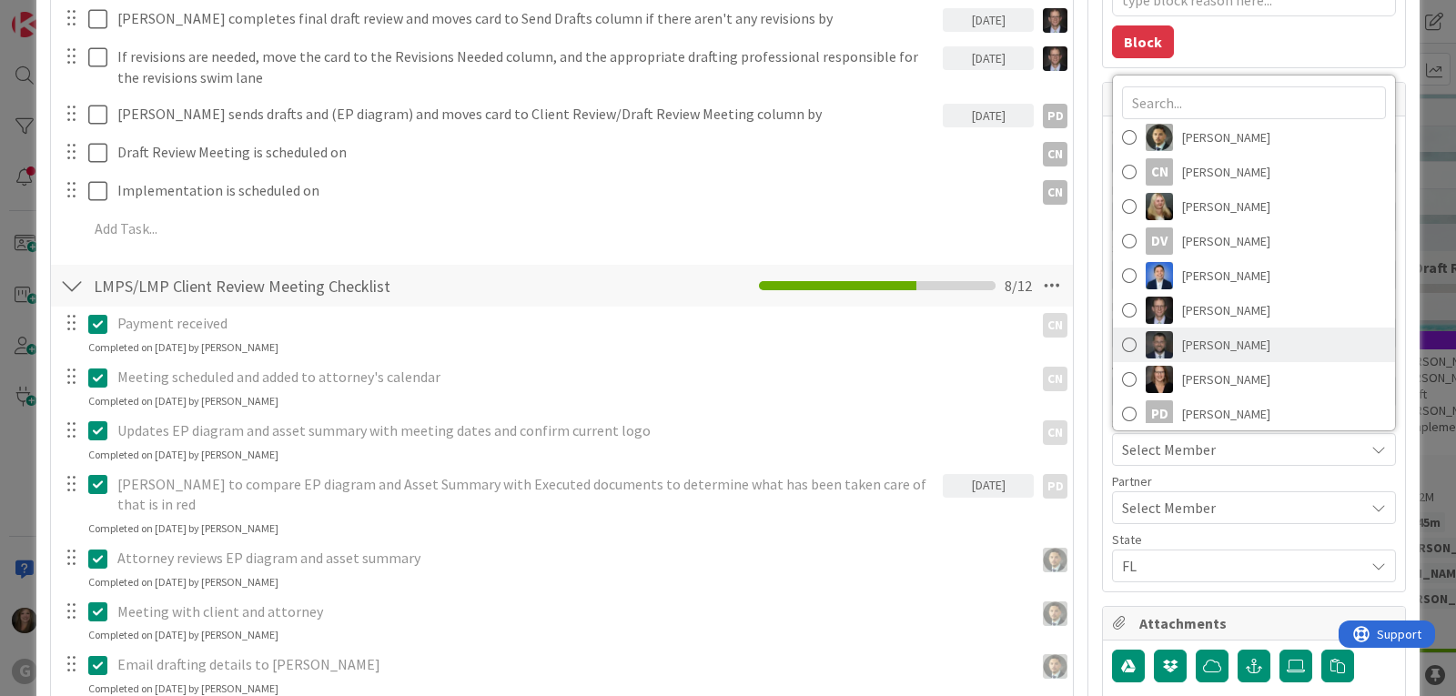
scroll to position [182, 0]
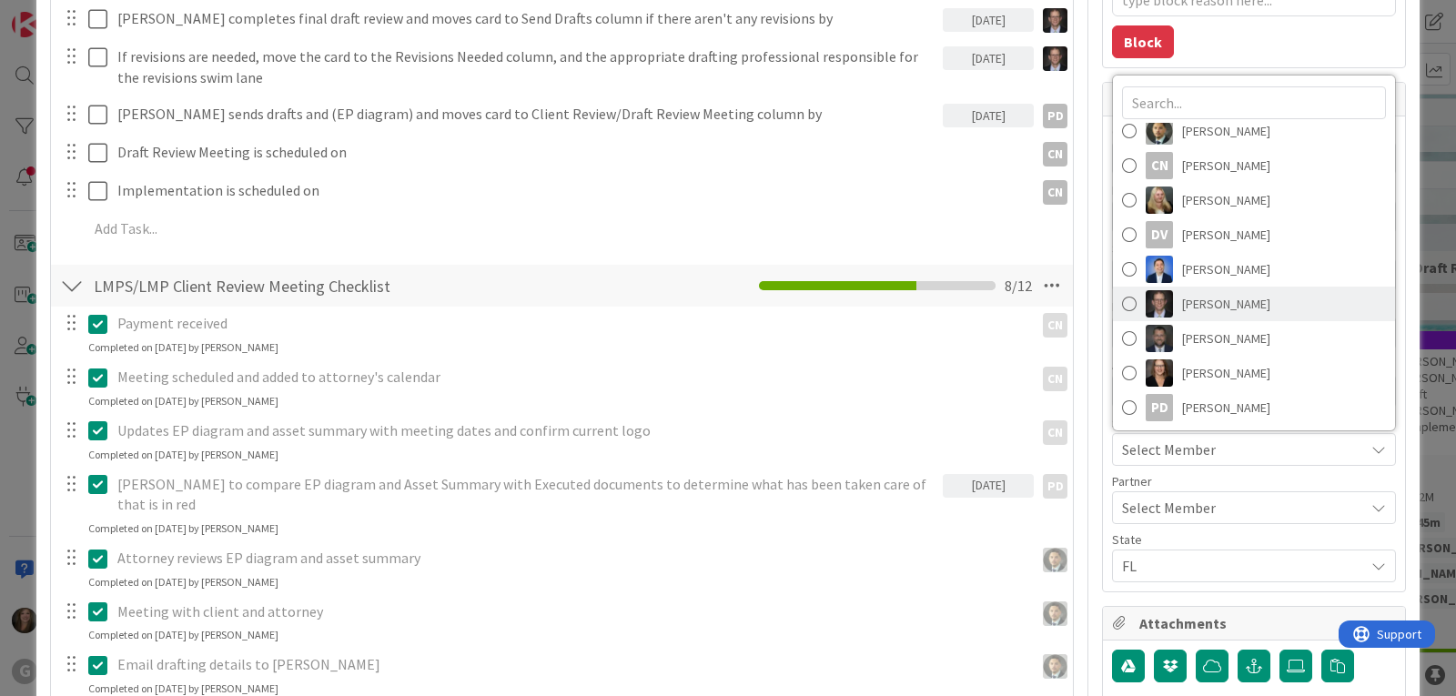
click at [1163, 307] on link "[PERSON_NAME]" at bounding box center [1254, 304] width 282 height 35
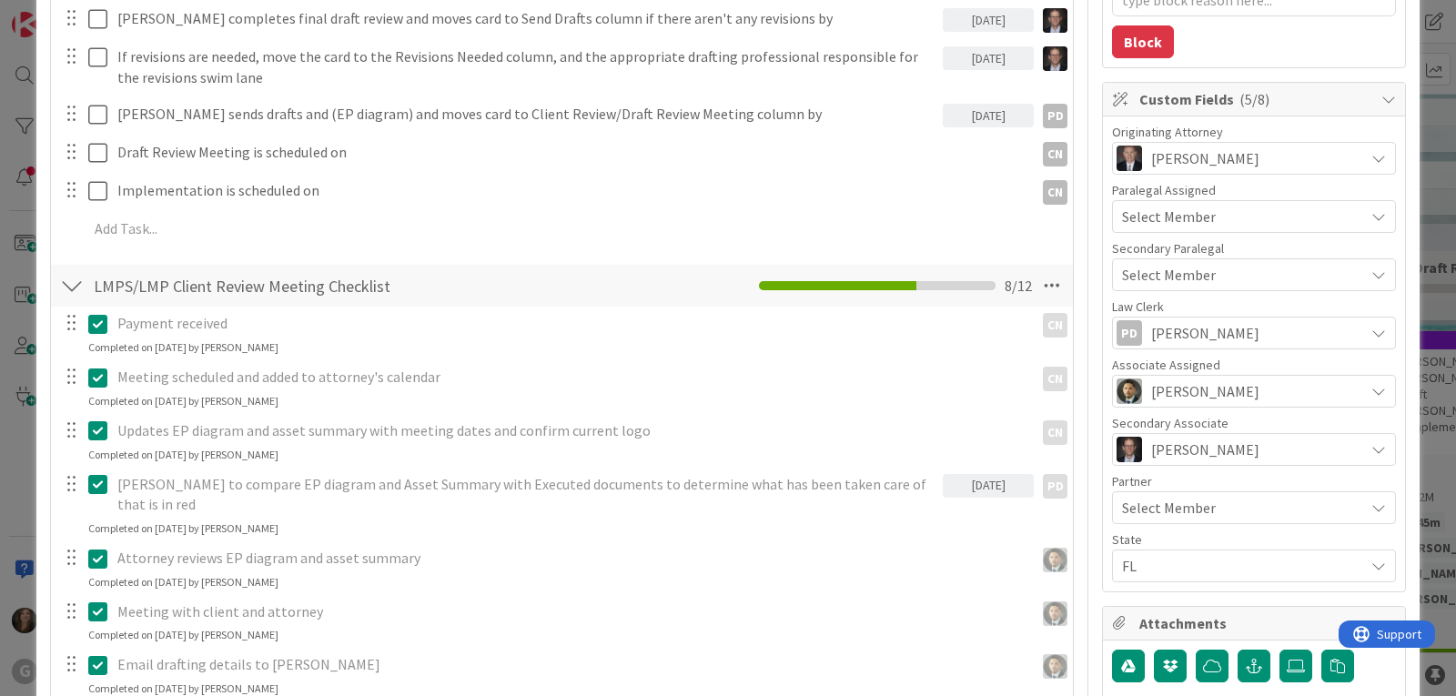
type textarea "x"
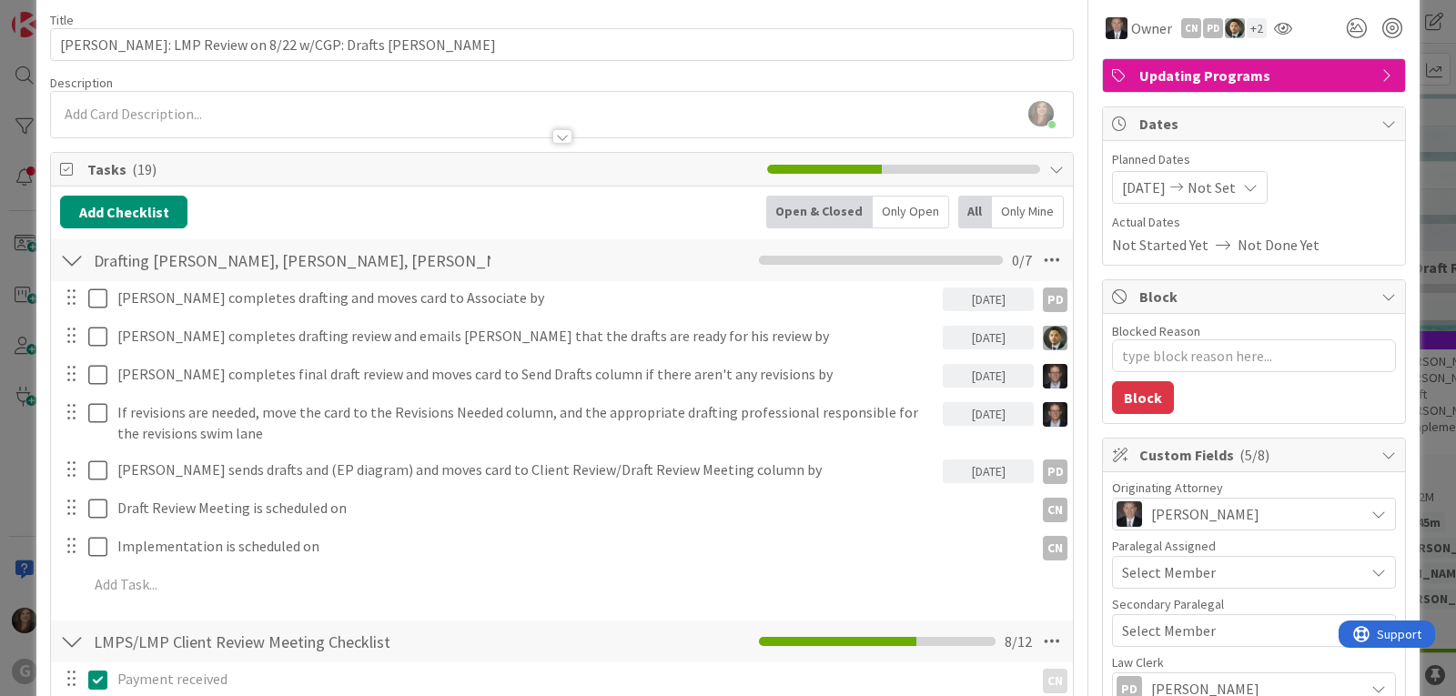
scroll to position [65, 0]
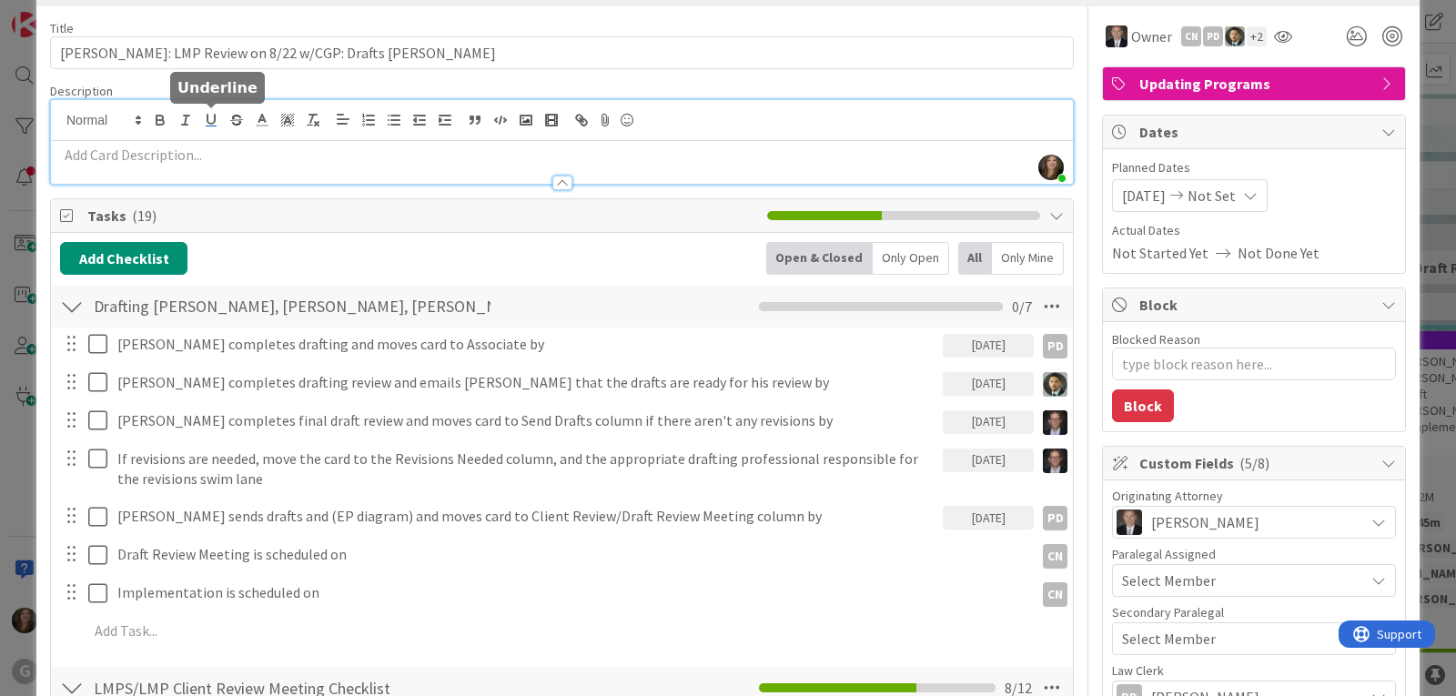
click at [200, 119] on div "[PERSON_NAME] joined 7 m ago" at bounding box center [562, 142] width 1022 height 84
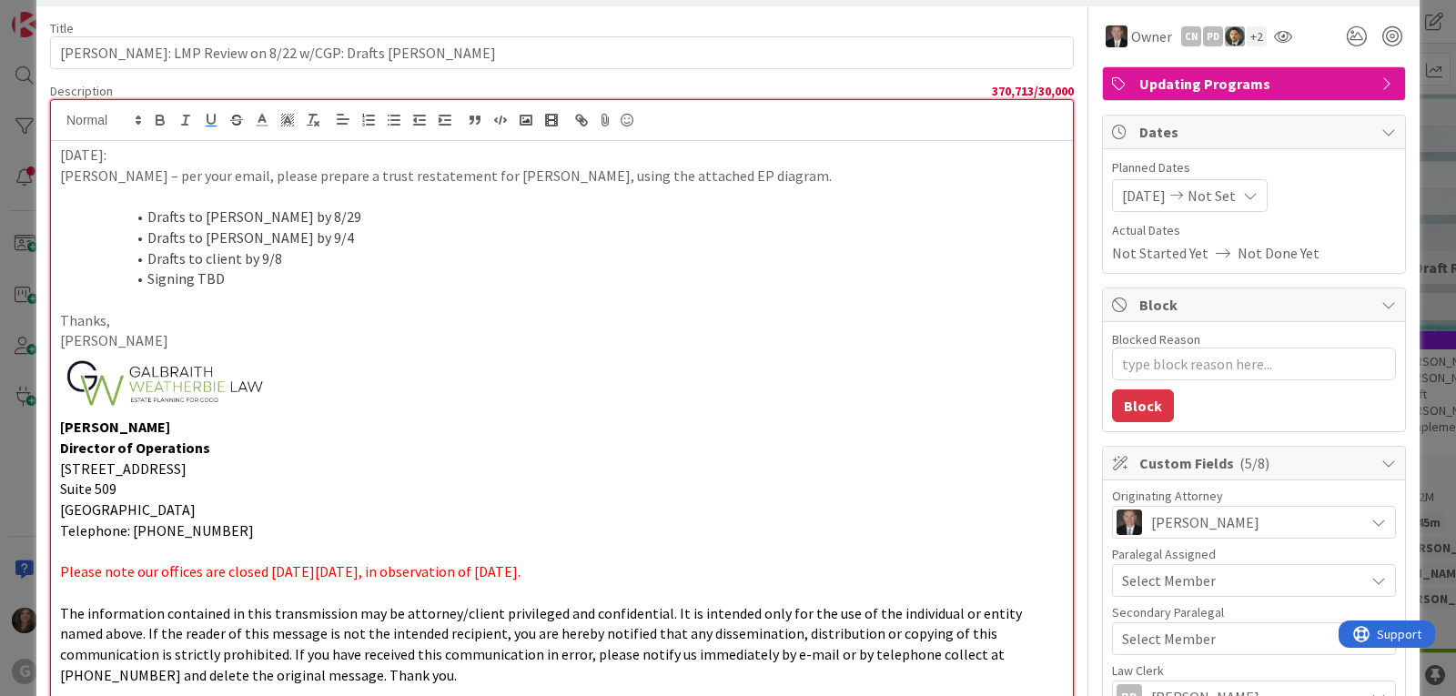
scroll to position [342, 0]
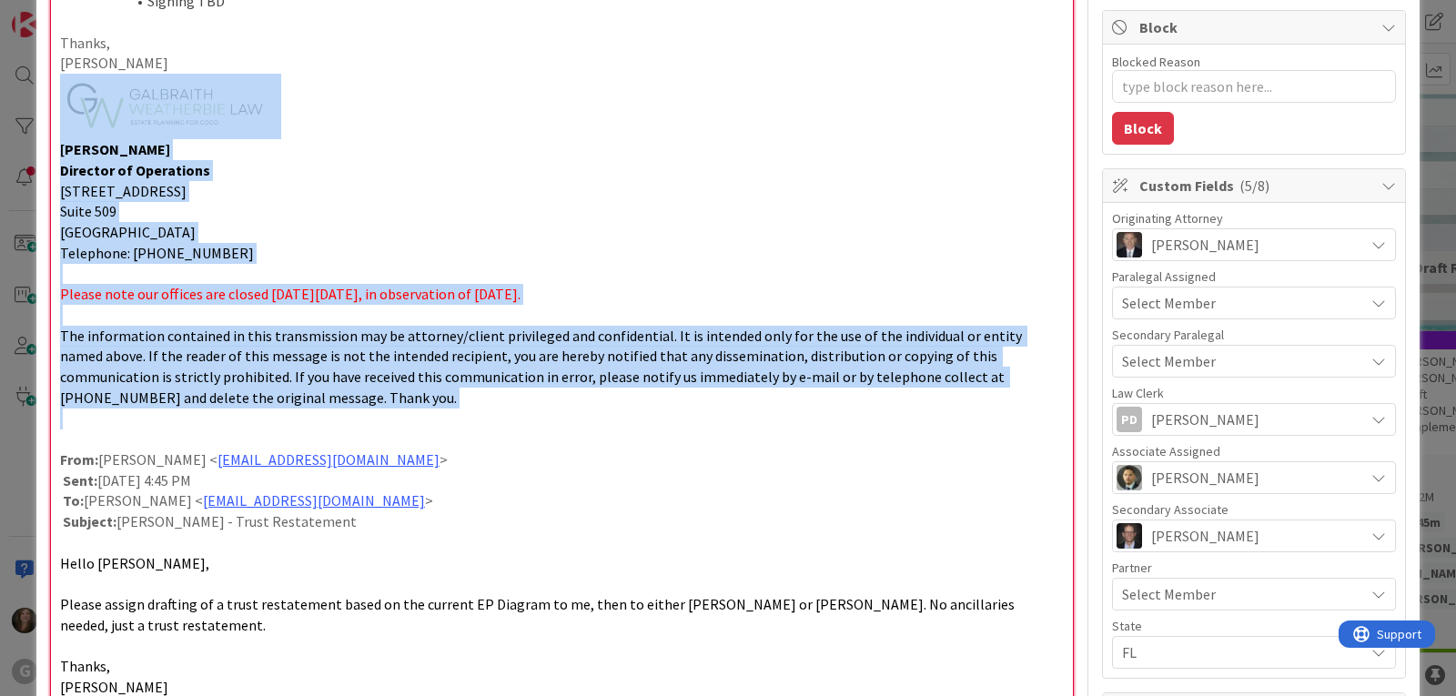
drag, startPoint x: 311, startPoint y: 411, endPoint x: 54, endPoint y: 114, distance: 393.6
click at [54, 114] on div "[DATE]: [PERSON_NAME] – per your email, please prepare a trust restatement for …" at bounding box center [562, 299] width 1022 height 873
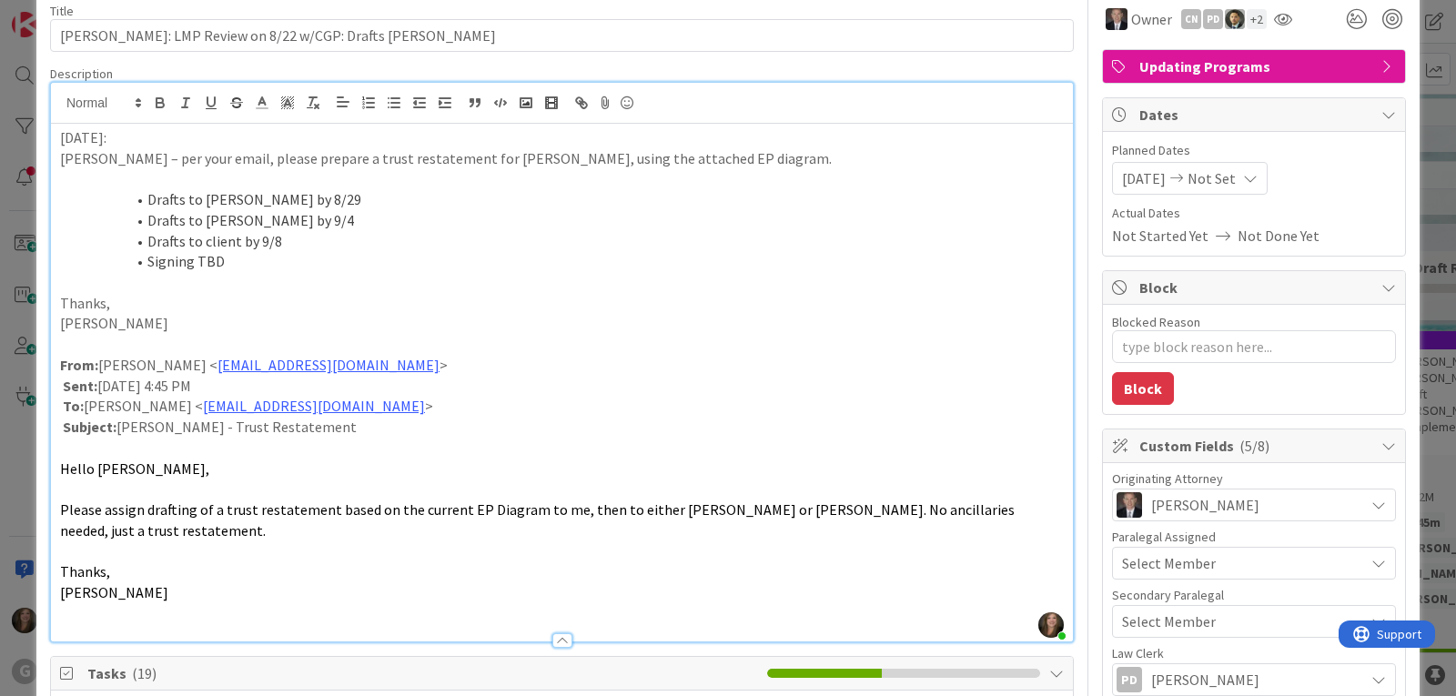
scroll to position [0, 0]
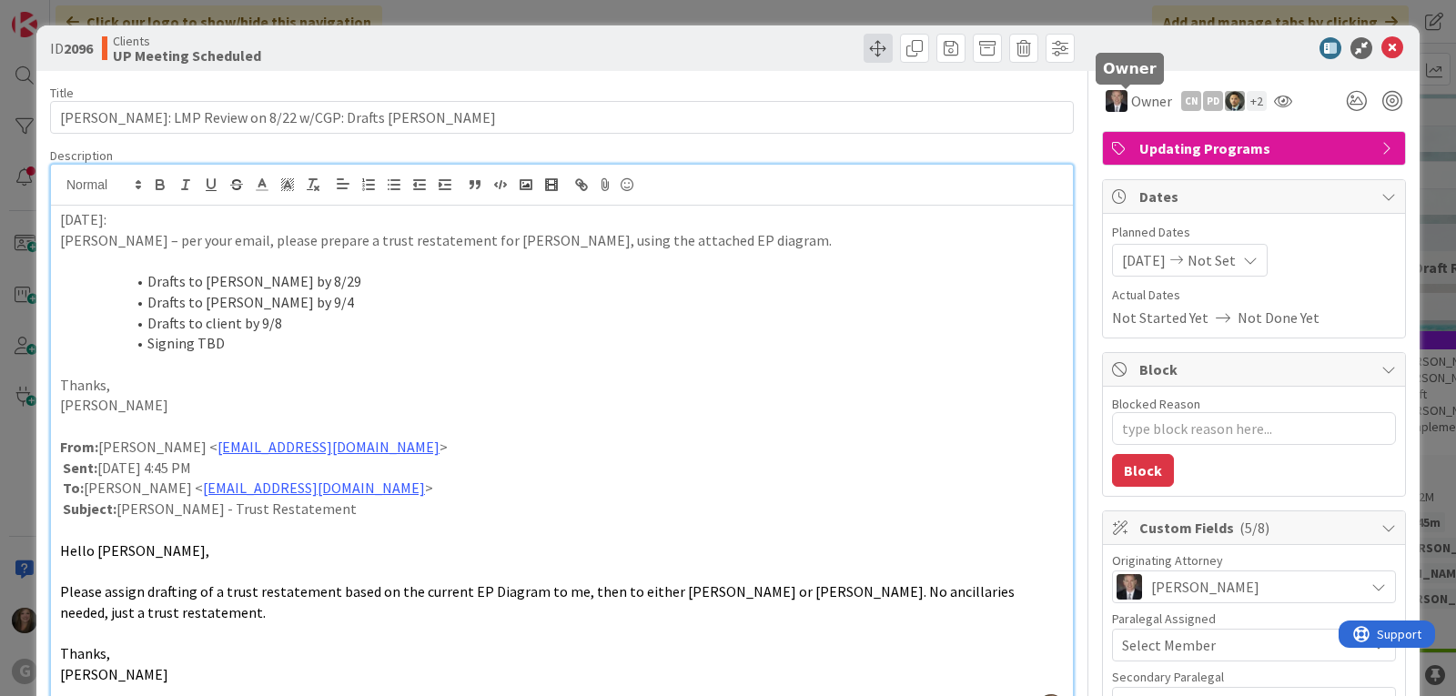
click at [864, 38] on span at bounding box center [878, 48] width 29 height 29
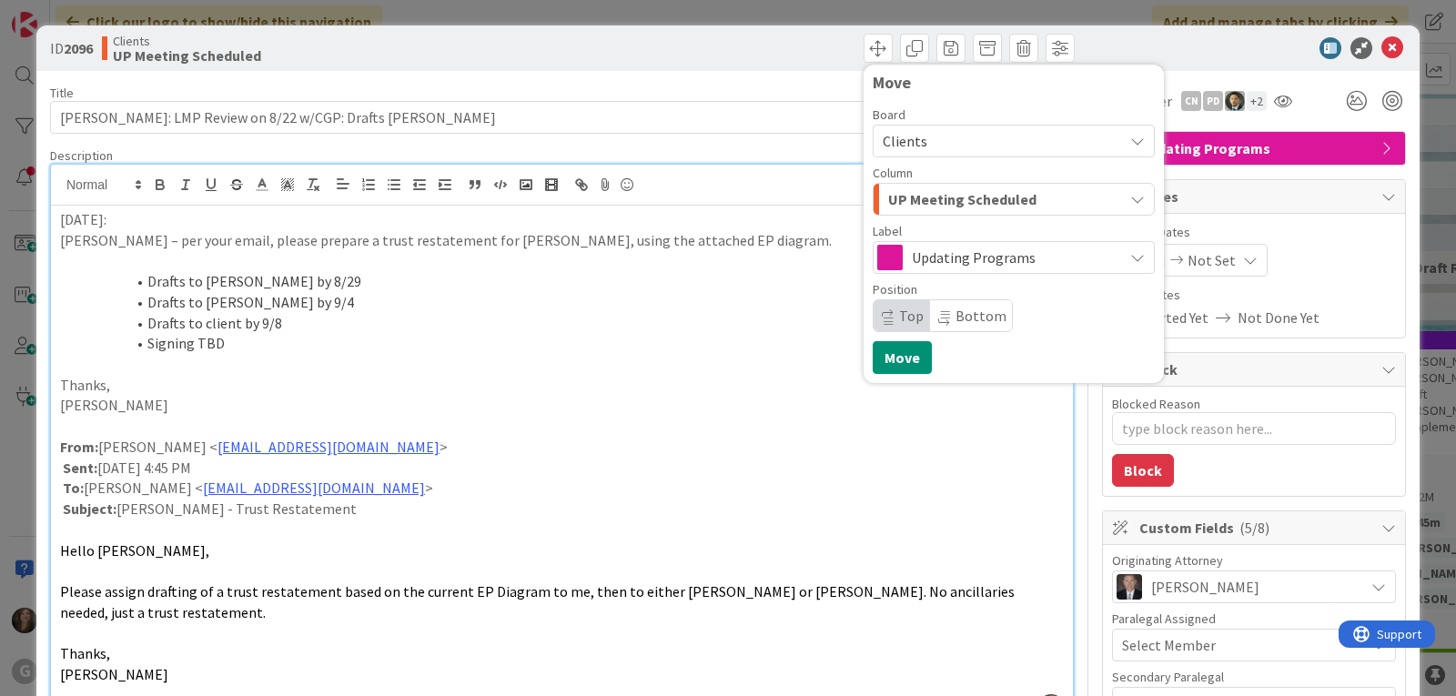
click at [1049, 202] on div "UP Meeting Scheduled" at bounding box center [1003, 199] width 239 height 29
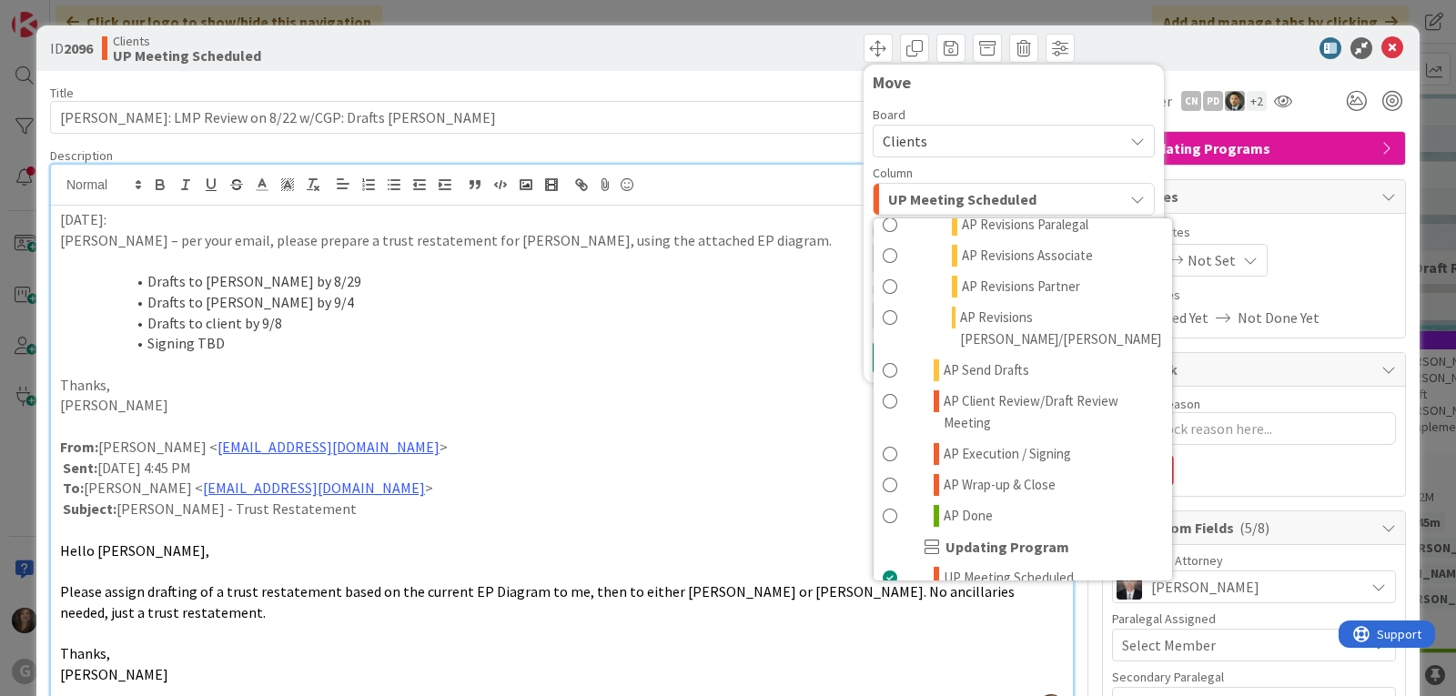
scroll to position [1092, 0]
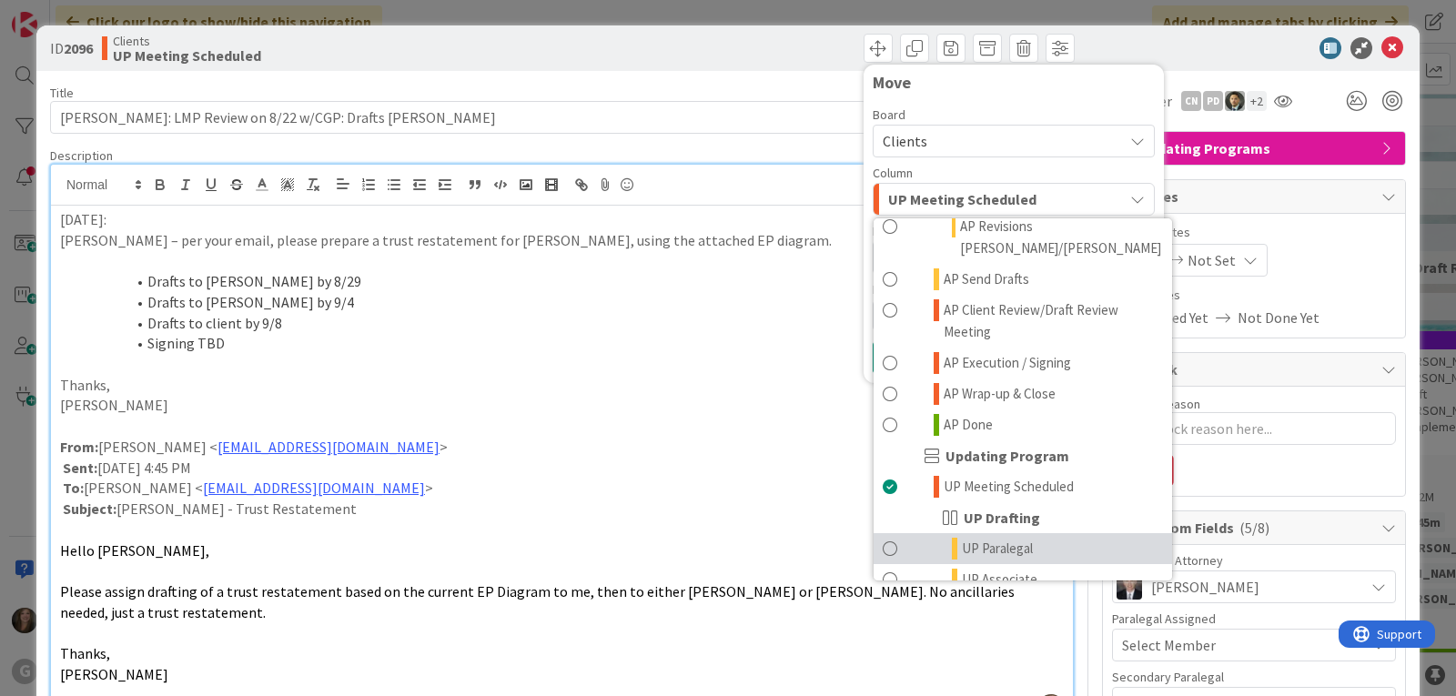
click at [970, 538] on span "UP Paralegal" at bounding box center [997, 549] width 71 height 22
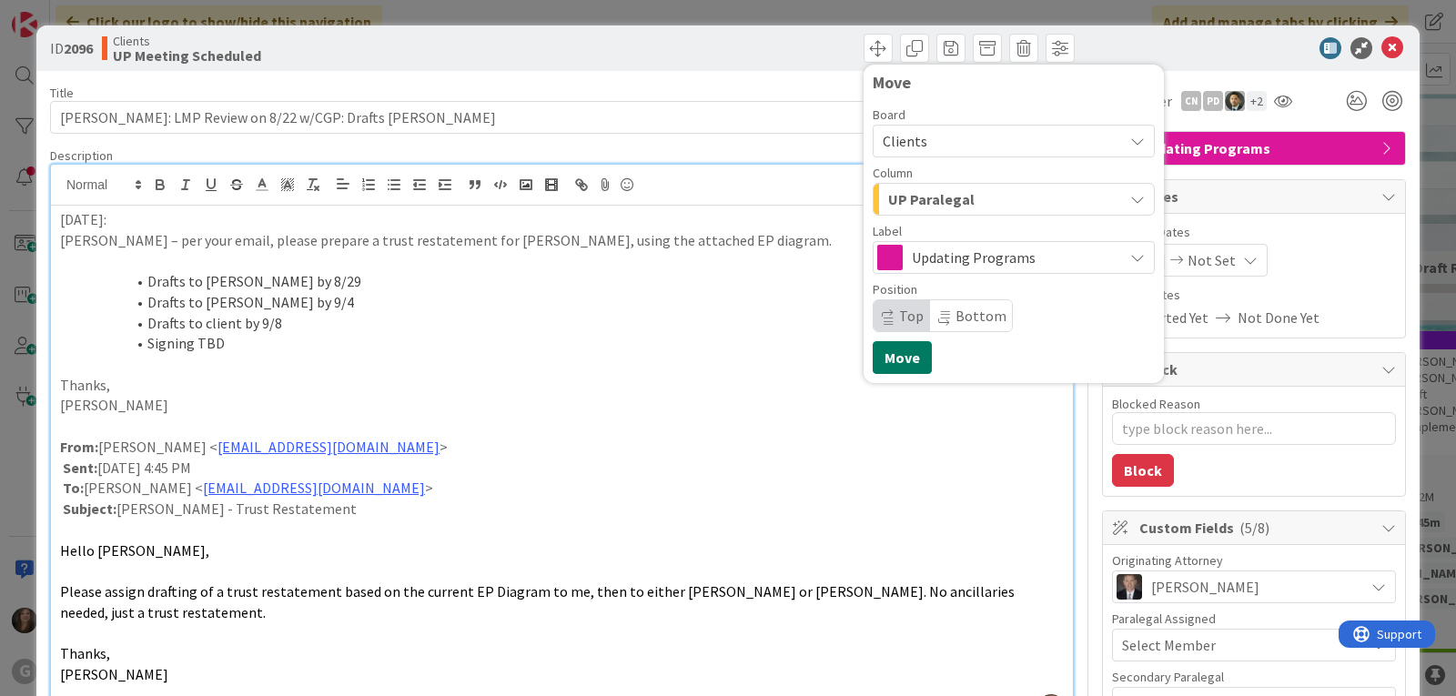
click at [887, 360] on button "Move" at bounding box center [902, 357] width 59 height 33
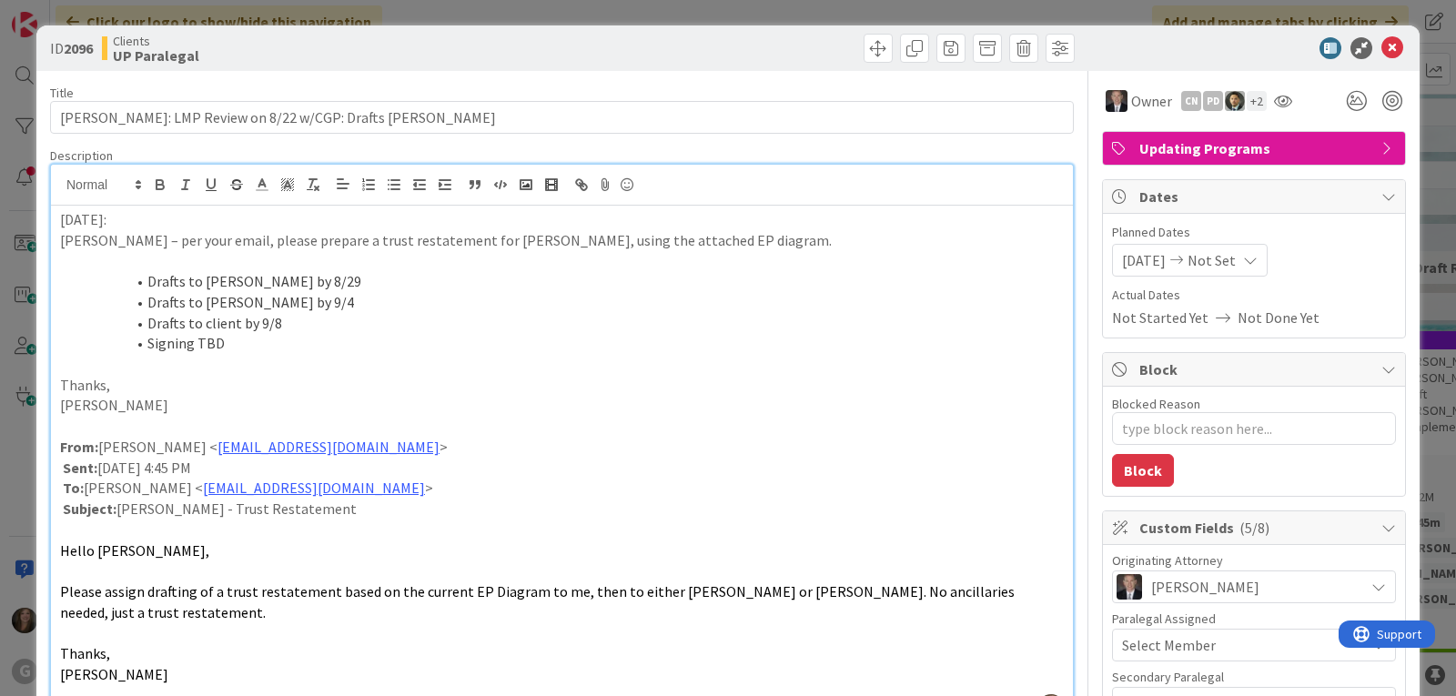
type textarea "x"
click at [1383, 41] on icon at bounding box center [1393, 48] width 22 height 22
